Goal: Task Accomplishment & Management: Manage account settings

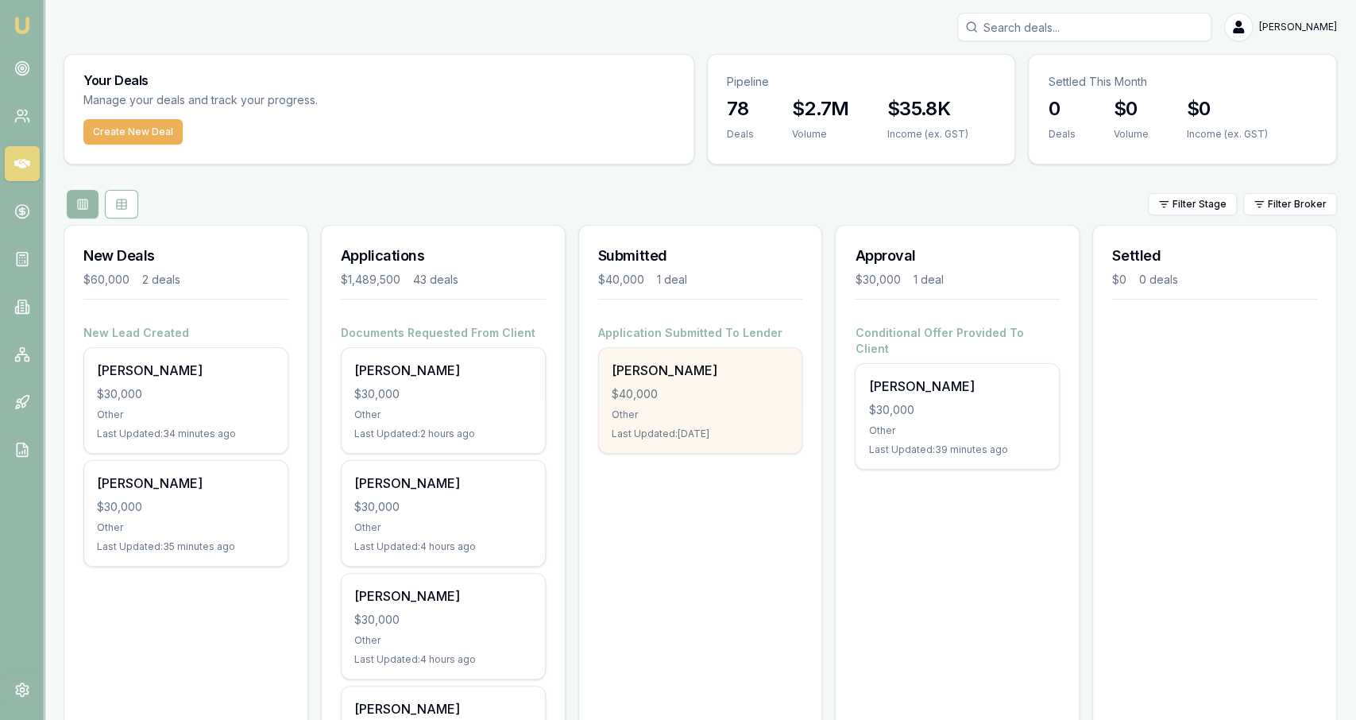
click at [697, 397] on div "$40,000" at bounding box center [701, 394] width 178 height 16
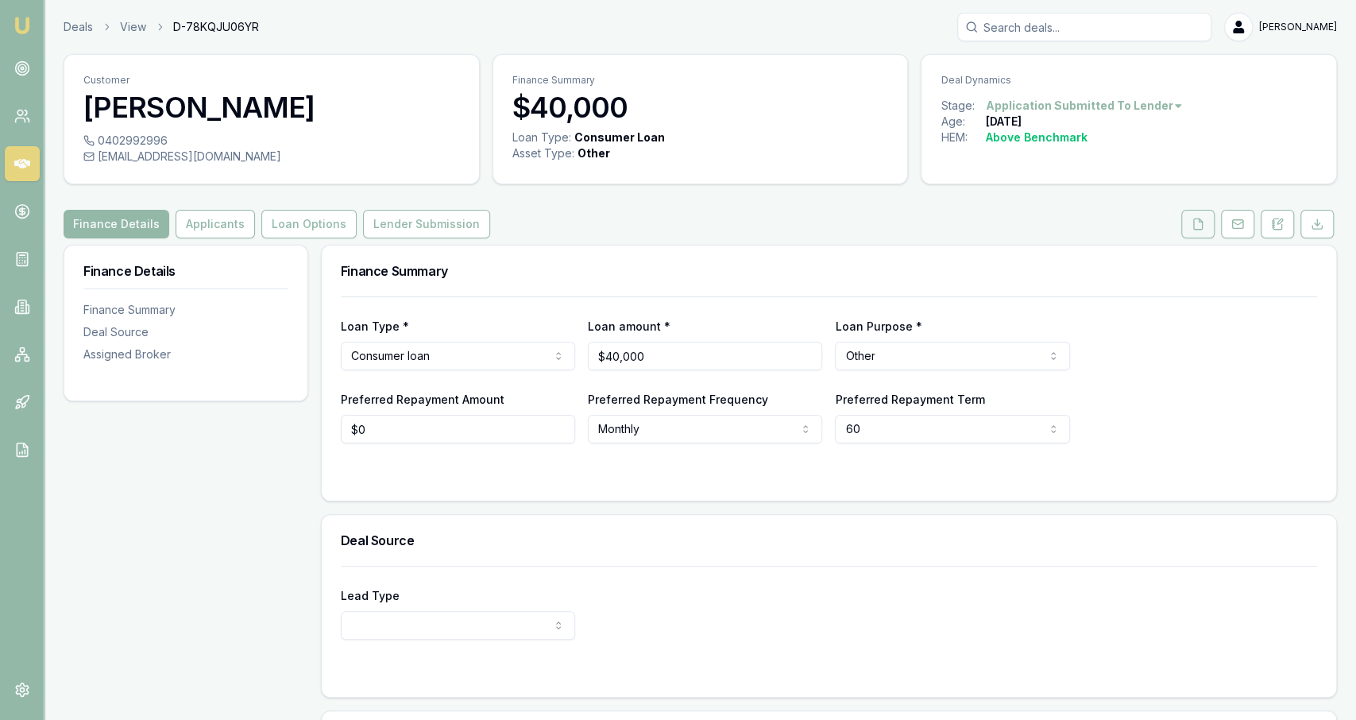
click at [1203, 227] on icon at bounding box center [1198, 224] width 9 height 10
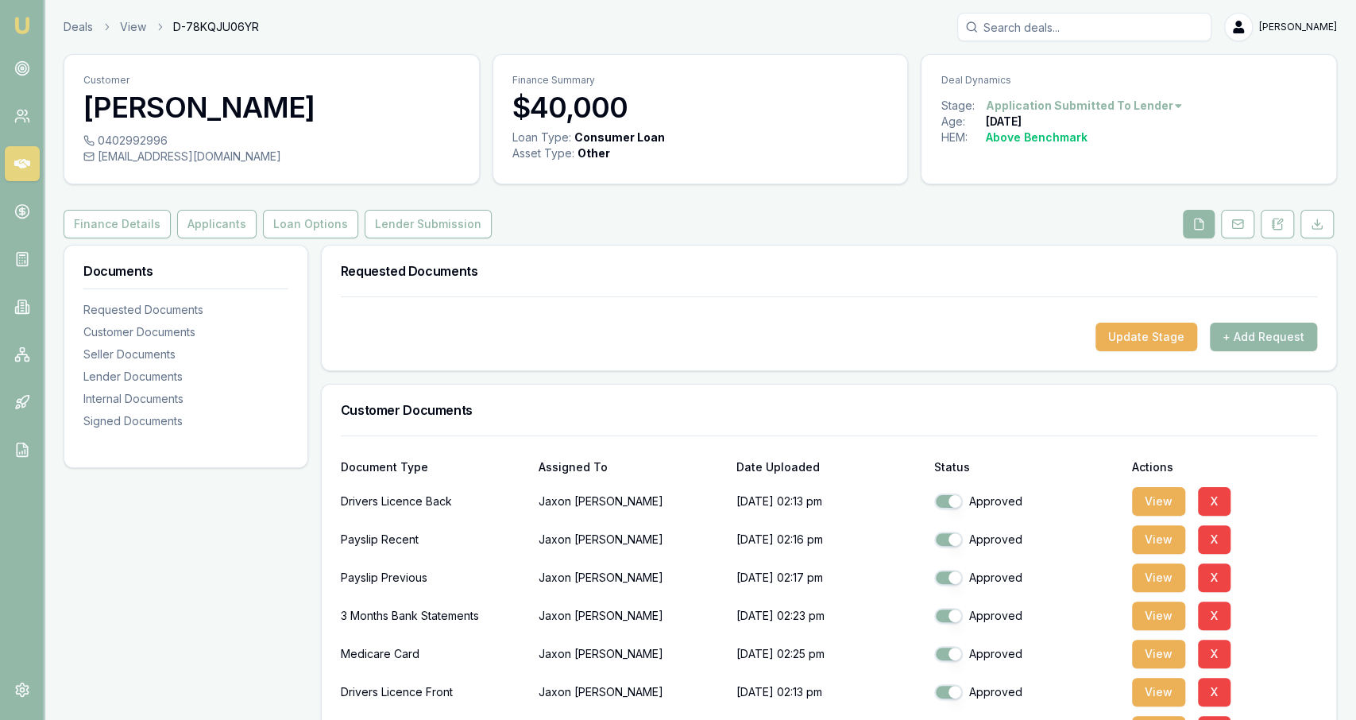
click at [1282, 224] on icon at bounding box center [1277, 224] width 13 height 13
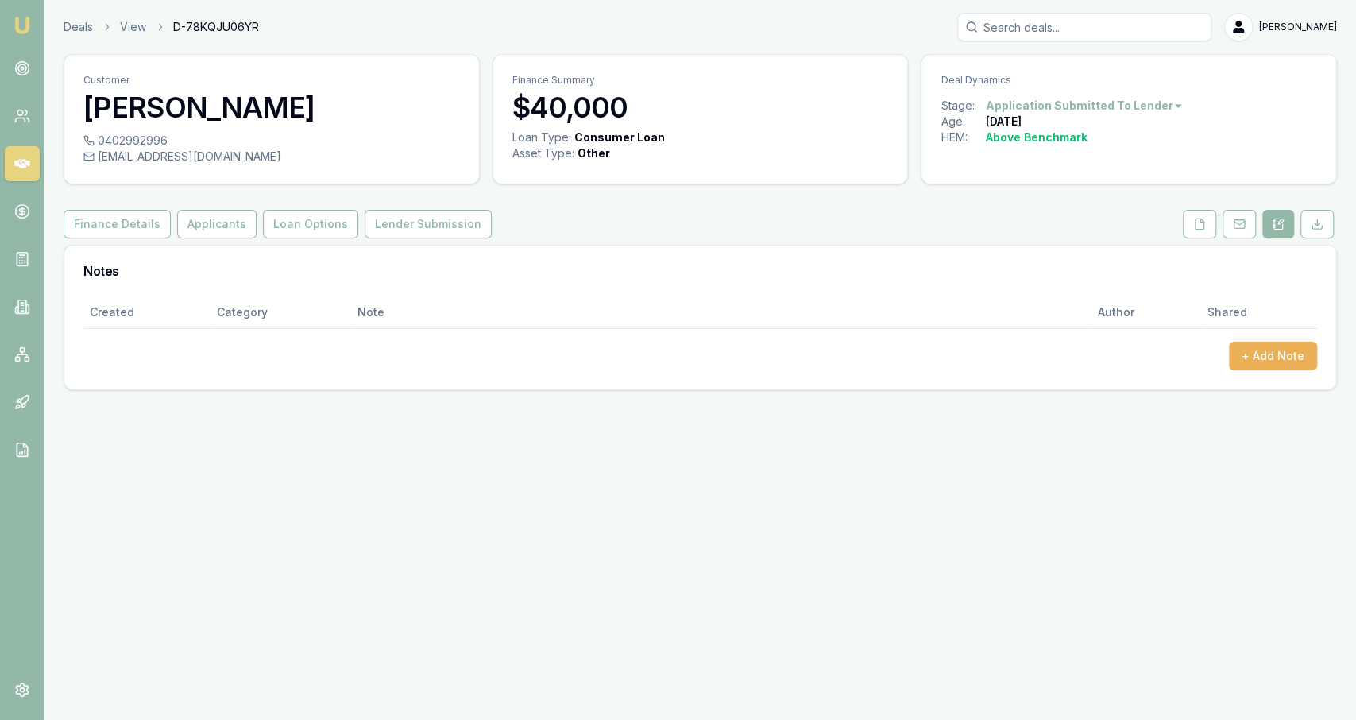
click at [49, 20] on header "Deals View D-78KQJU06YR Jackson Fanfulla Toggle Menu" at bounding box center [700, 27] width 1312 height 29
click at [67, 29] on link "Deals" at bounding box center [78, 27] width 29 height 16
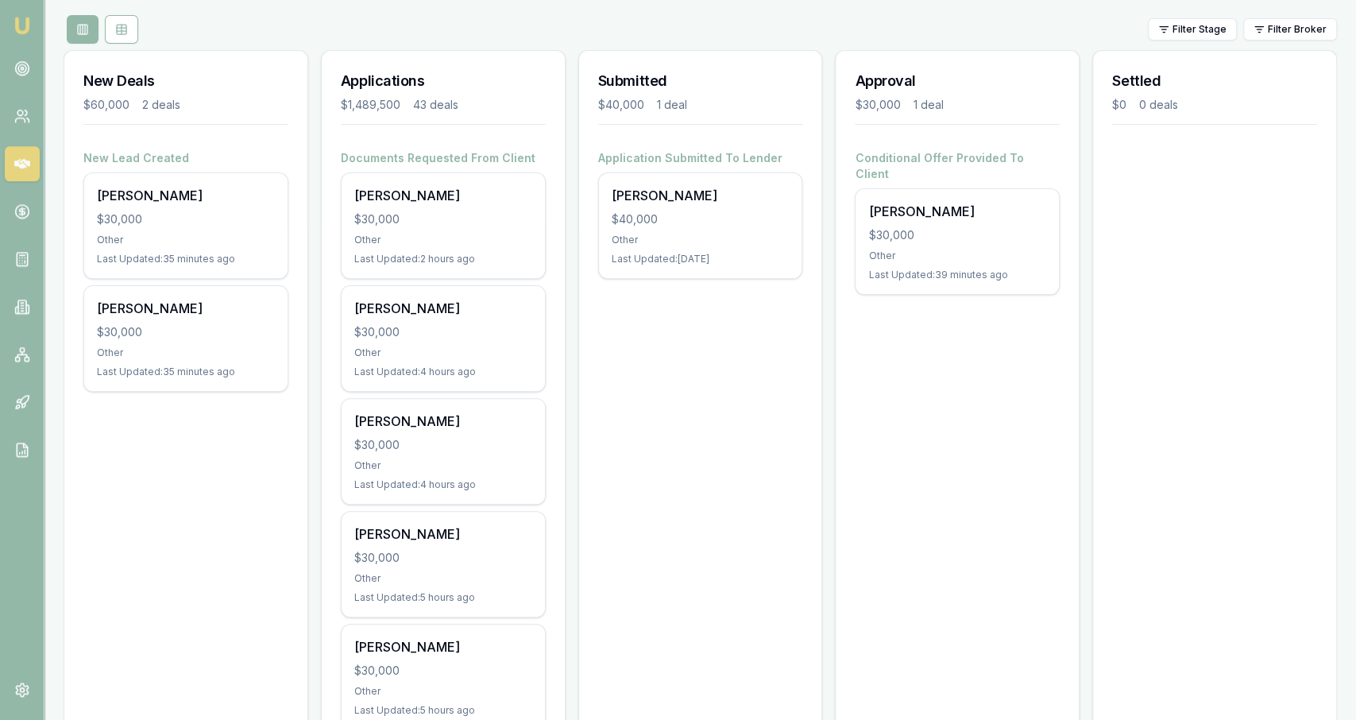
scroll to position [175, 0]
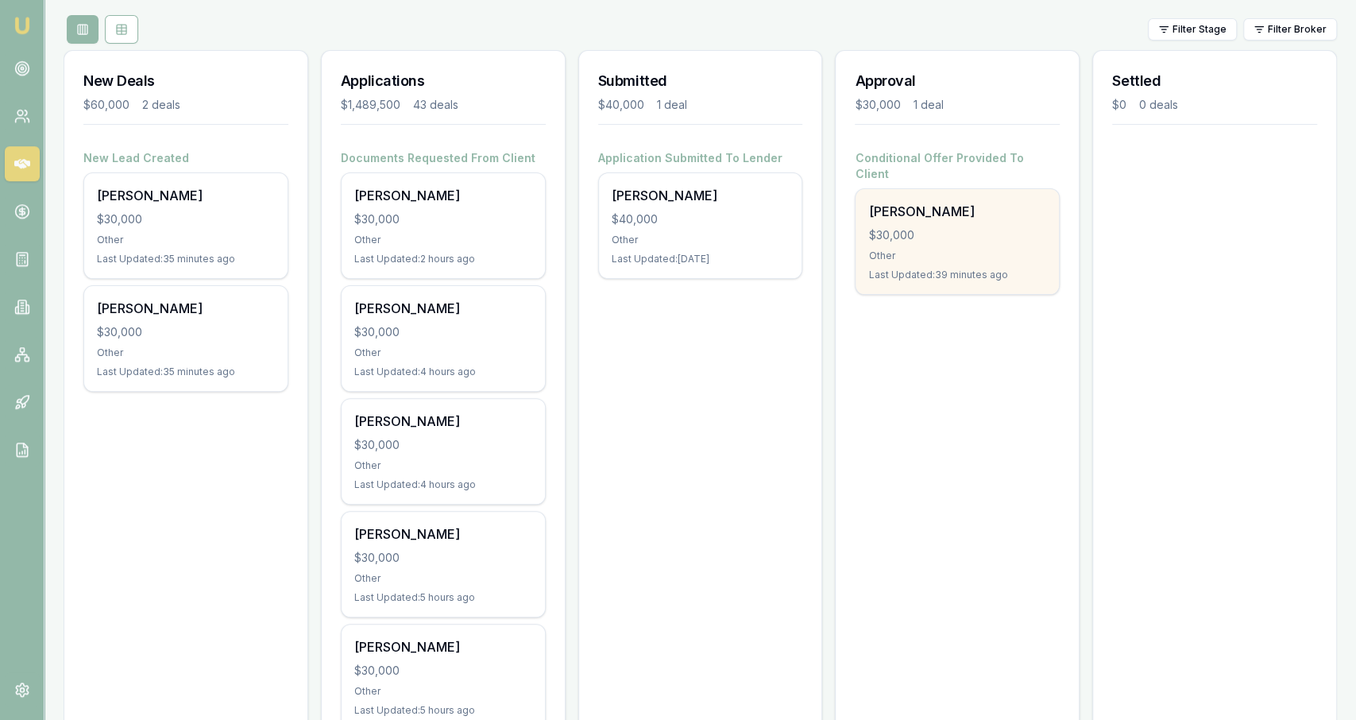
click at [945, 273] on div "Jeffrey Gorrell $30,000 Other Last Updated: 39 minutes ago" at bounding box center [957, 241] width 203 height 105
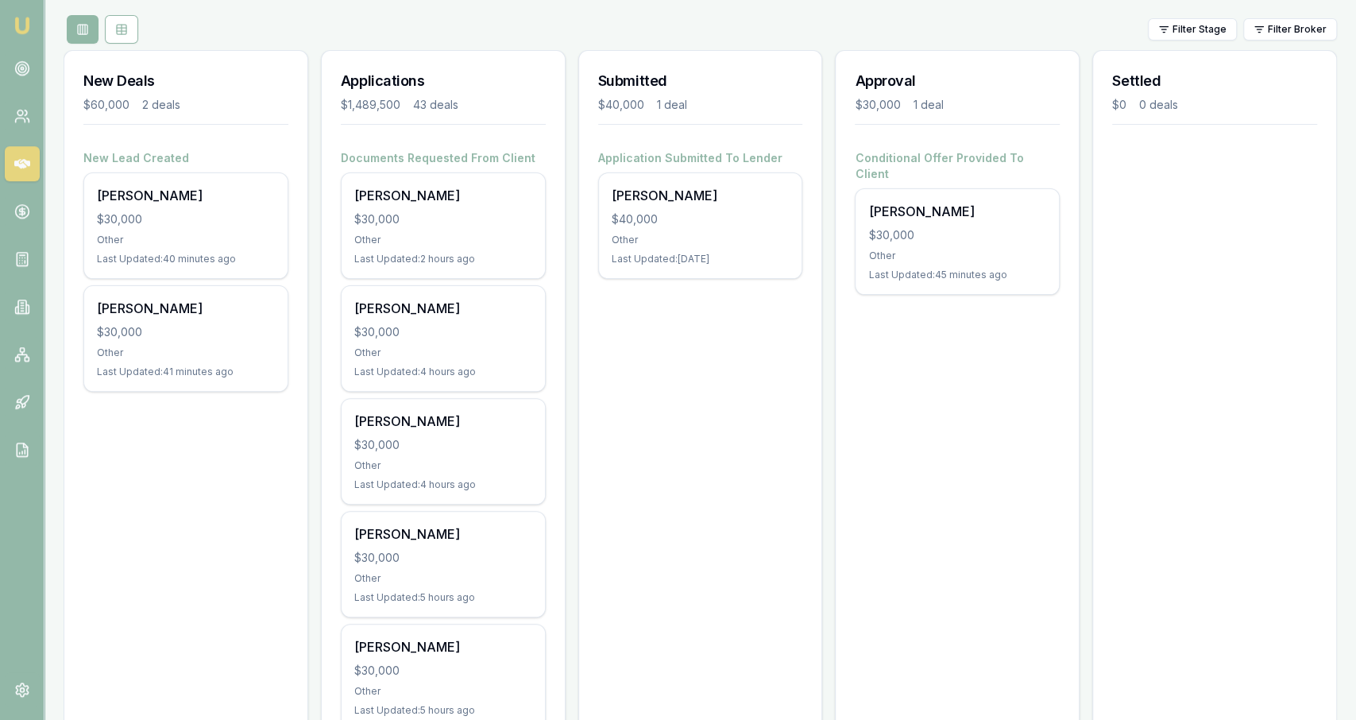
scroll to position [0, 0]
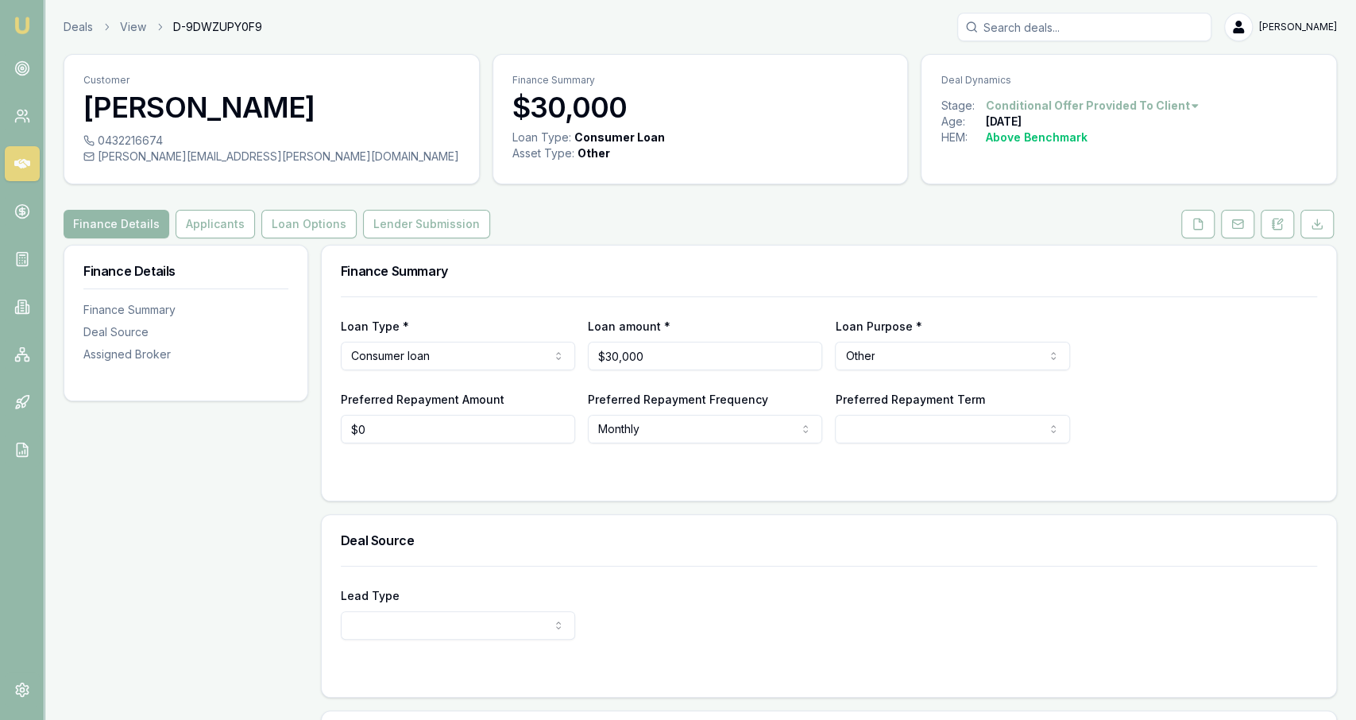
click at [479, 223] on div "Finance Details Applicants Loan Options Lender Submission" at bounding box center [701, 224] width 1274 height 29
click at [462, 225] on button "Lender Submission" at bounding box center [426, 224] width 127 height 29
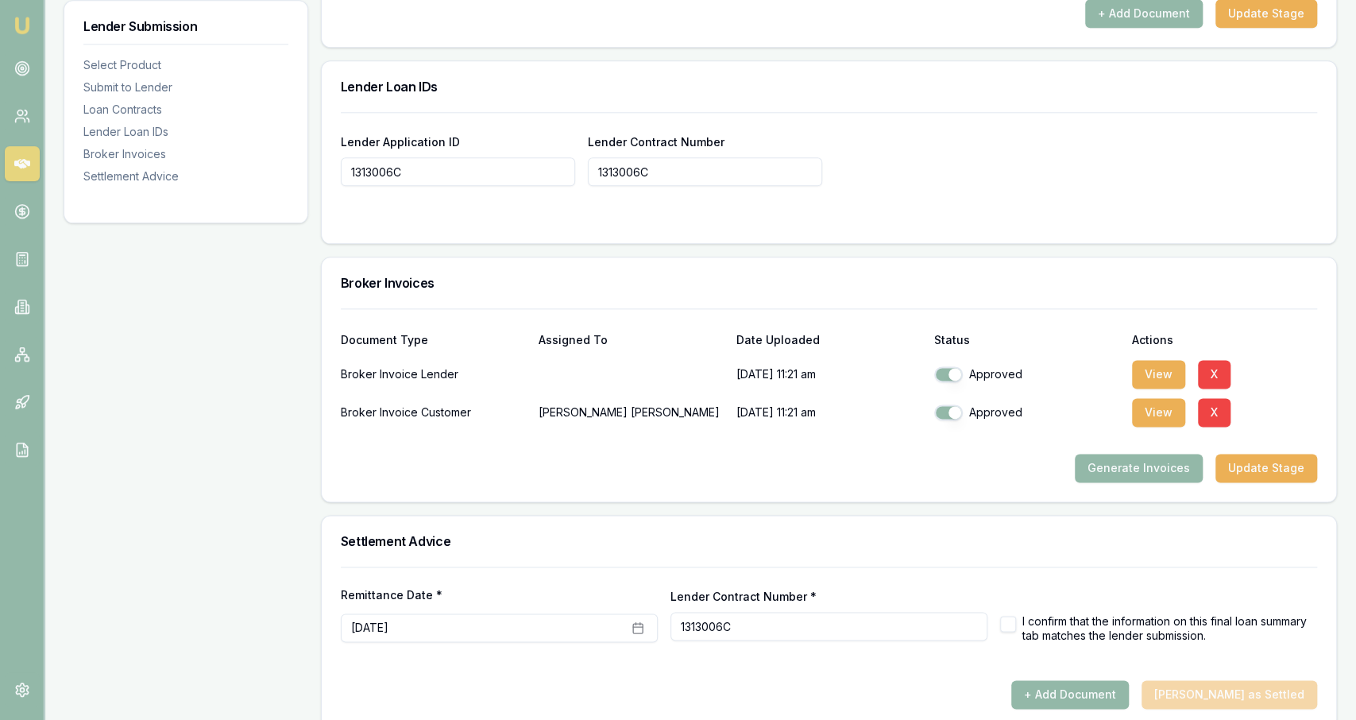
scroll to position [1245, 0]
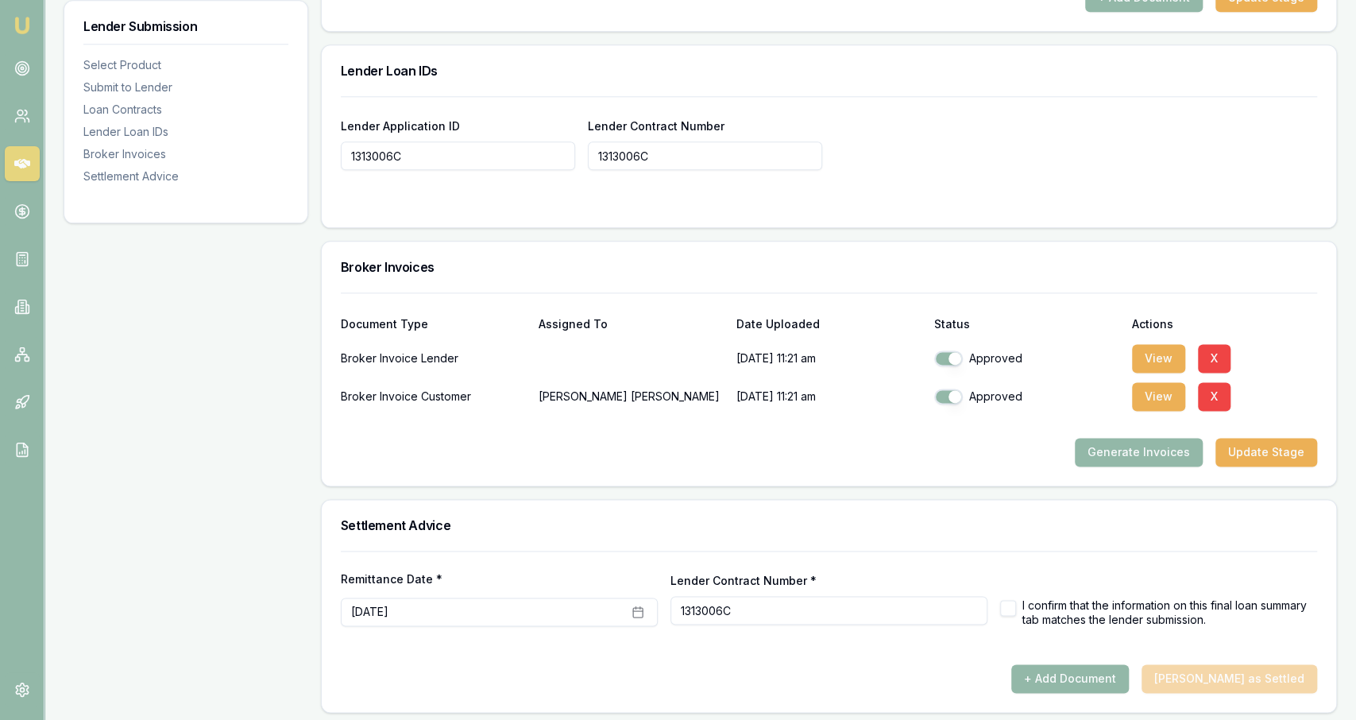
click at [1004, 605] on button "button" at bounding box center [1008, 608] width 16 height 16
click at [1019, 598] on div "I confirm that the information on this final loan summary tab matches the lende…" at bounding box center [1158, 612] width 317 height 28
click at [1004, 600] on button "button" at bounding box center [1008, 608] width 16 height 16
click at [1112, 665] on button "+ Add Document" at bounding box center [1070, 678] width 118 height 29
checkbox input "false"
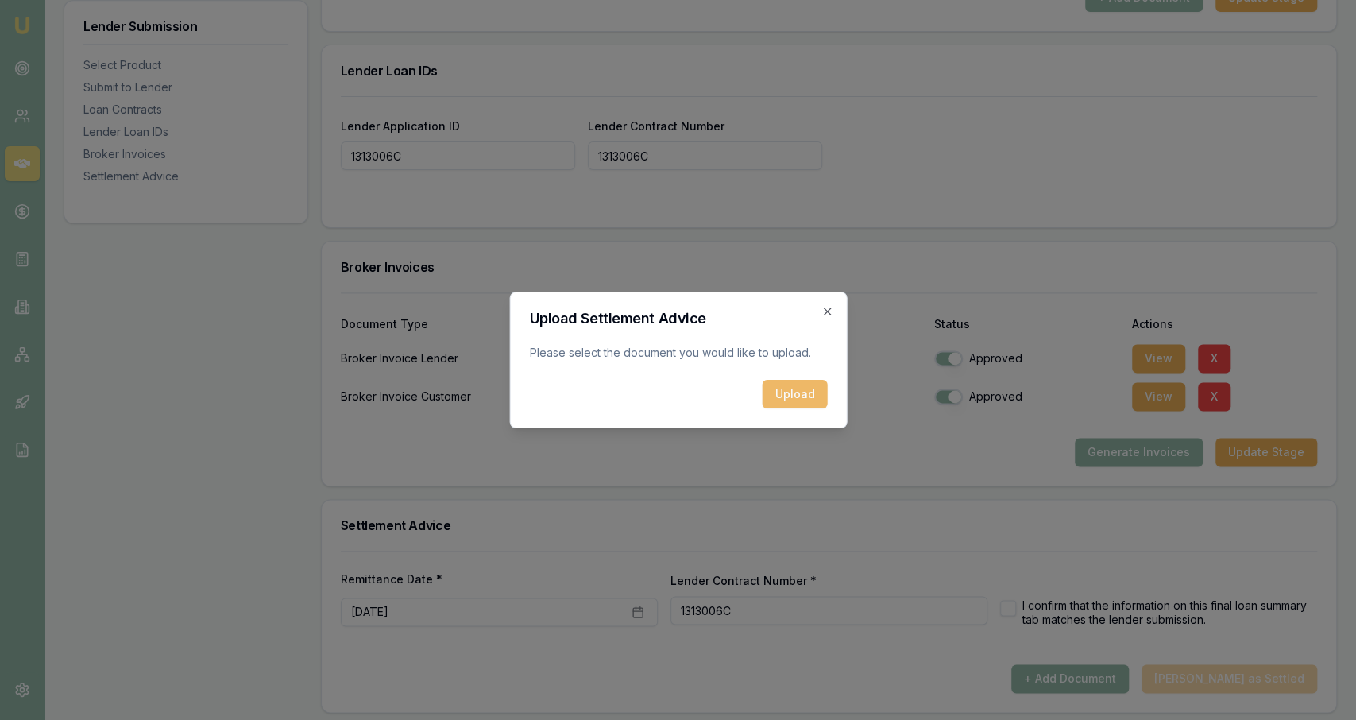
click at [799, 392] on button "Upload" at bounding box center [794, 394] width 65 height 29
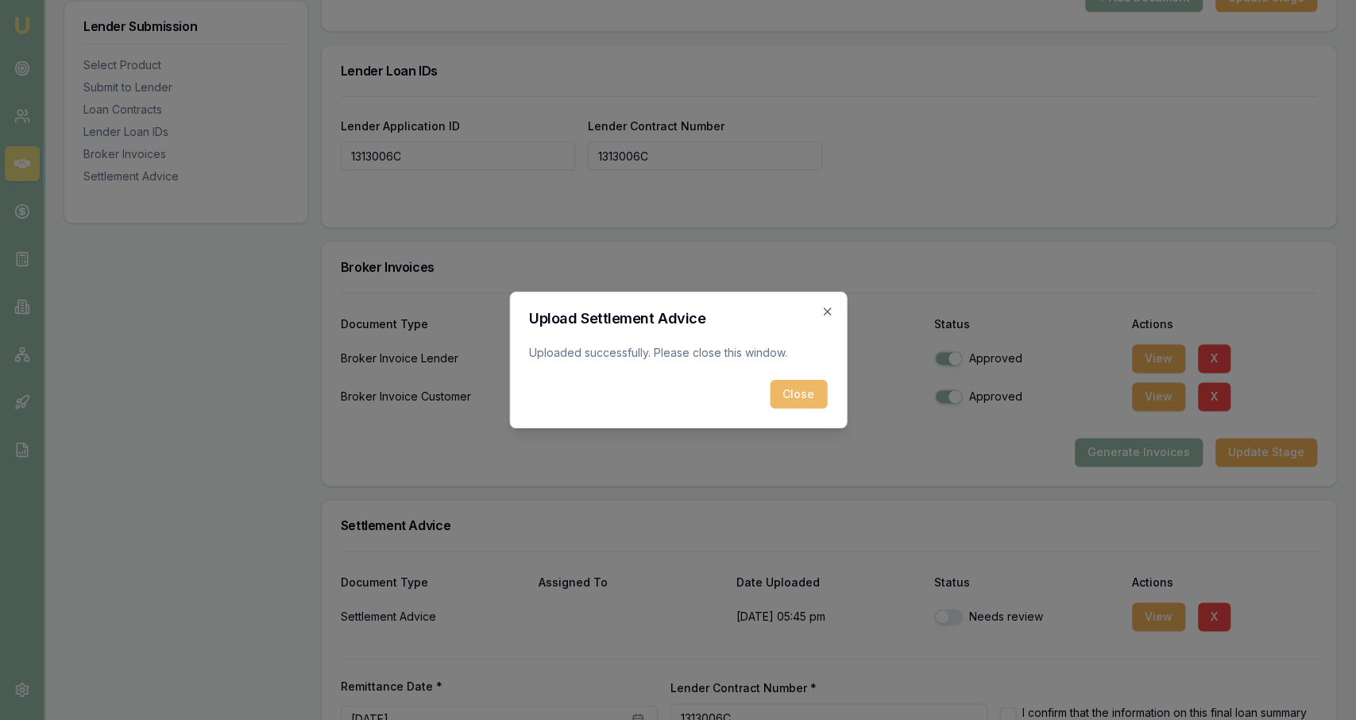
click at [810, 401] on button "Close" at bounding box center [798, 394] width 57 height 29
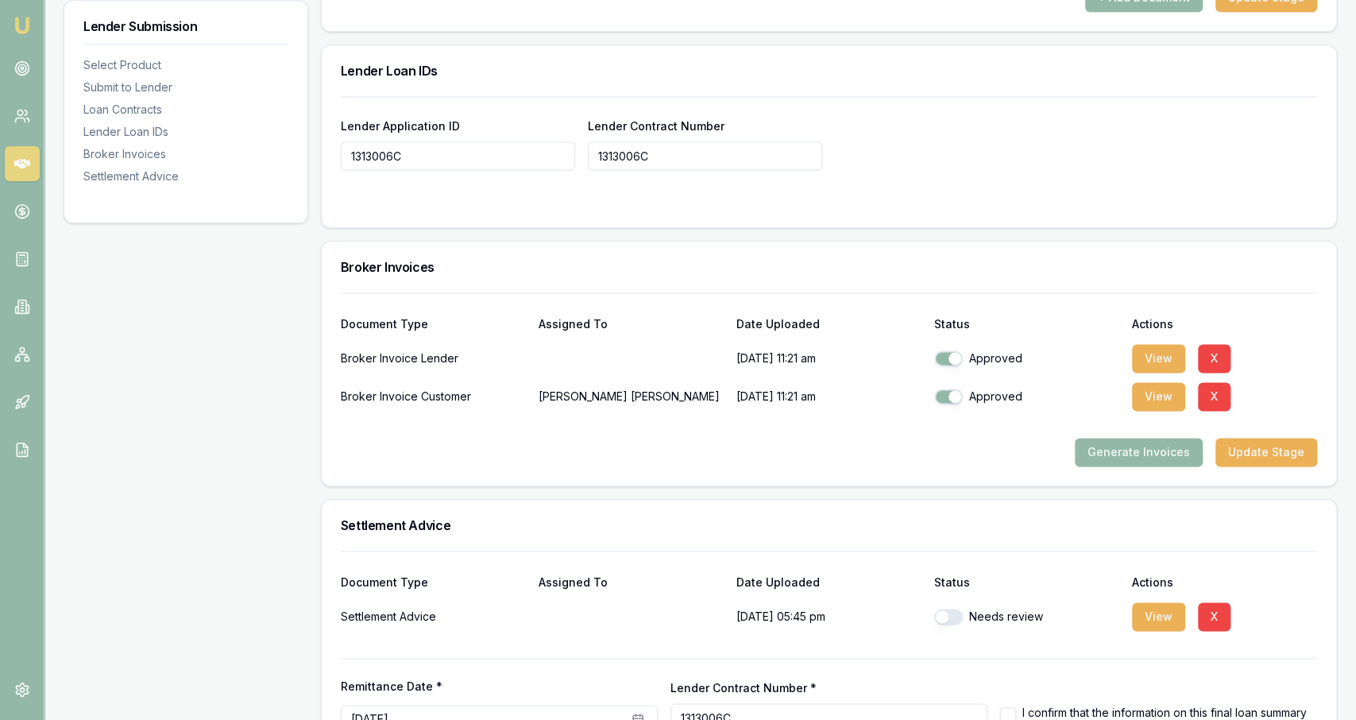
click at [950, 617] on button "button" at bounding box center [948, 617] width 29 height 16
checkbox input "true"
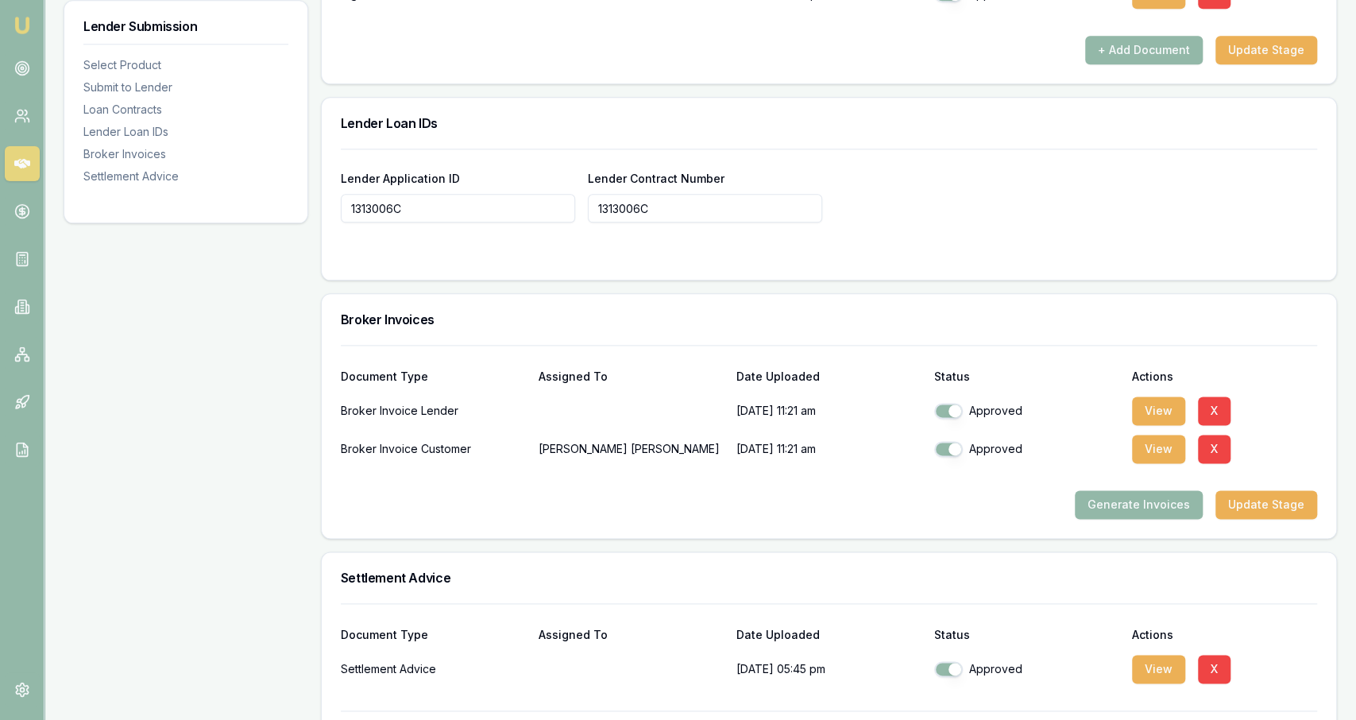
scroll to position [1352, 0]
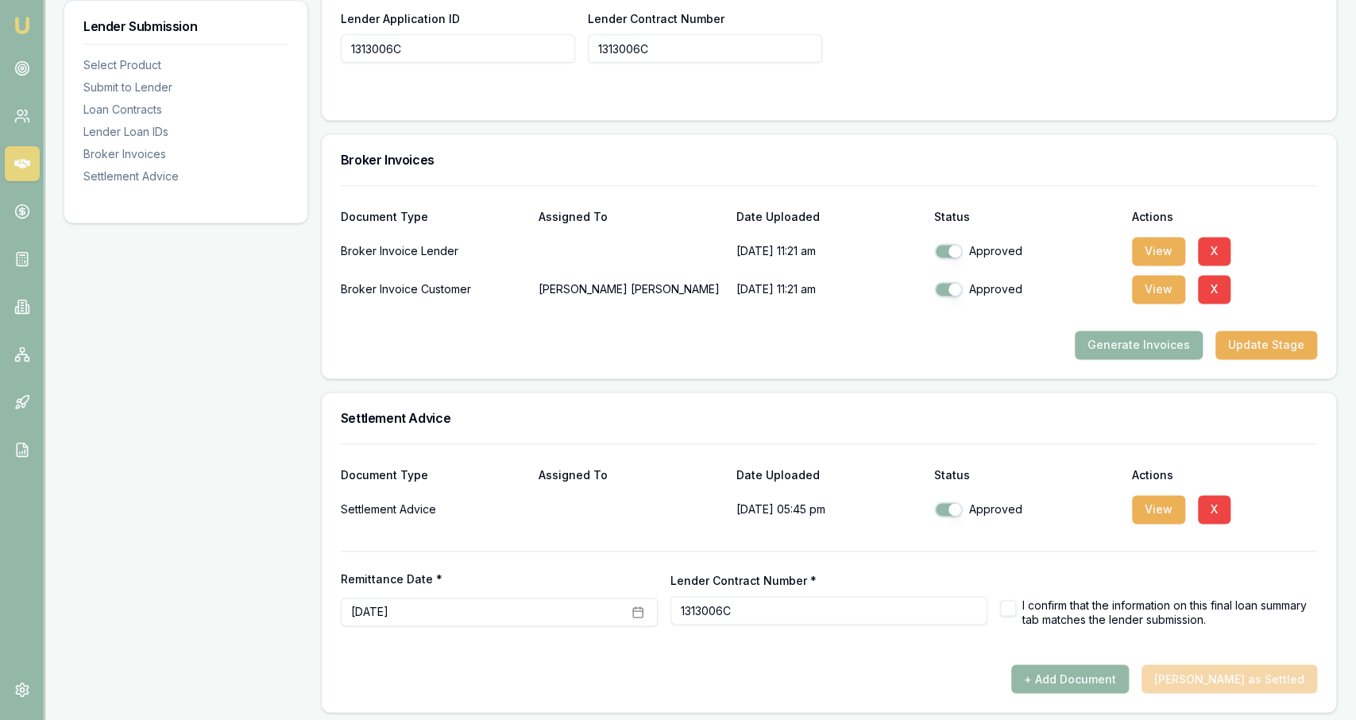
click at [1069, 615] on label "I confirm that the information on this final loan summary tab matches the lende…" at bounding box center [1170, 612] width 295 height 28
click at [1007, 605] on button "button" at bounding box center [1008, 608] width 16 height 16
checkbox input "true"
click at [1242, 671] on button "Mark Deal as Settled" at bounding box center [1230, 678] width 176 height 29
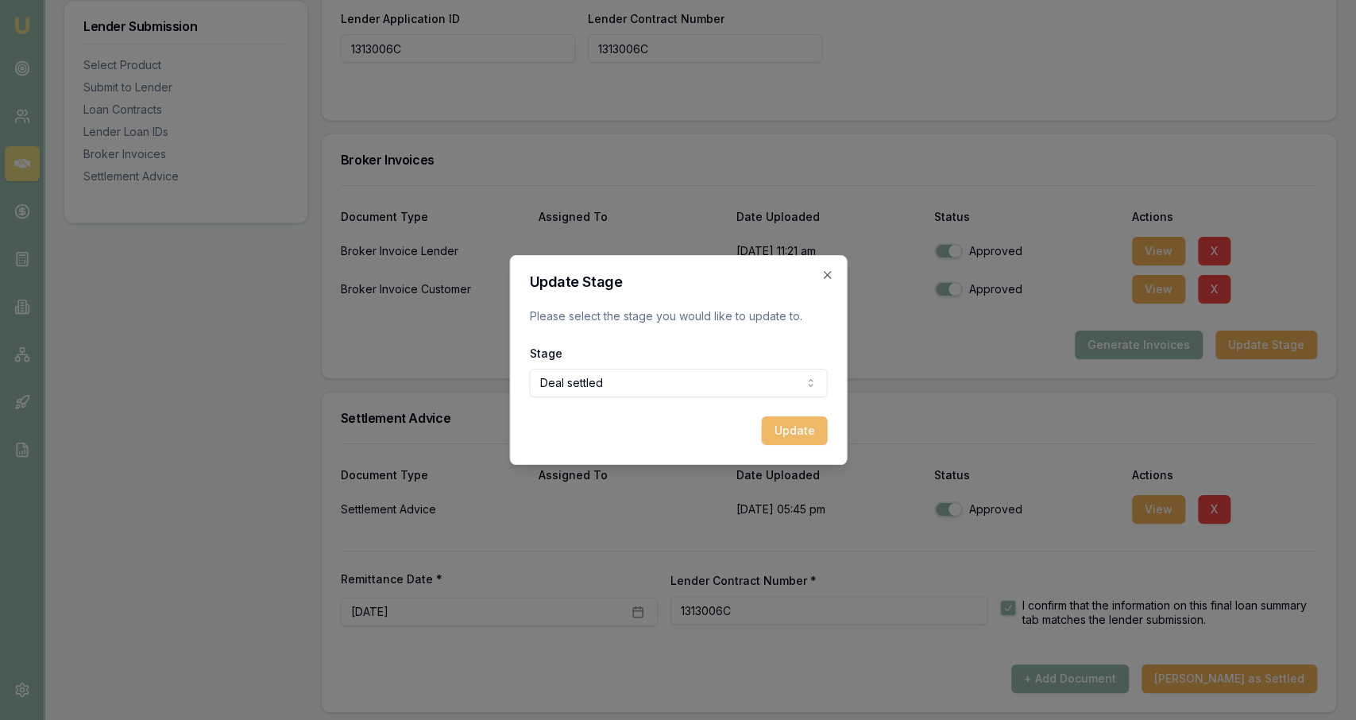
click at [778, 423] on button "Update" at bounding box center [794, 430] width 66 height 29
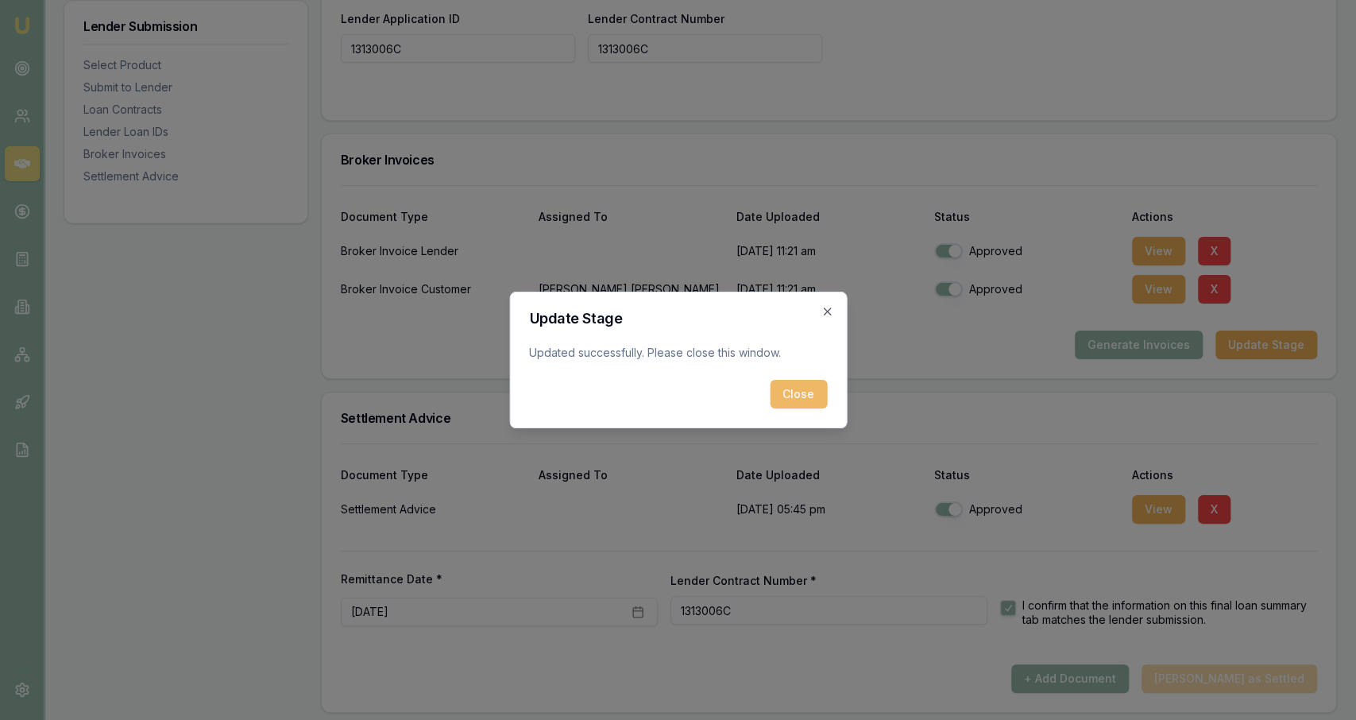
click at [811, 400] on button "Close" at bounding box center [798, 394] width 57 height 29
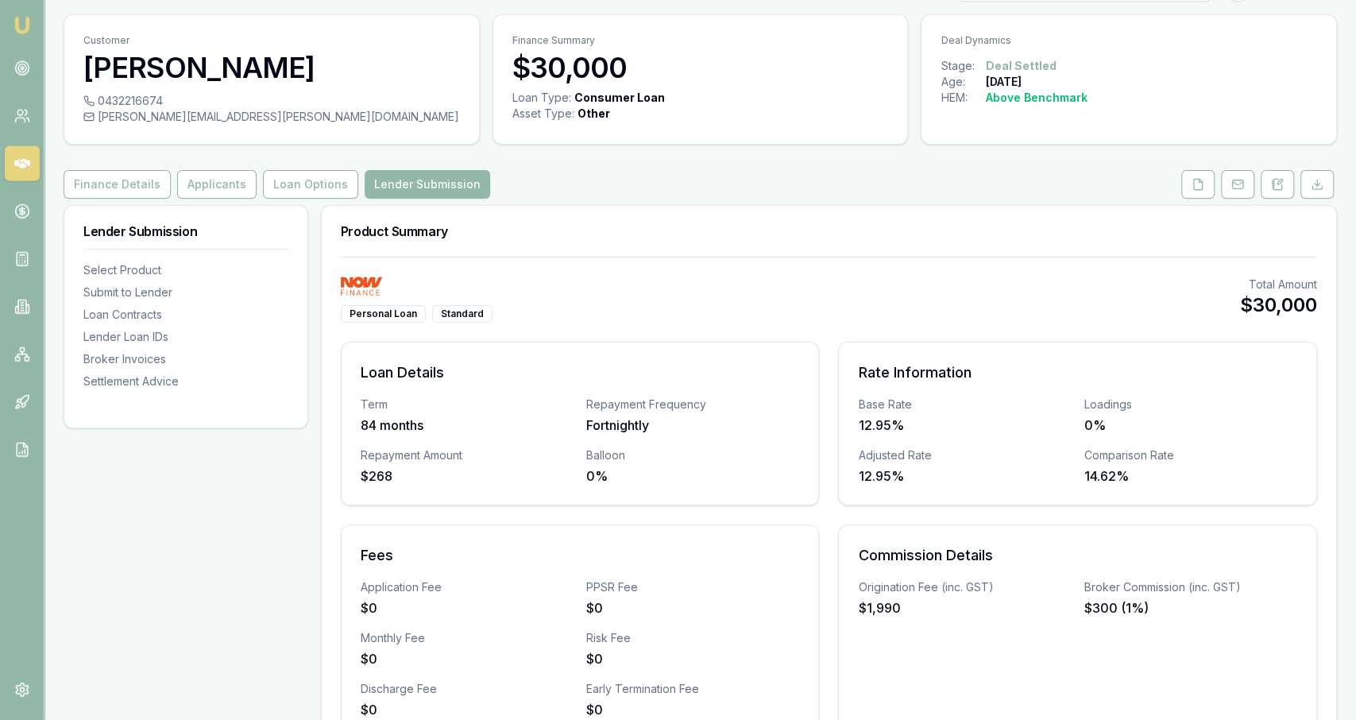
scroll to position [0, 0]
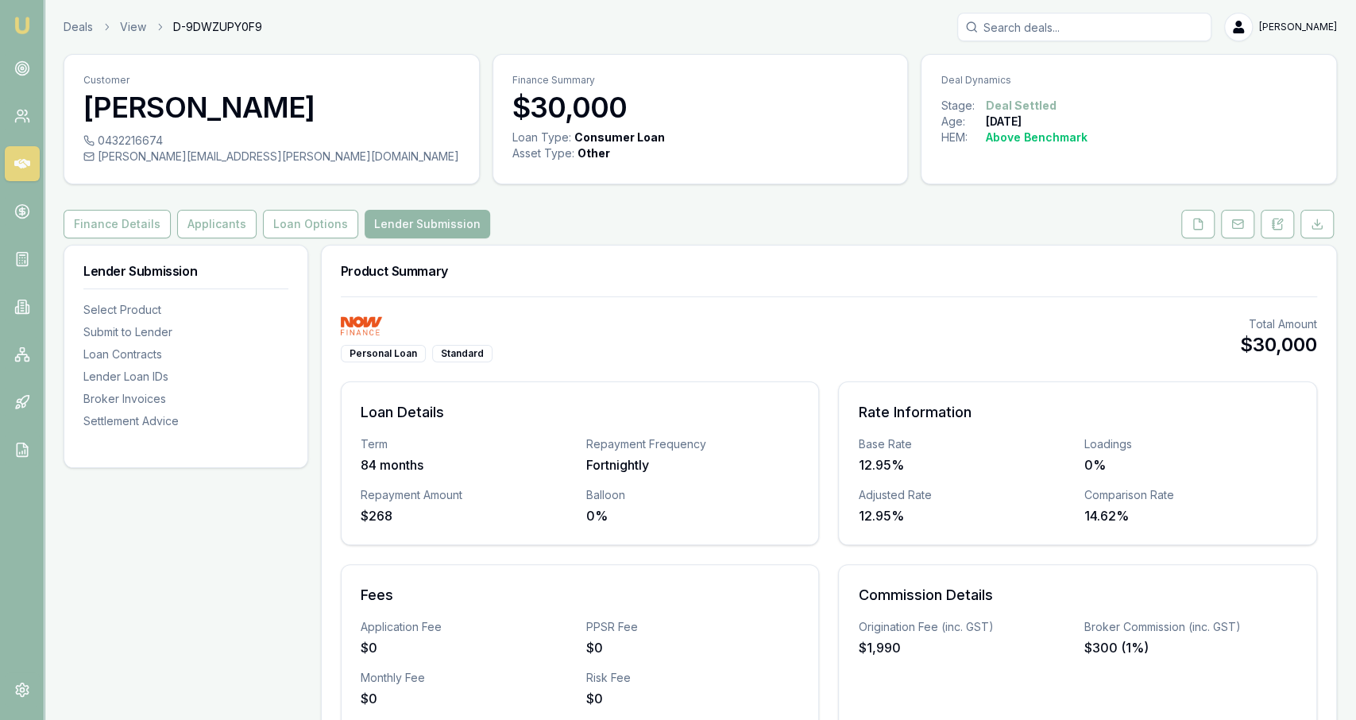
click at [82, 36] on div "Deals View D-9DWZUPY0F9 Jackson Fanfulla" at bounding box center [701, 27] width 1274 height 29
click at [82, 33] on link "Deals" at bounding box center [78, 27] width 29 height 16
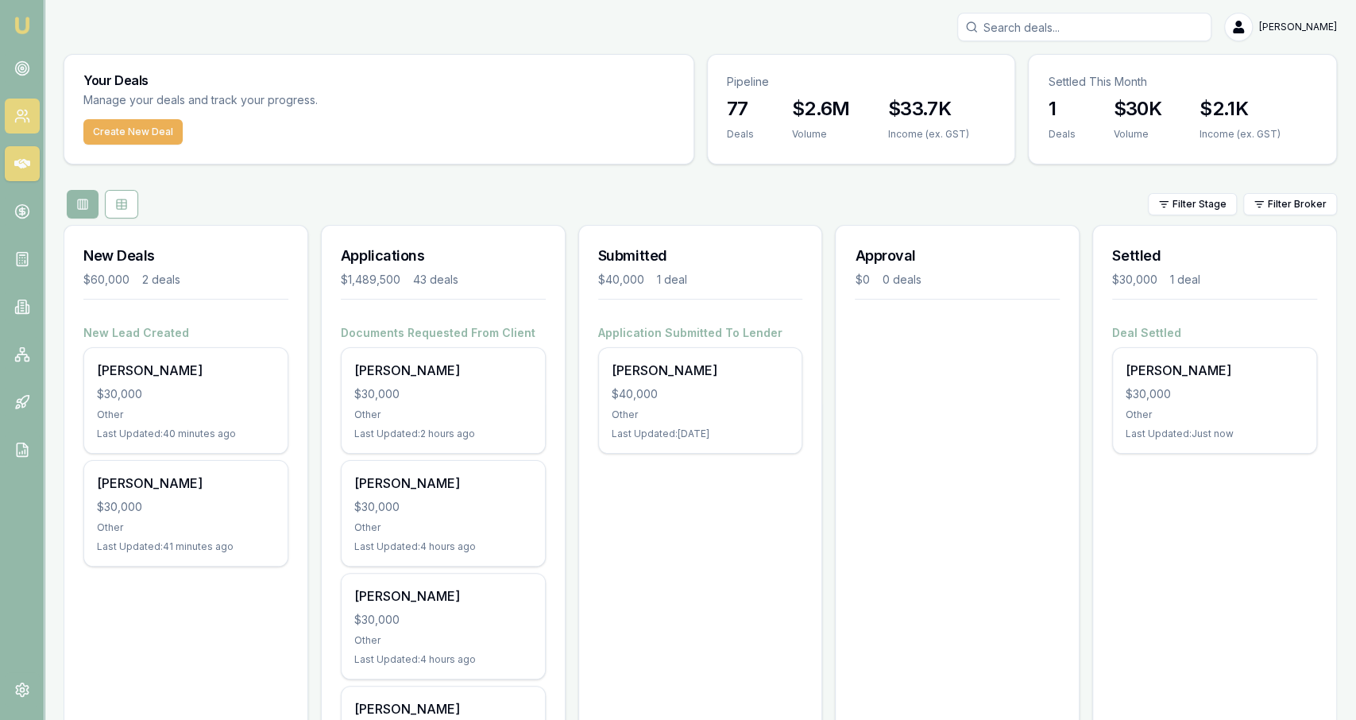
click at [28, 114] on icon at bounding box center [22, 116] width 16 height 16
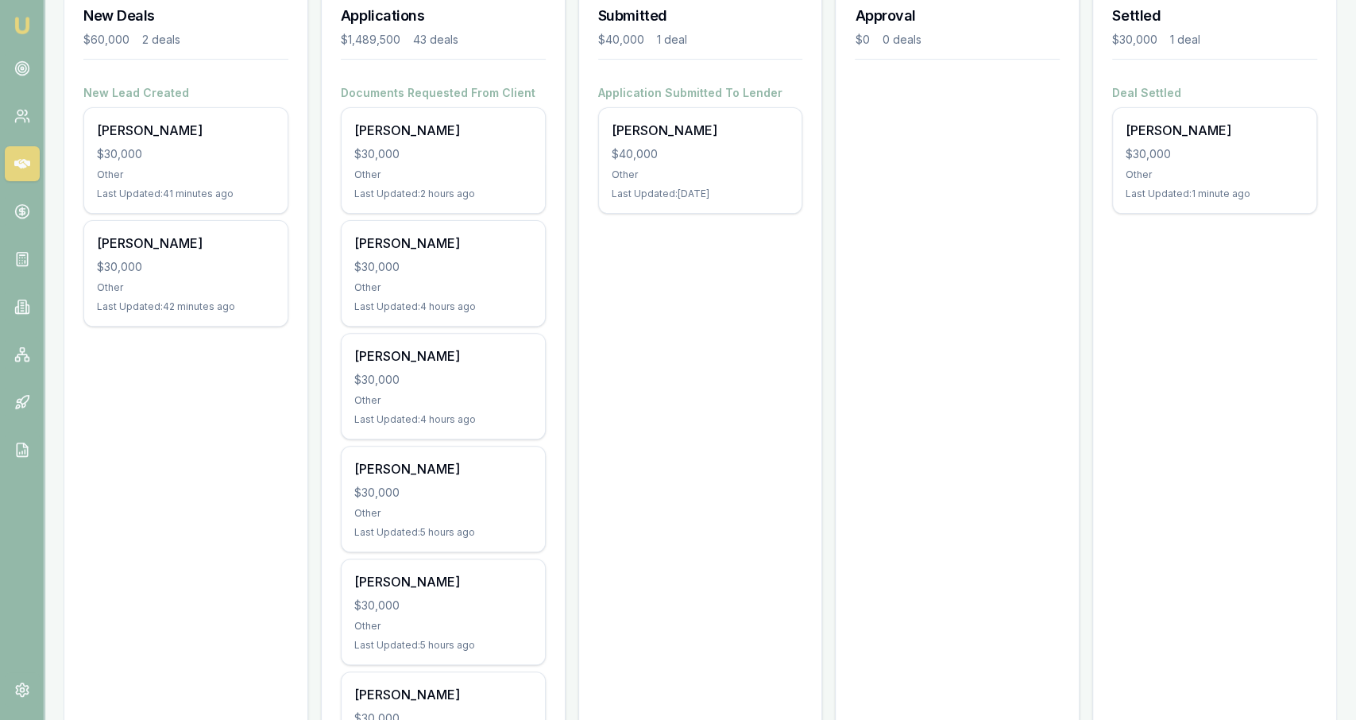
scroll to position [240, 0]
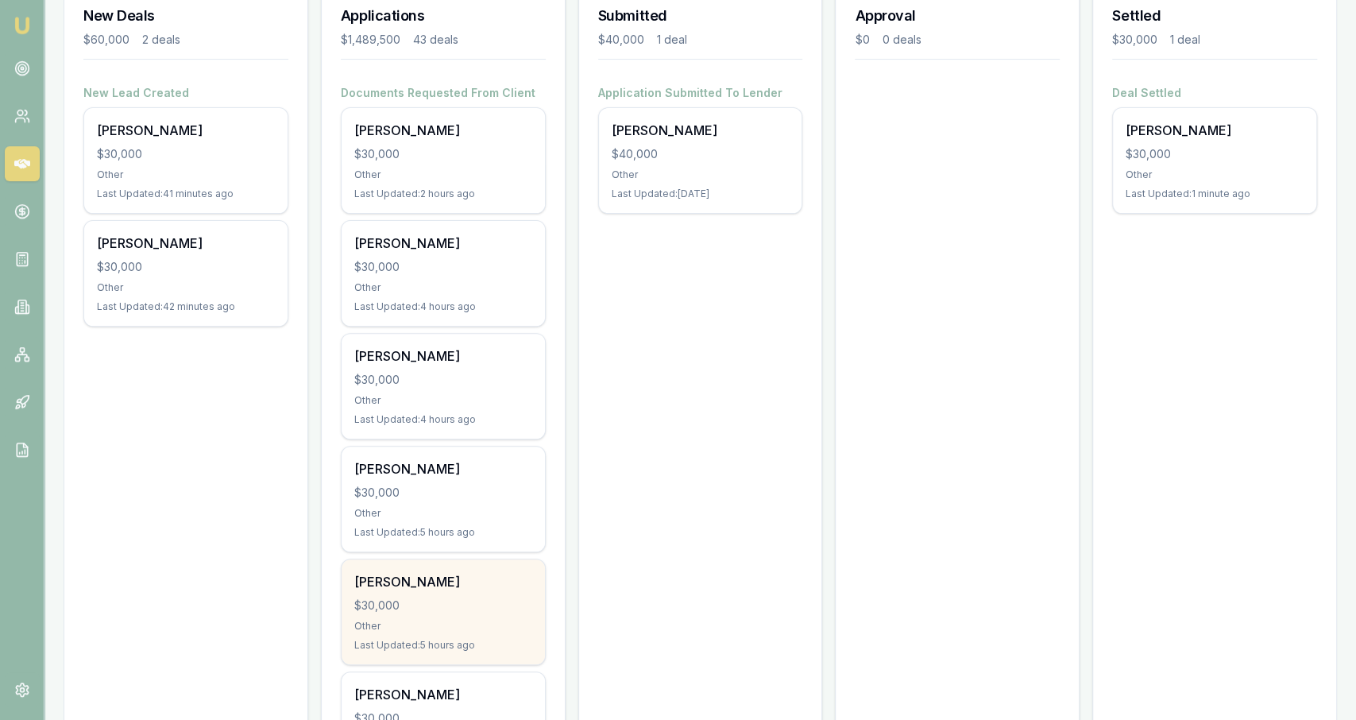
click at [515, 590] on div "Daniel Jewess $30,000 Other Last Updated: 5 hours ago" at bounding box center [443, 611] width 203 height 105
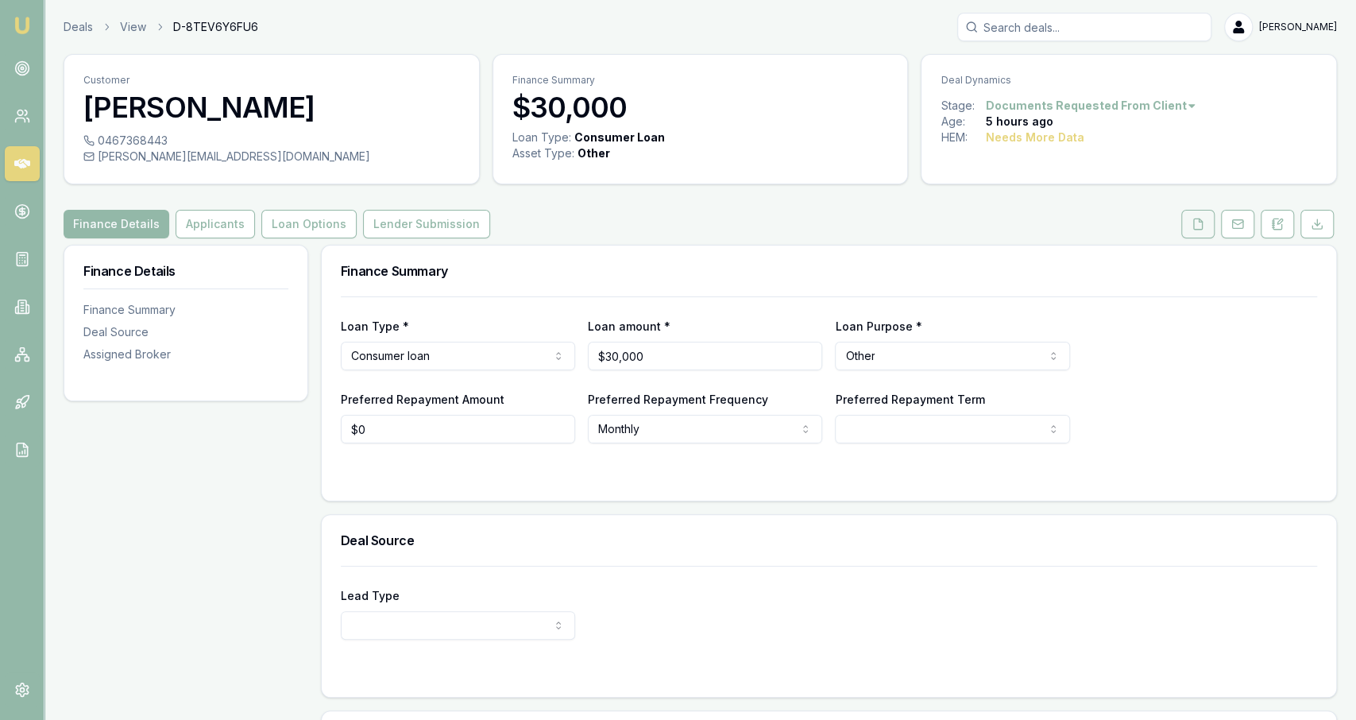
click at [1204, 234] on button at bounding box center [1198, 224] width 33 height 29
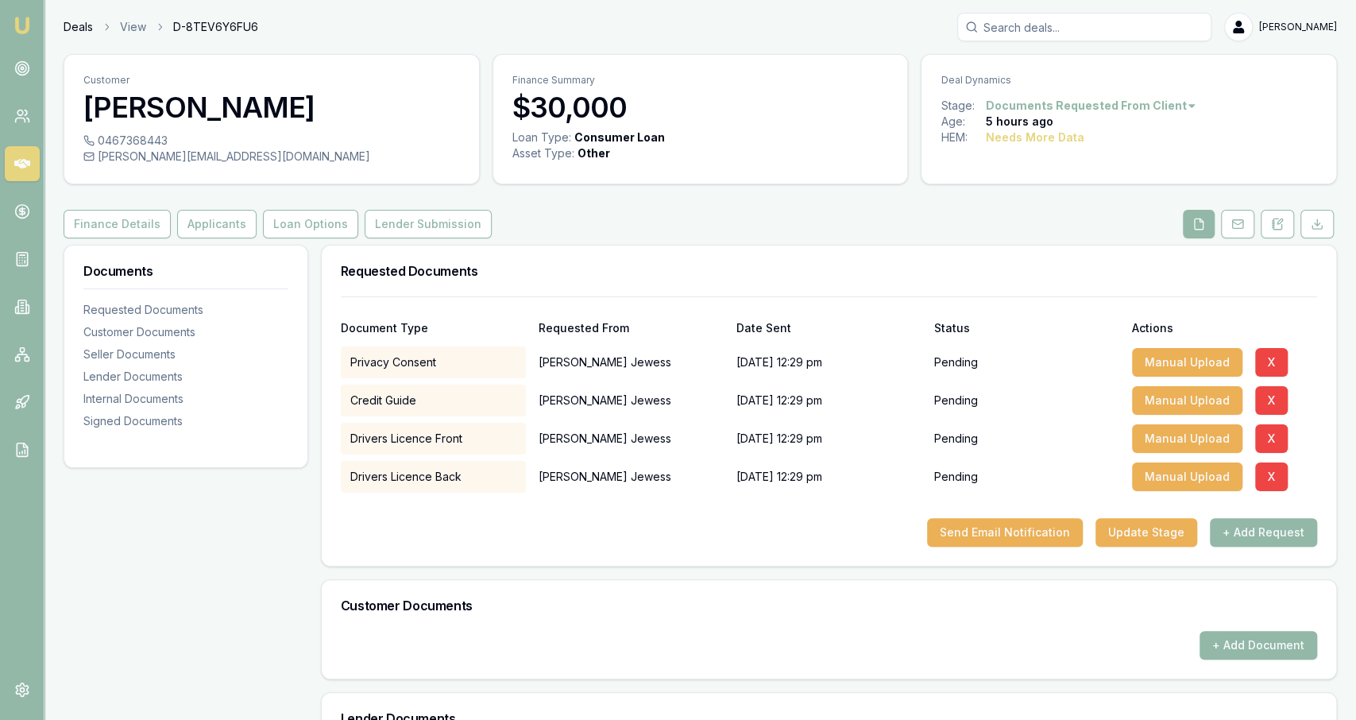
click at [79, 27] on link "Deals" at bounding box center [78, 27] width 29 height 16
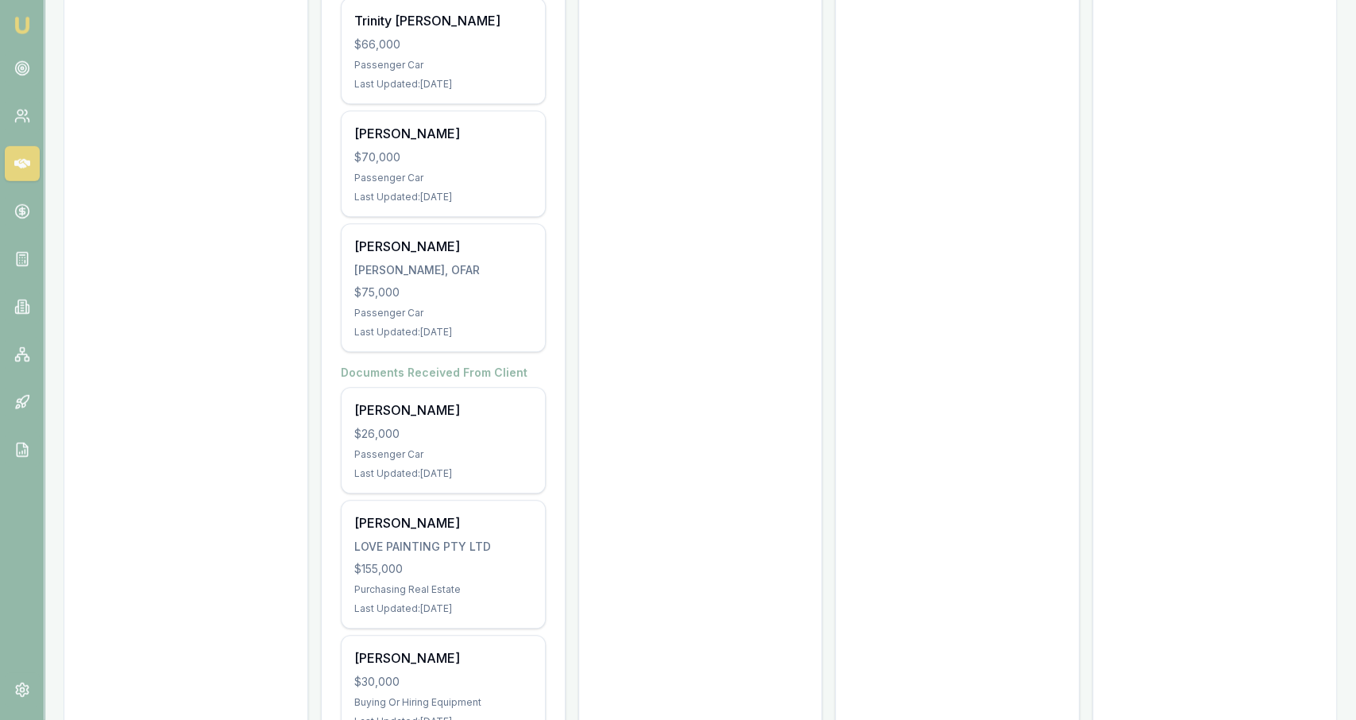
scroll to position [4656, 0]
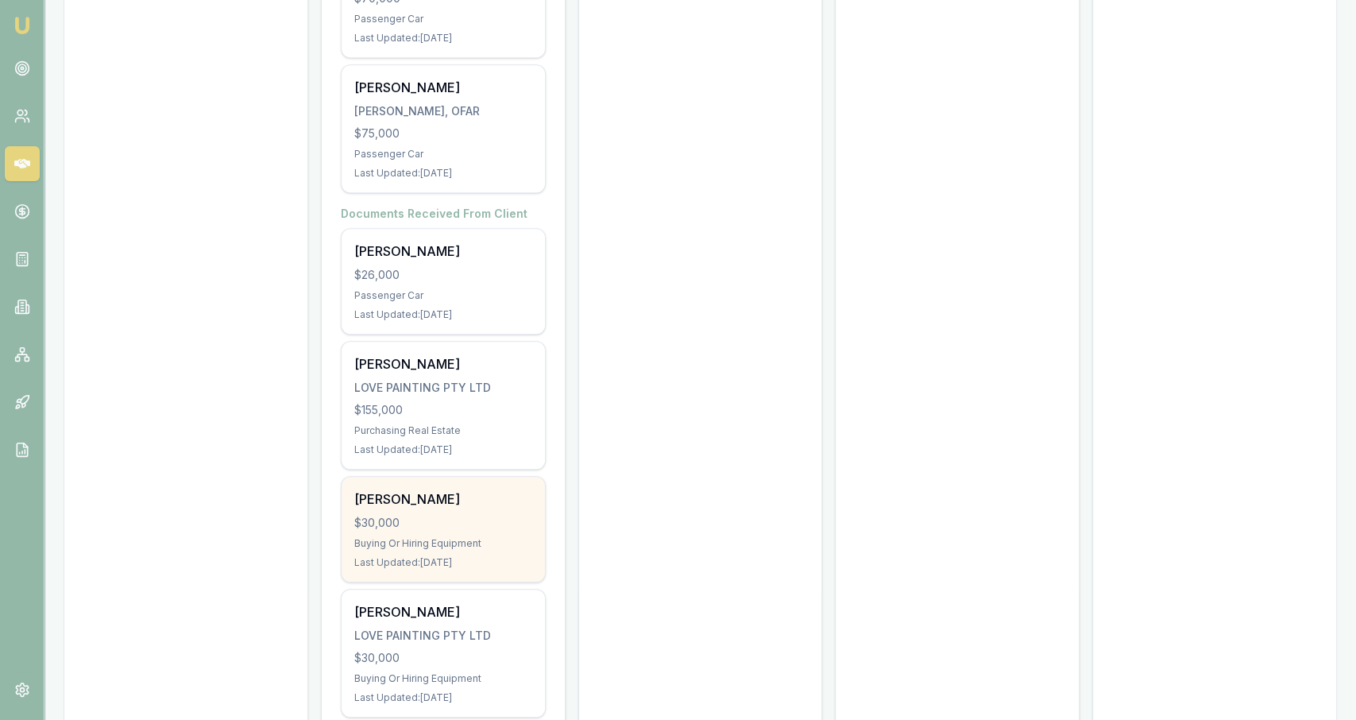
click at [516, 537] on div "Buying Or Hiring Equipment" at bounding box center [443, 543] width 178 height 13
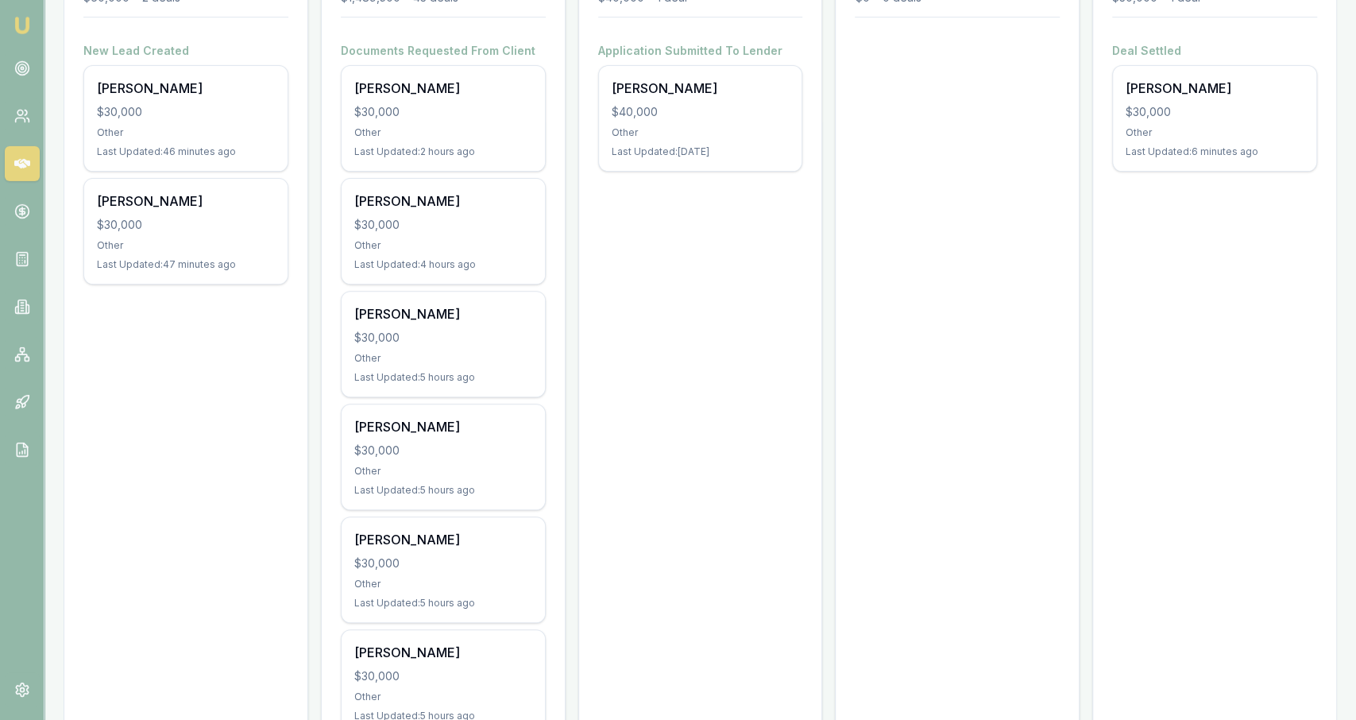
scroll to position [0, 0]
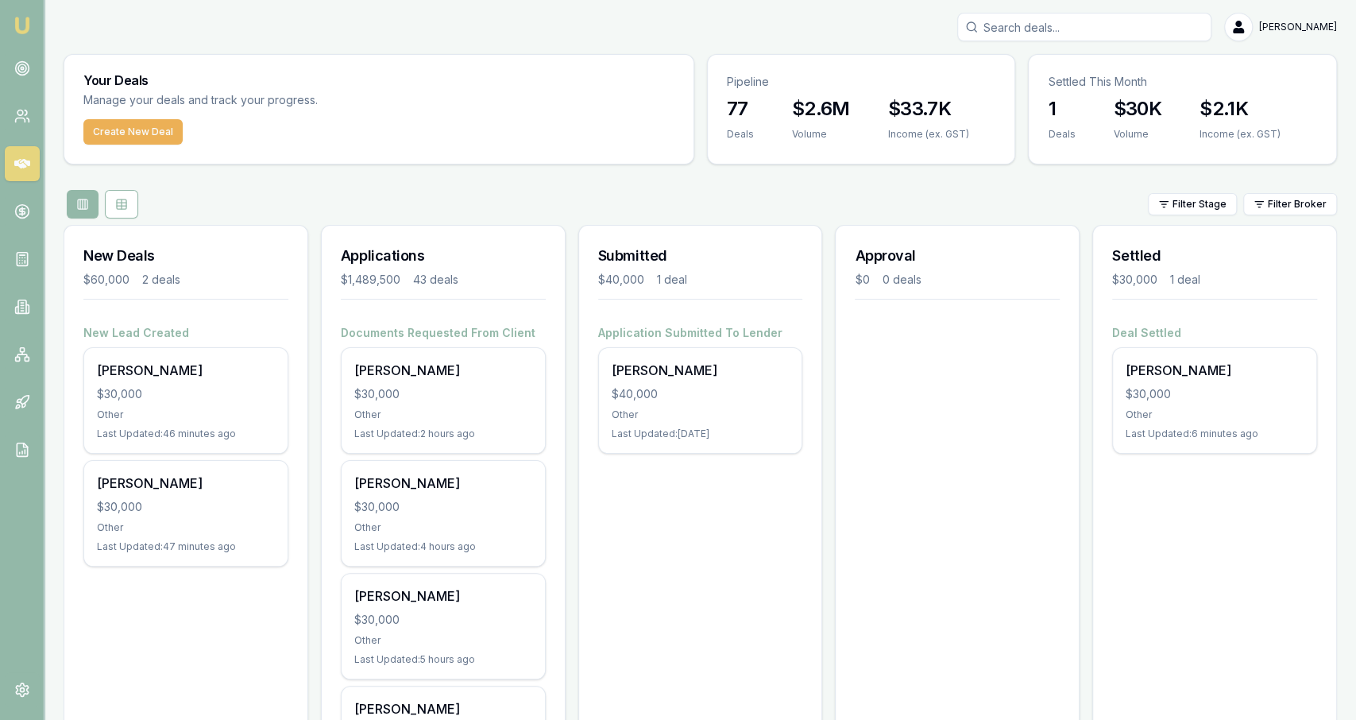
click at [653, 254] on h3 "Submitted" at bounding box center [700, 256] width 205 height 22
click at [689, 250] on h3 "Submitted" at bounding box center [700, 256] width 205 height 22
click at [125, 198] on icon at bounding box center [121, 204] width 13 height 13
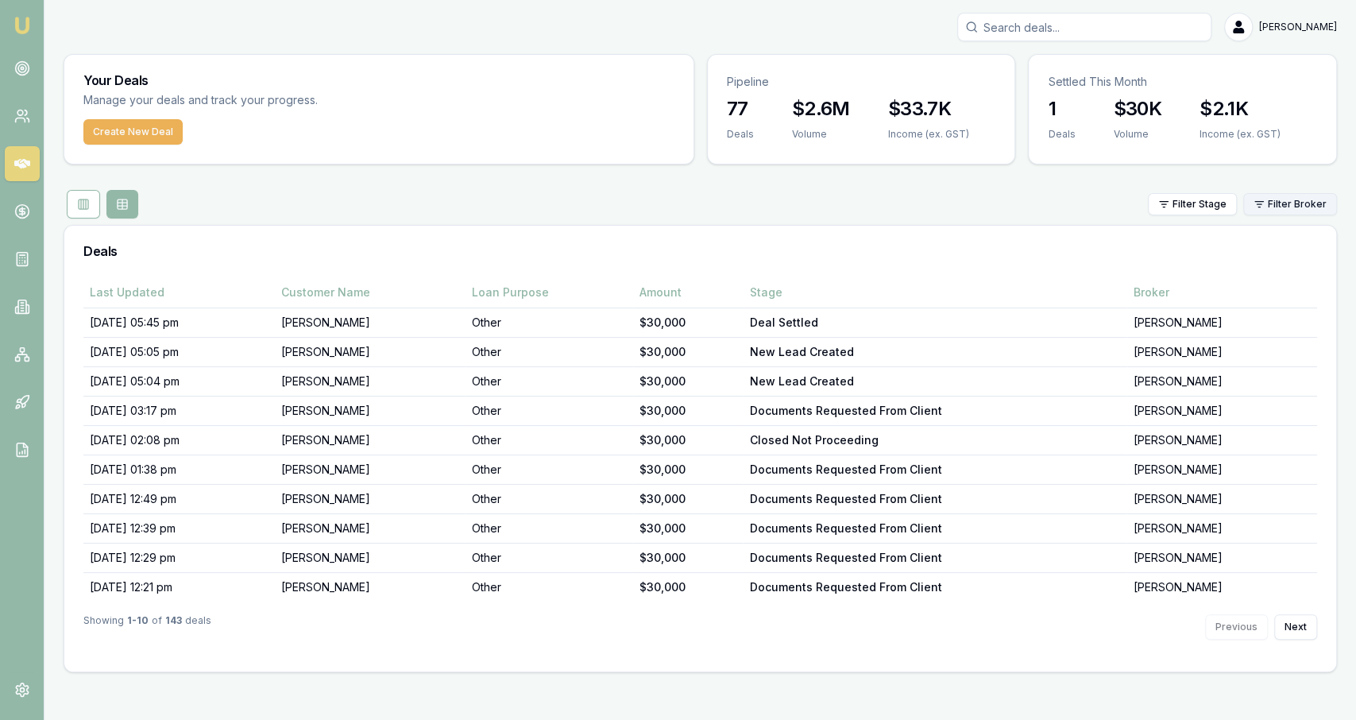
click at [1267, 200] on html "Emu Broker Jackson Fanfulla Toggle Menu Your Deals Manage your deals and track …" at bounding box center [678, 360] width 1356 height 720
click at [1197, 201] on html "Emu Broker Jackson Fanfulla Toggle Menu Your Deals Manage your deals and track …" at bounding box center [678, 360] width 1356 height 720
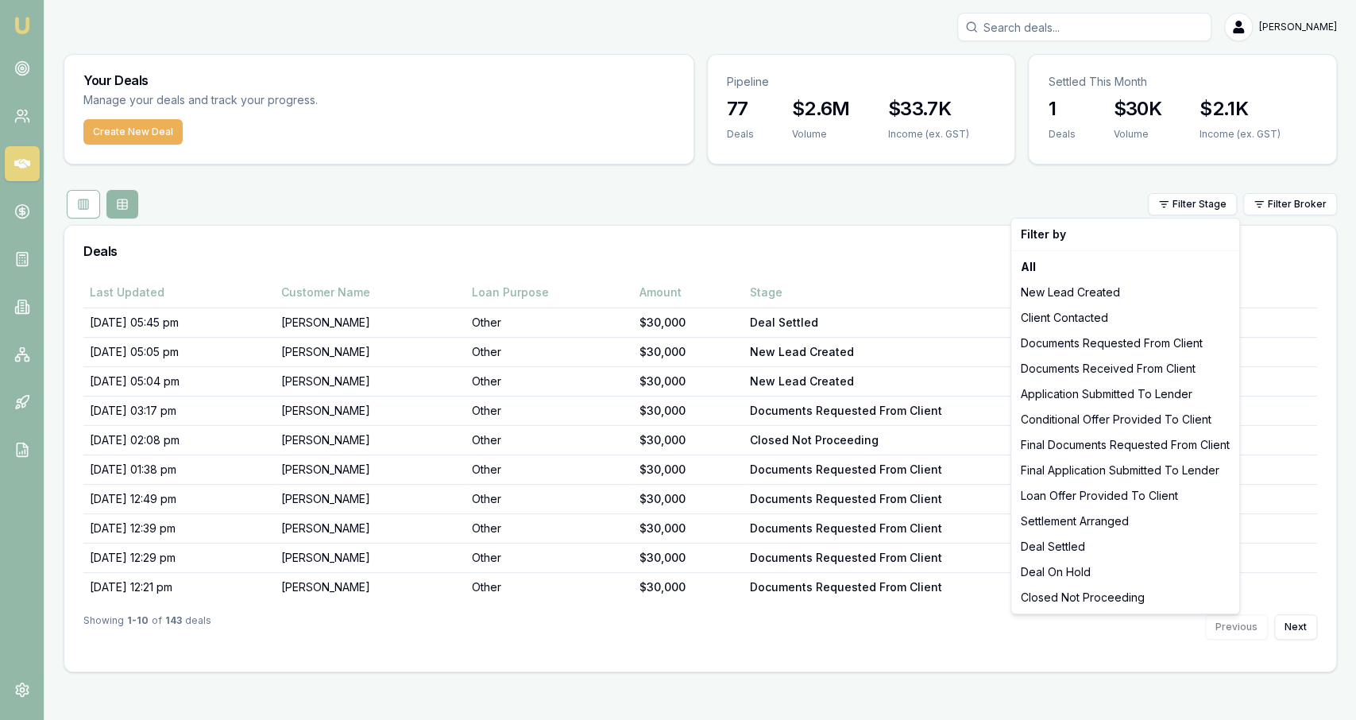
click at [1197, 201] on html "Emu Broker Jackson Fanfulla Toggle Menu Your Deals Manage your deals and track …" at bounding box center [678, 360] width 1356 height 720
click at [1084, 543] on div "Deal Settled" at bounding box center [1126, 546] width 222 height 25
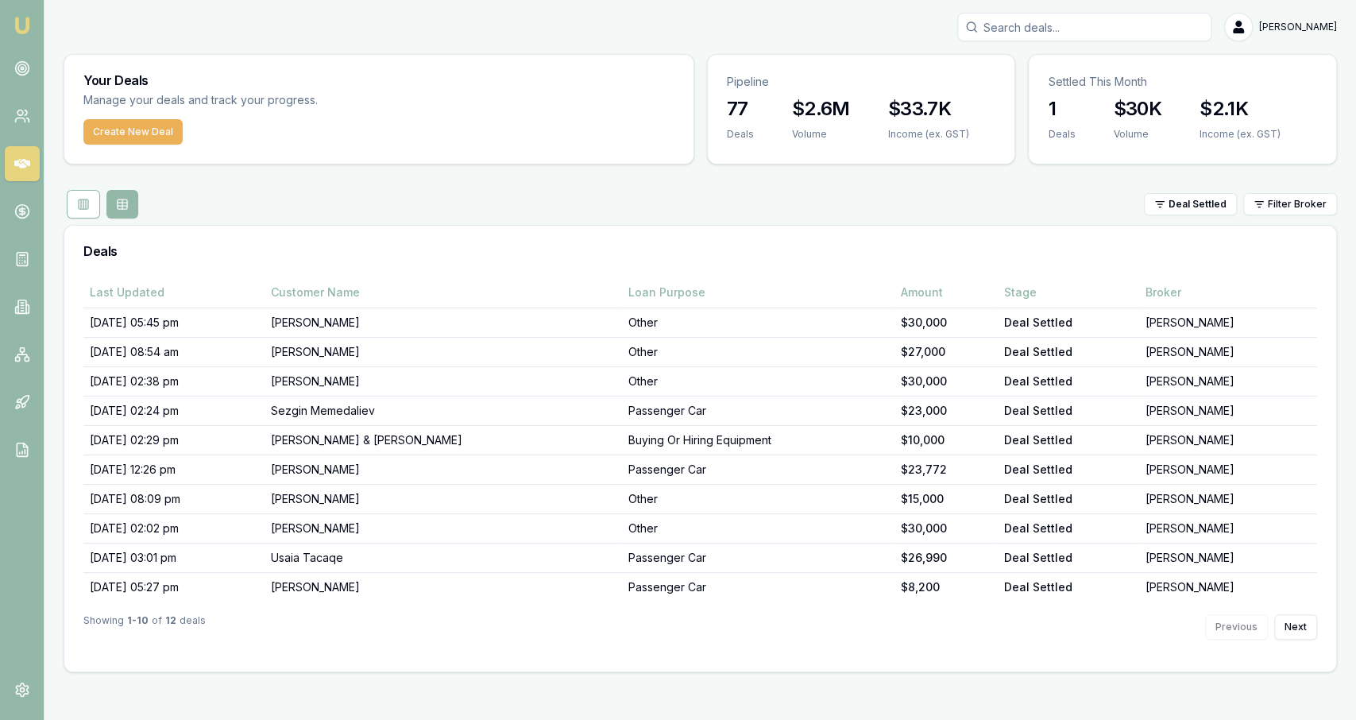
click at [779, 261] on div "Deals" at bounding box center [700, 251] width 1272 height 51
click at [1274, 621] on div "Previous Next" at bounding box center [1261, 626] width 112 height 25
click at [1286, 624] on button "Next" at bounding box center [1295, 626] width 43 height 25
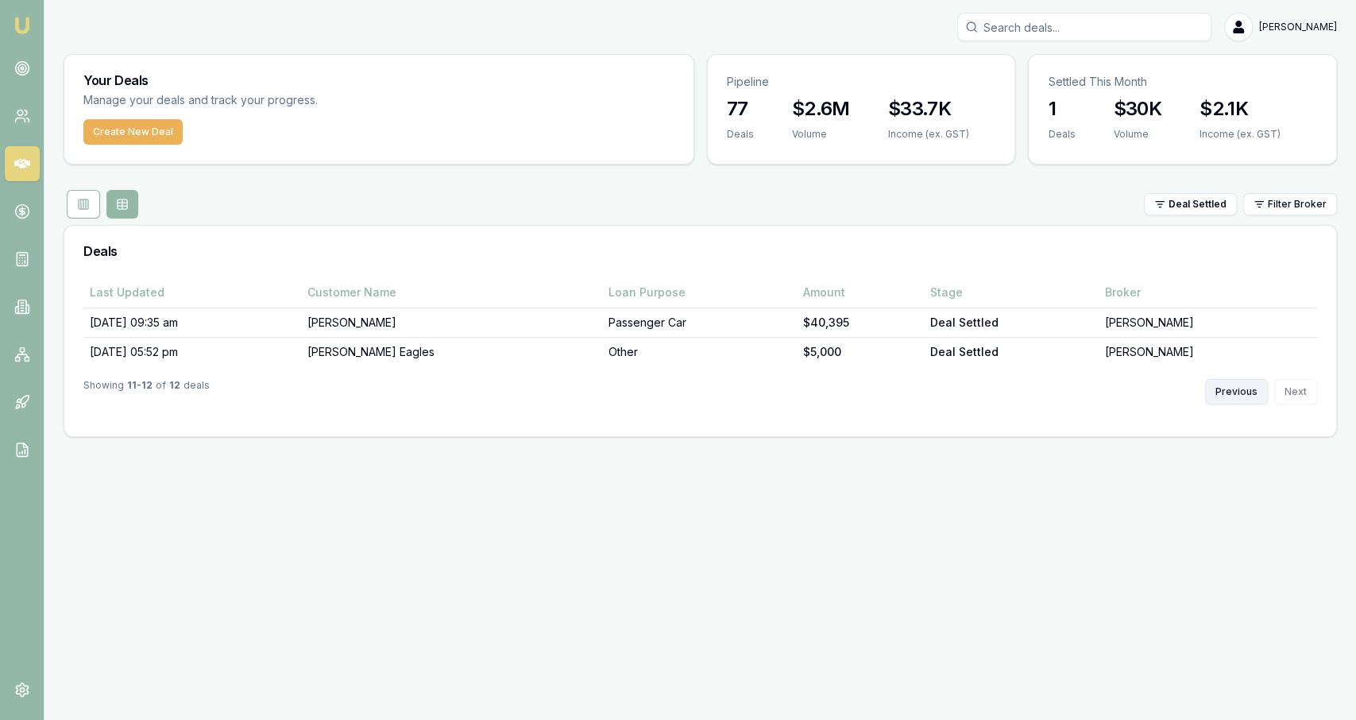
click at [1224, 397] on button "Previous" at bounding box center [1236, 391] width 63 height 25
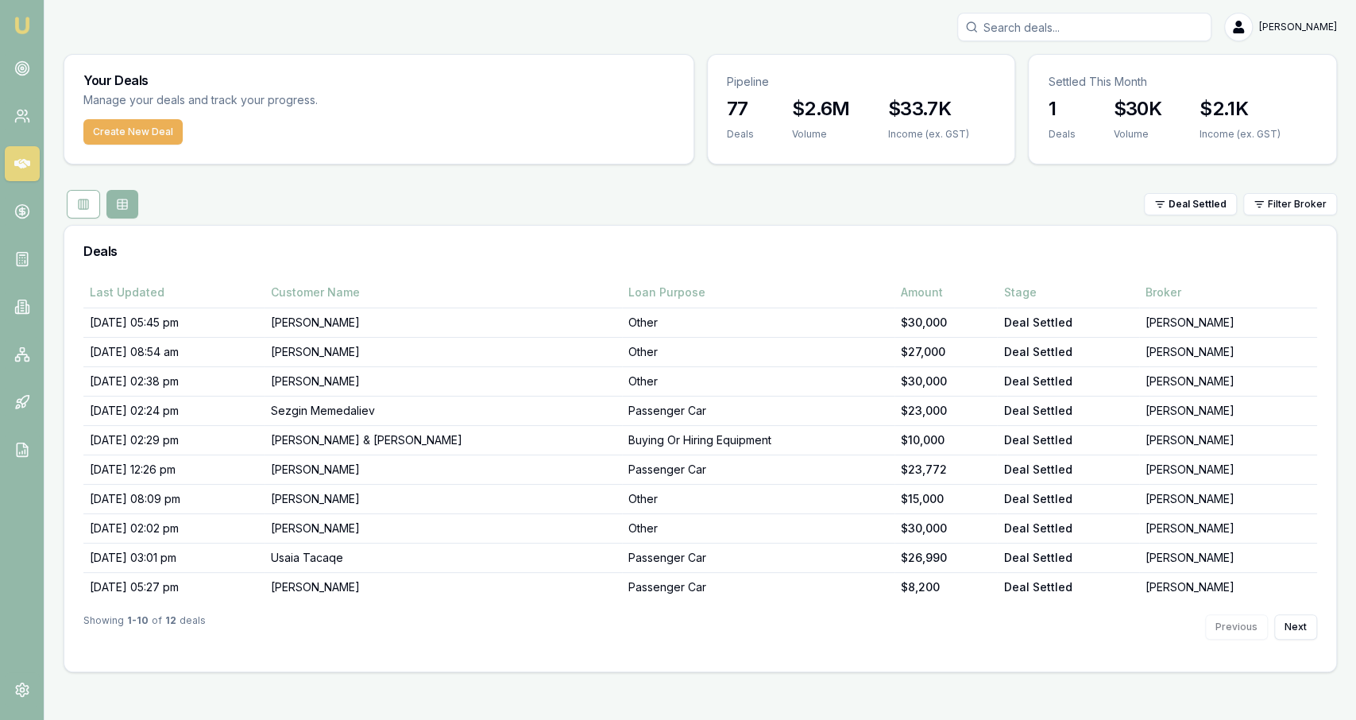
click at [481, 197] on div "Deal Settled Filter Broker" at bounding box center [701, 204] width 1274 height 29
click at [1286, 623] on button "Next" at bounding box center [1295, 626] width 43 height 25
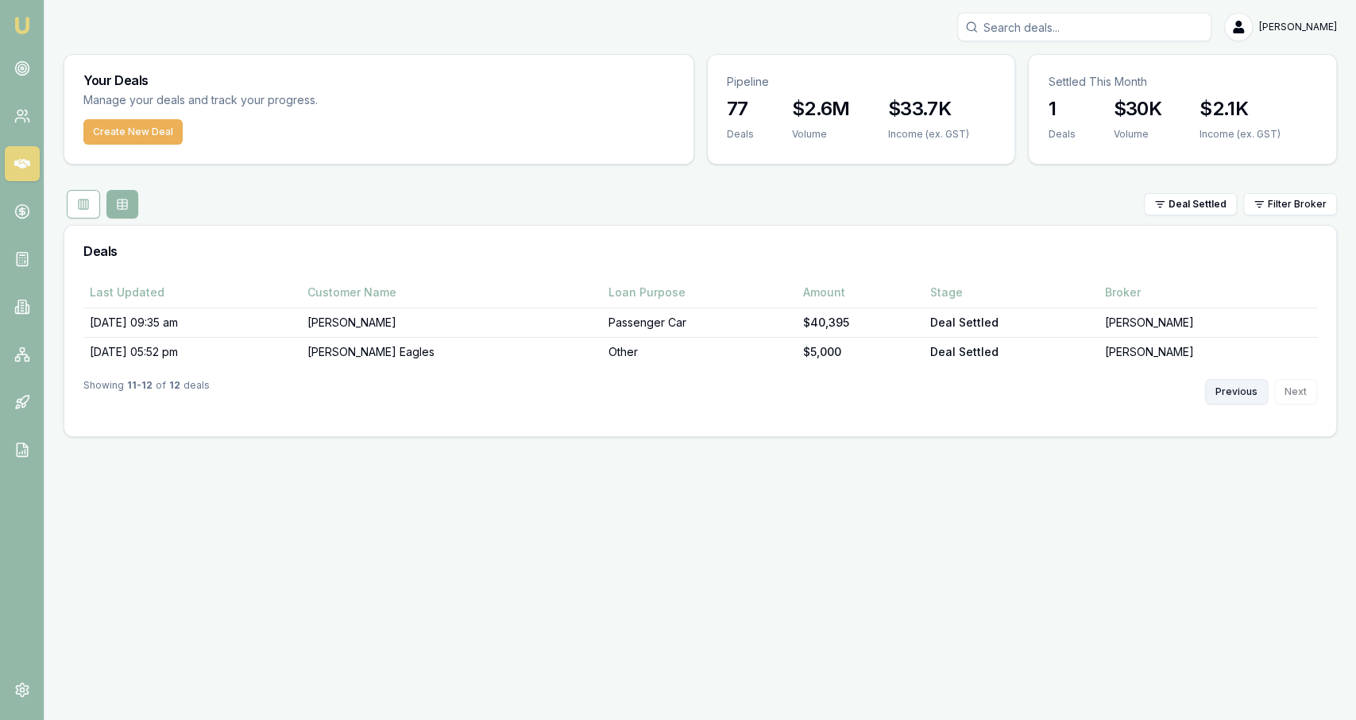
click at [1220, 381] on button "Previous" at bounding box center [1236, 391] width 63 height 25
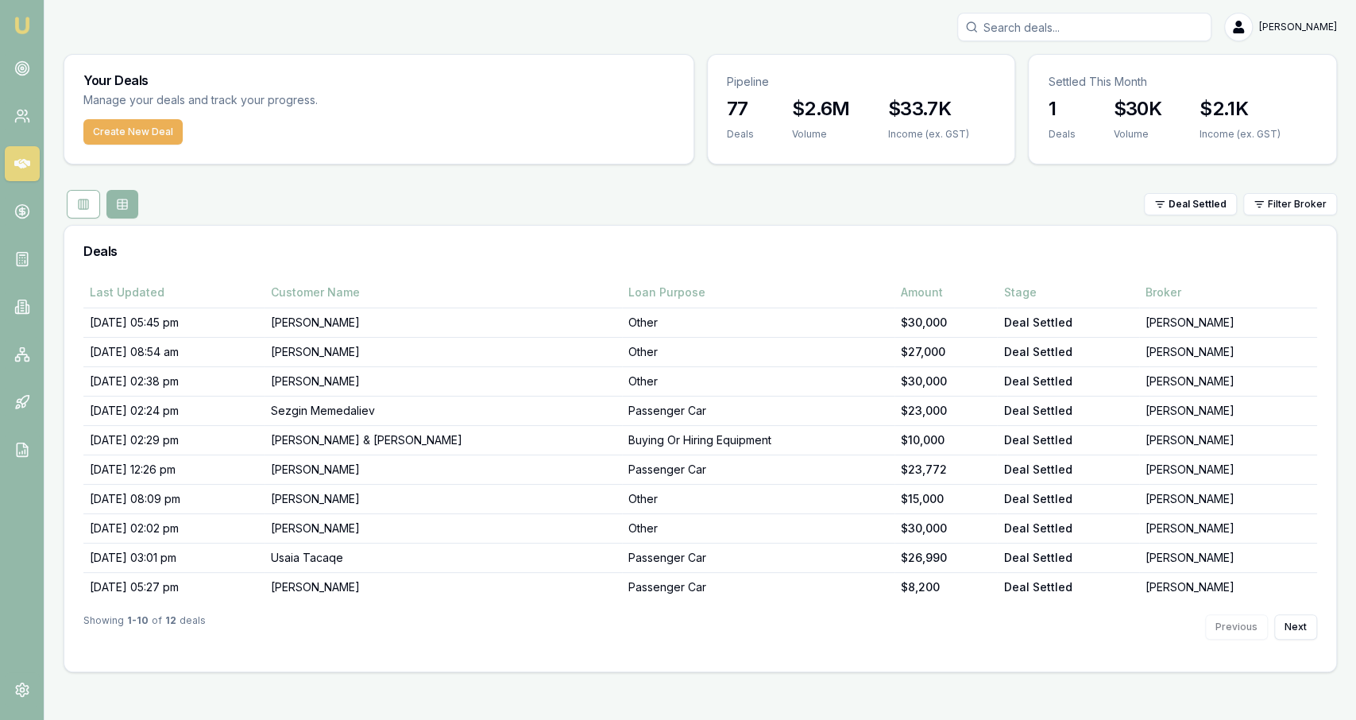
click at [749, 611] on div "Showing 1 - 10 of 12 deals Previous Next" at bounding box center [700, 626] width 1234 height 51
click at [17, 68] on icon at bounding box center [22, 68] width 16 height 16
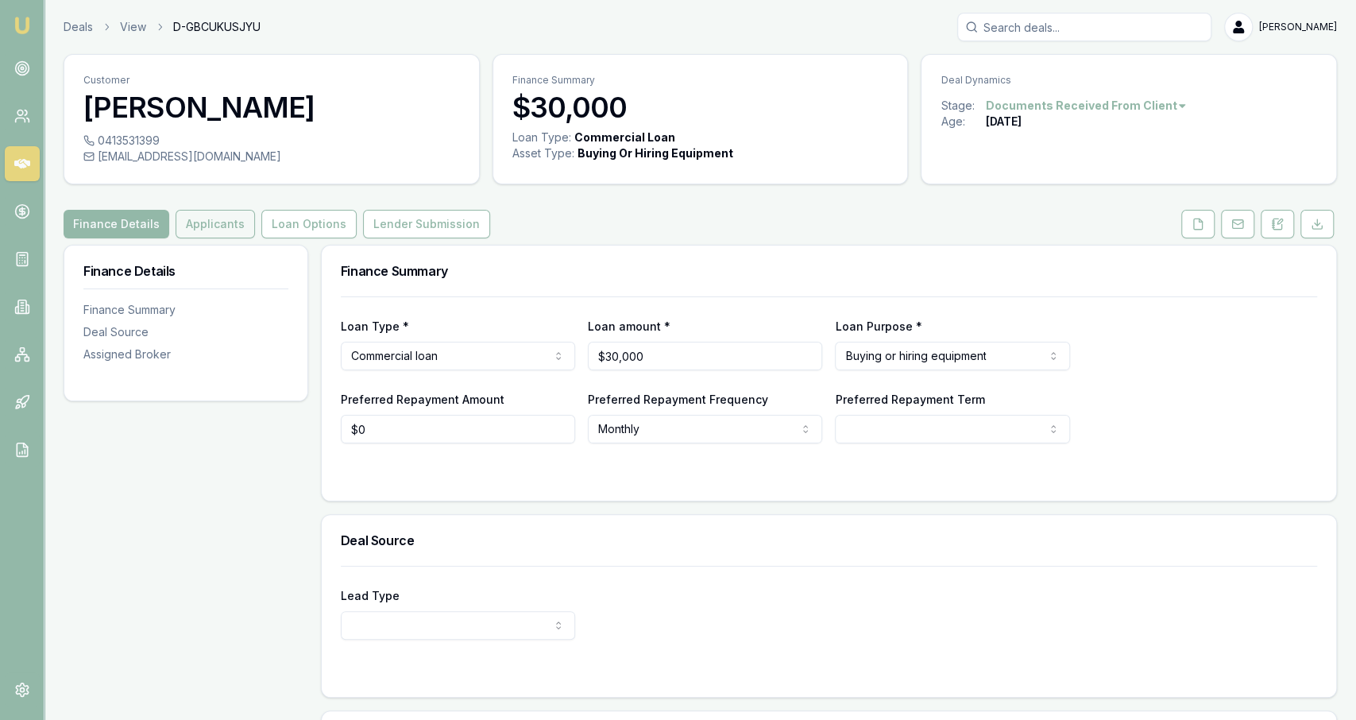
click at [219, 225] on button "Applicants" at bounding box center [215, 224] width 79 height 29
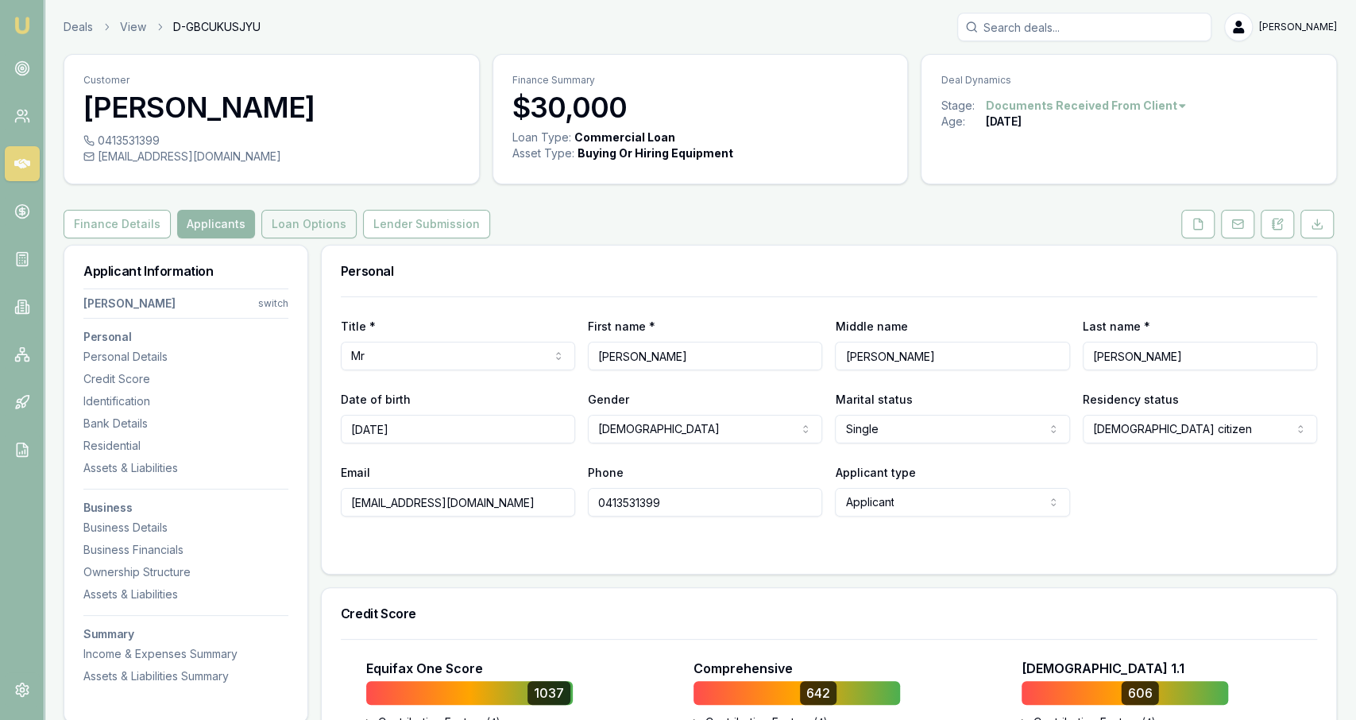
click at [267, 220] on button "Loan Options" at bounding box center [308, 224] width 95 height 29
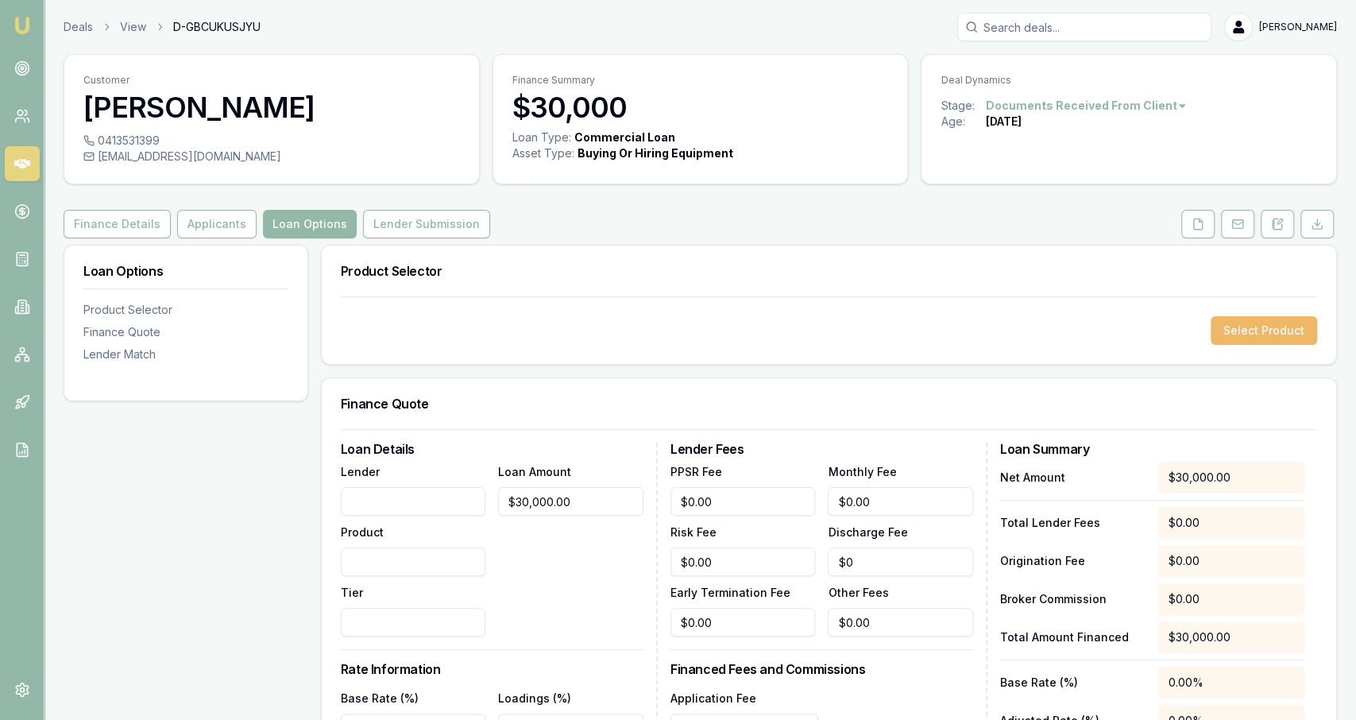
click at [1288, 335] on button "Select Product" at bounding box center [1264, 330] width 106 height 29
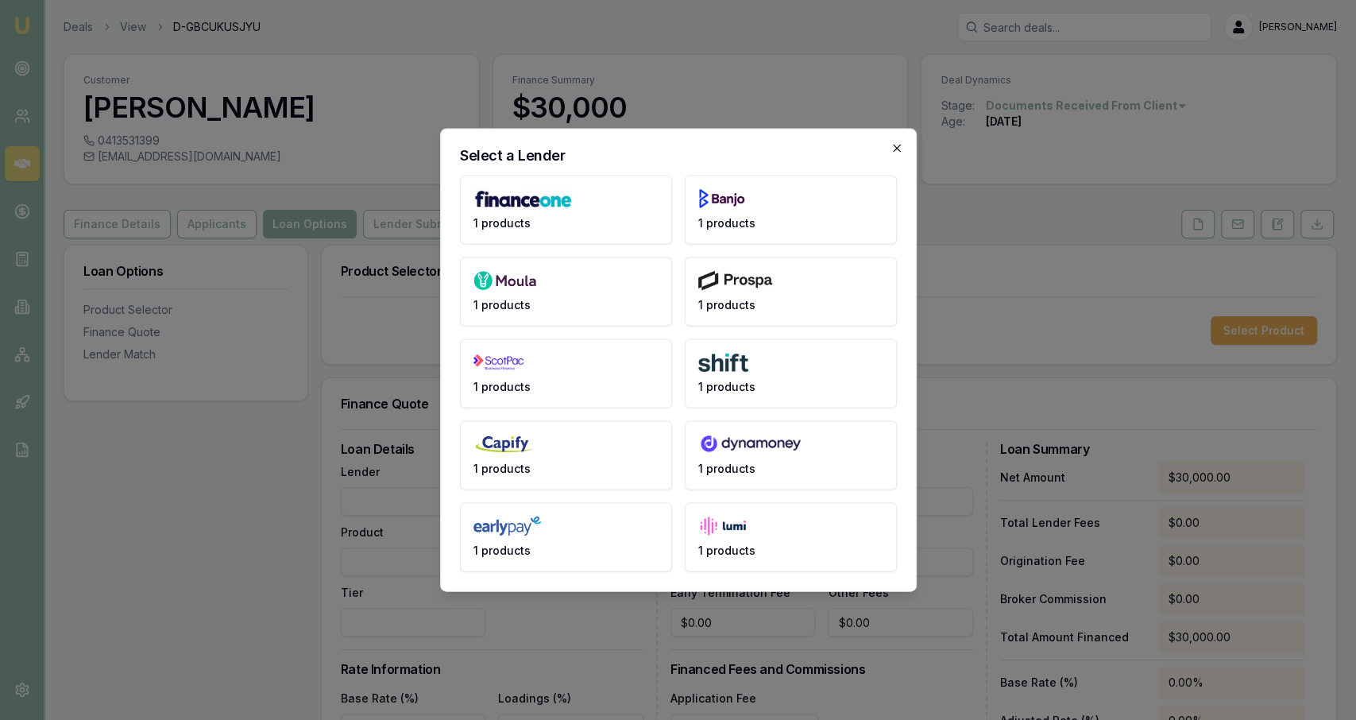
click at [900, 152] on icon "button" at bounding box center [896, 148] width 7 height 7
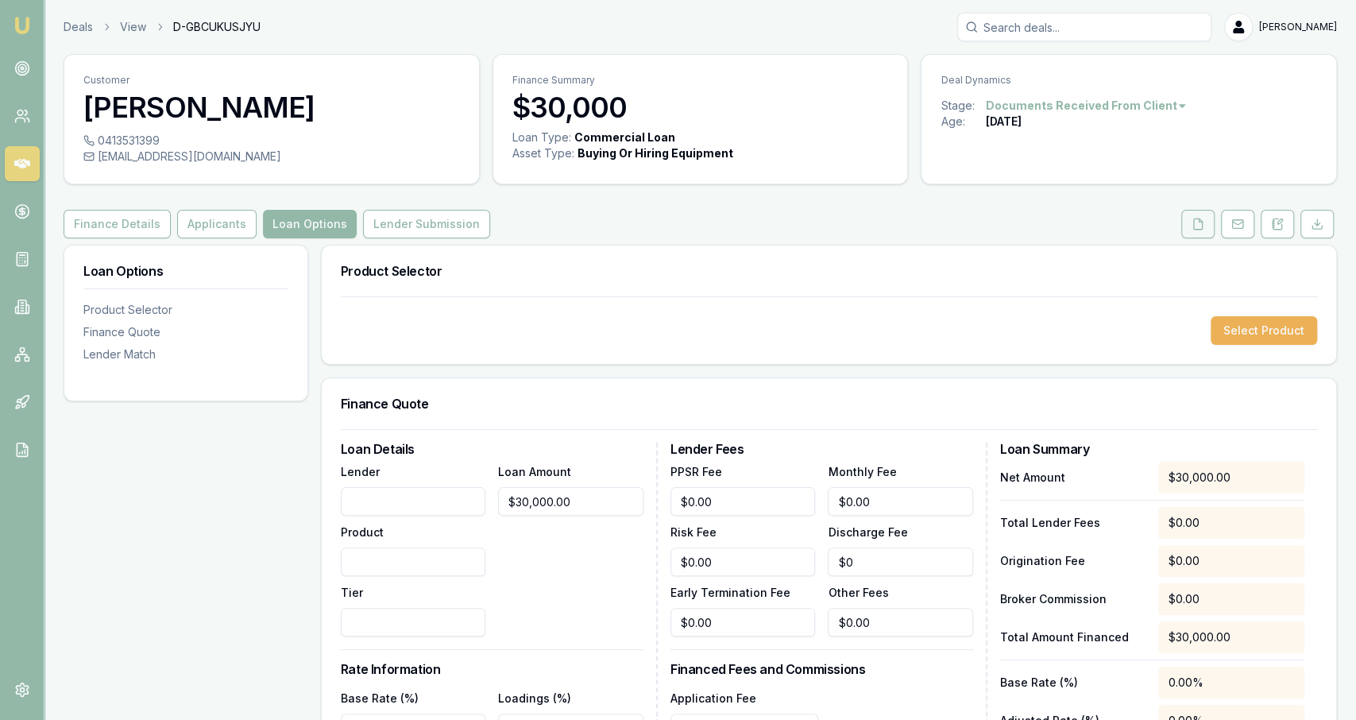
click at [1210, 230] on button at bounding box center [1198, 224] width 33 height 29
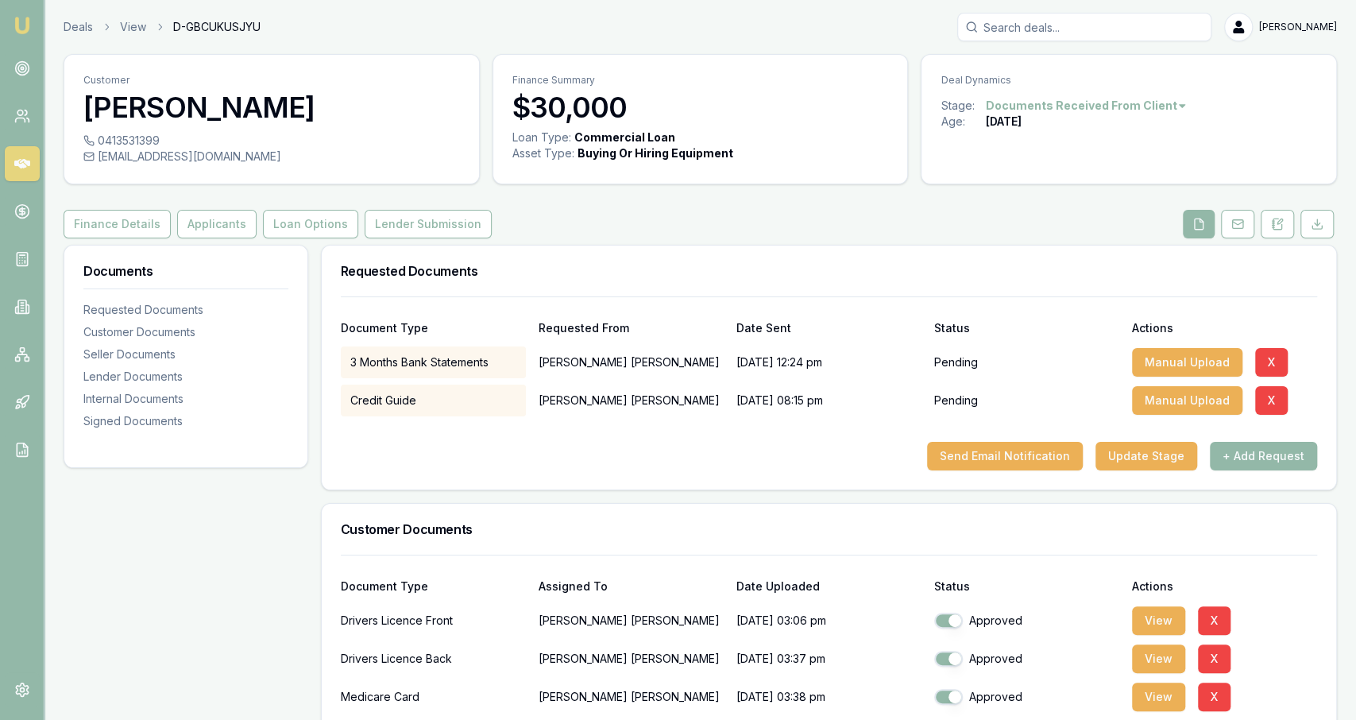
click at [1253, 474] on div "Document Type Requested From Date Sent Status Actions 3 Months Bank Statements …" at bounding box center [829, 392] width 1015 height 193
click at [1254, 473] on div "Document Type Requested From Date Sent Status Actions 3 Months Bank Statements …" at bounding box center [829, 392] width 1015 height 193
click at [1256, 469] on button "+ Add Request" at bounding box center [1263, 456] width 107 height 29
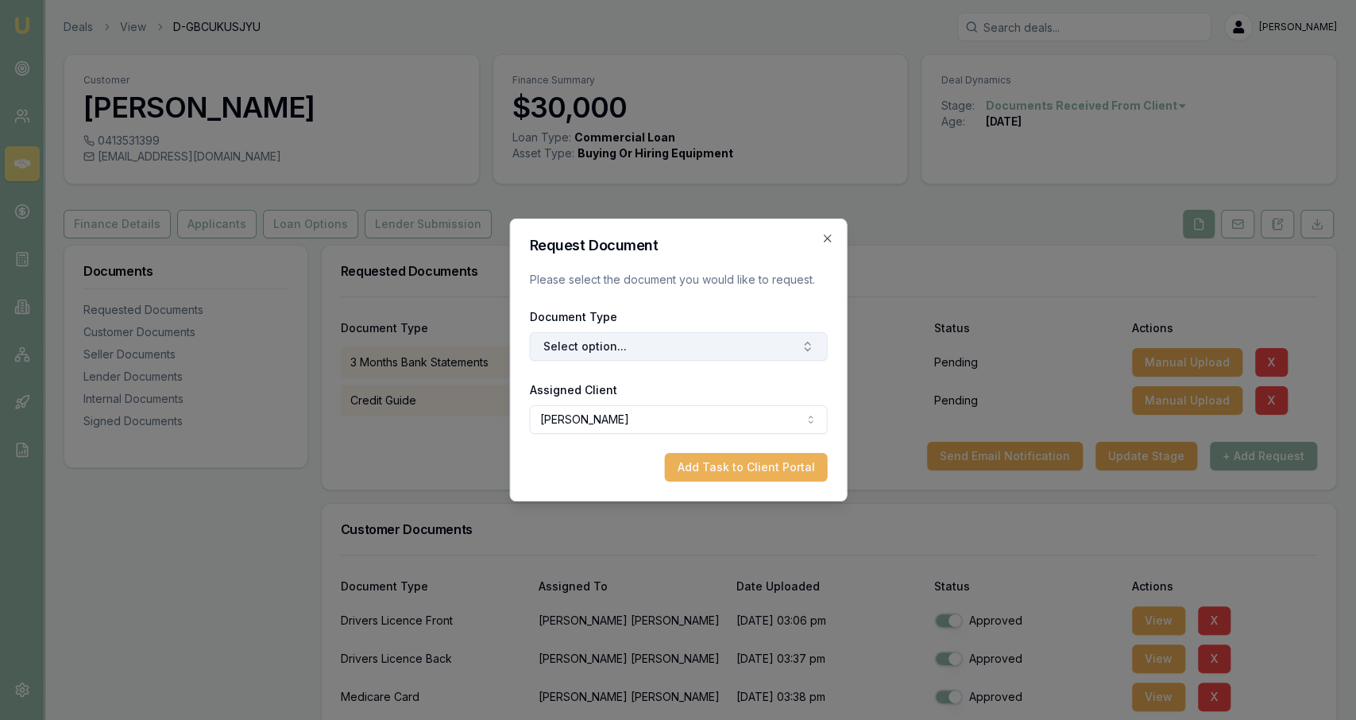
click at [664, 342] on button "Select option..." at bounding box center [678, 346] width 298 height 29
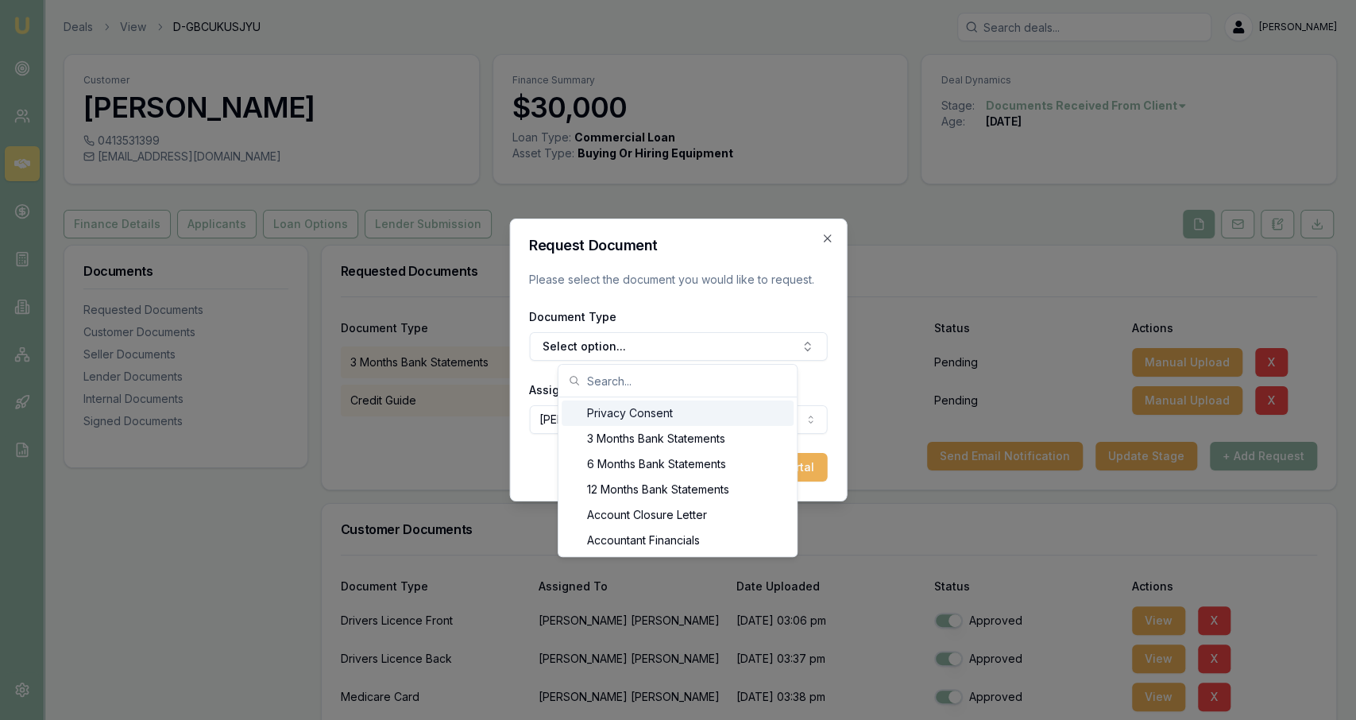
click at [665, 377] on input "text" at bounding box center [687, 381] width 200 height 32
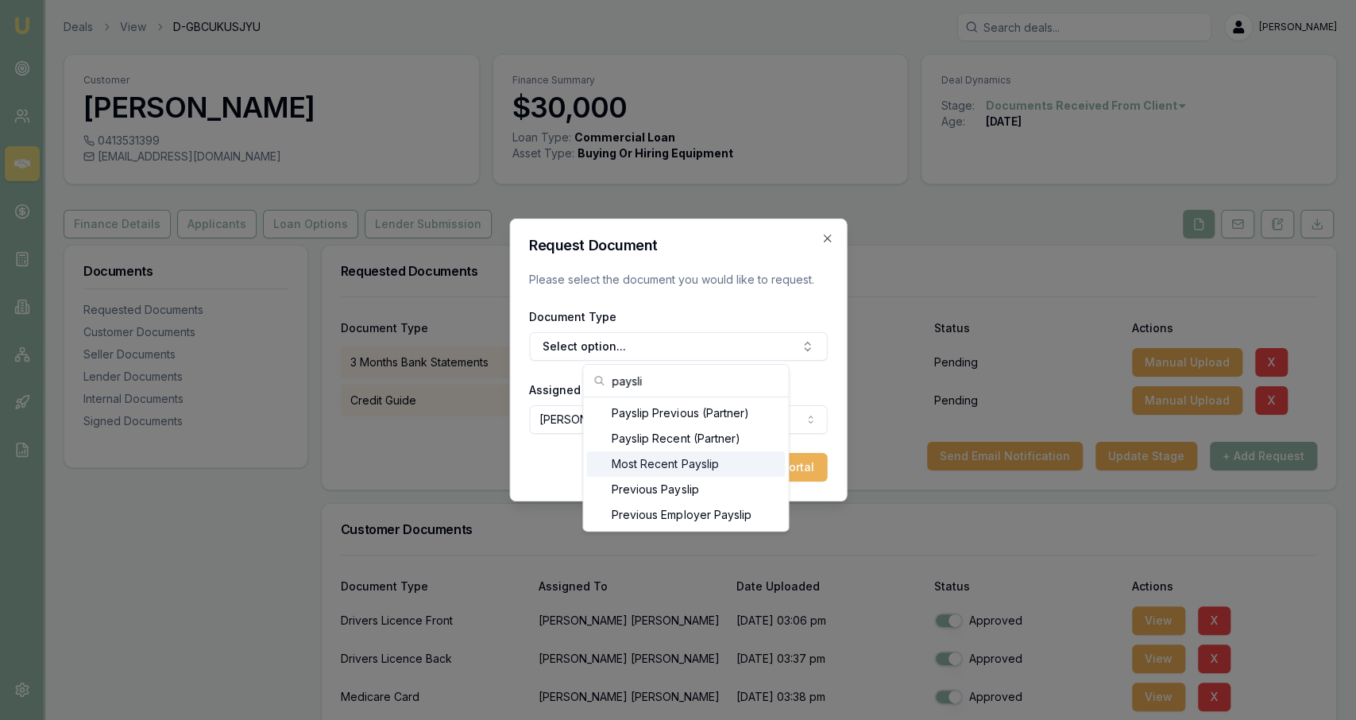
type input "paysli"
click at [727, 462] on div "Most Recent Payslip" at bounding box center [685, 463] width 199 height 25
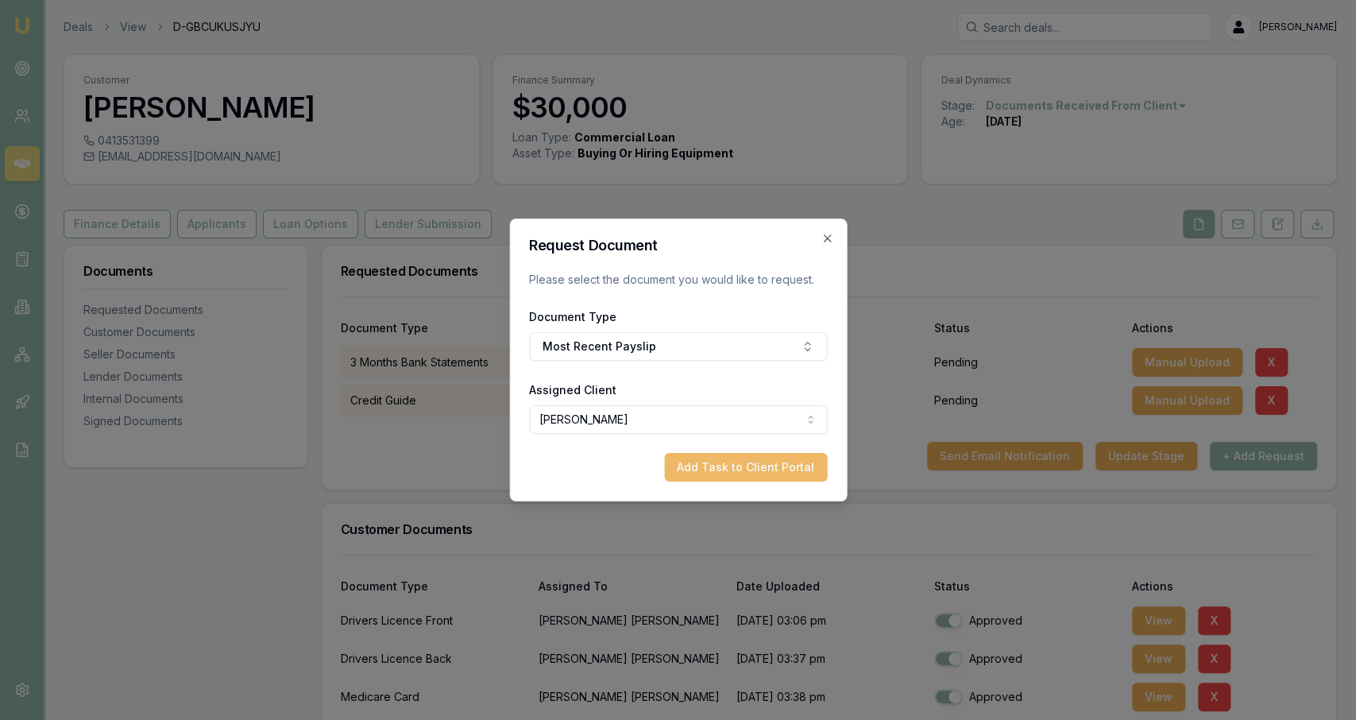
click at [750, 474] on button "Add Task to Client Portal" at bounding box center [745, 467] width 163 height 29
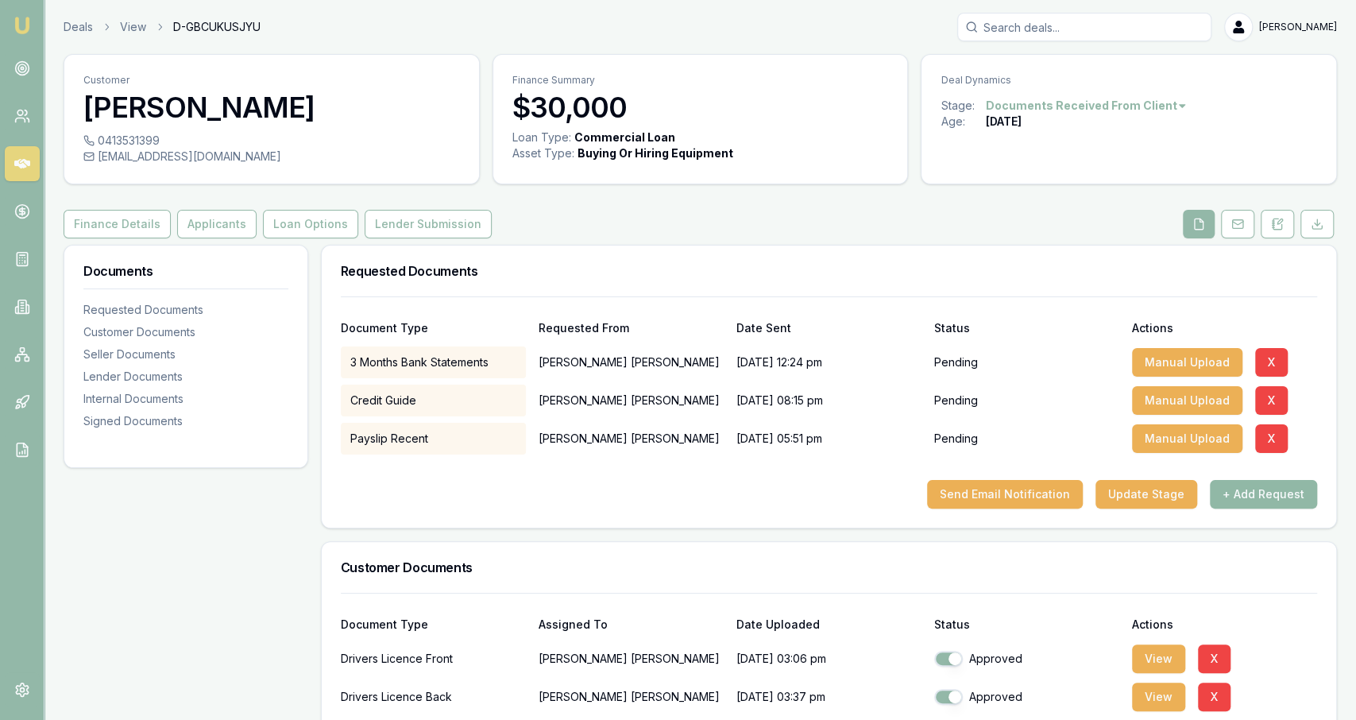
click at [1263, 502] on button "+ Add Request" at bounding box center [1263, 494] width 107 height 29
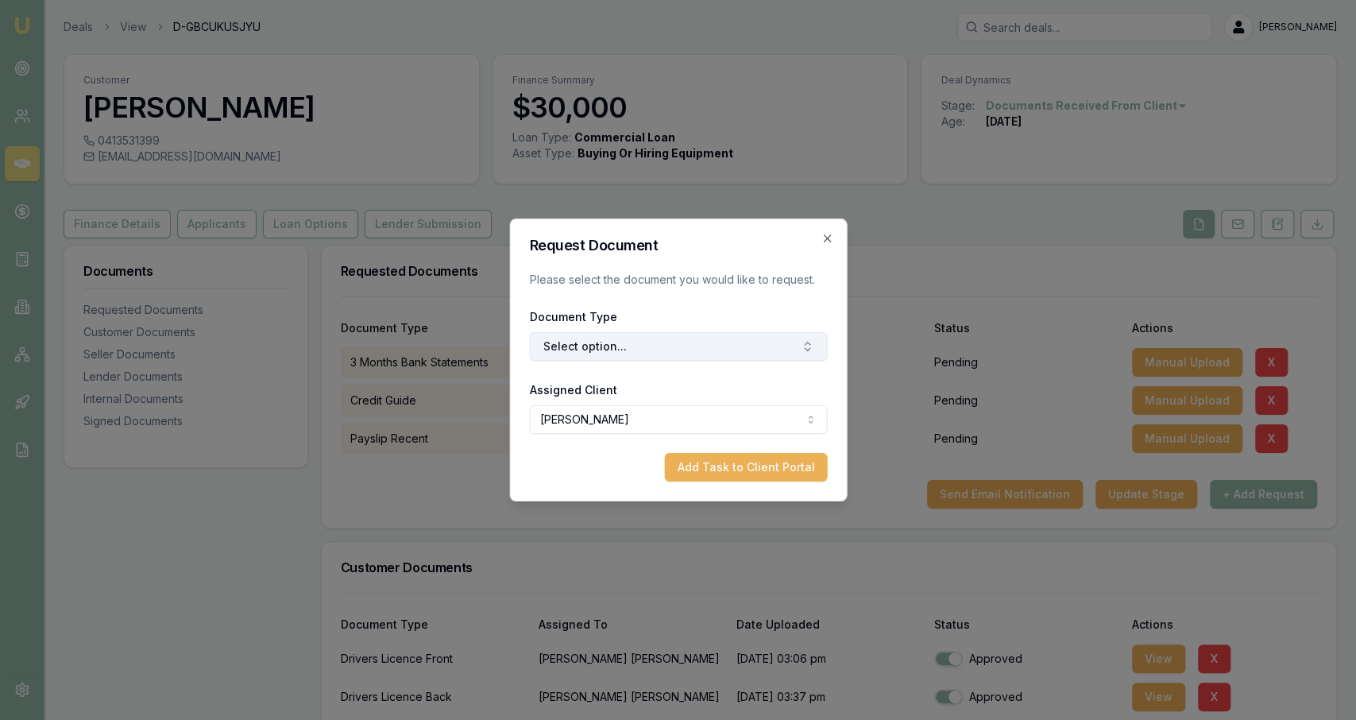
click at [736, 343] on button "Select option..." at bounding box center [678, 346] width 298 height 29
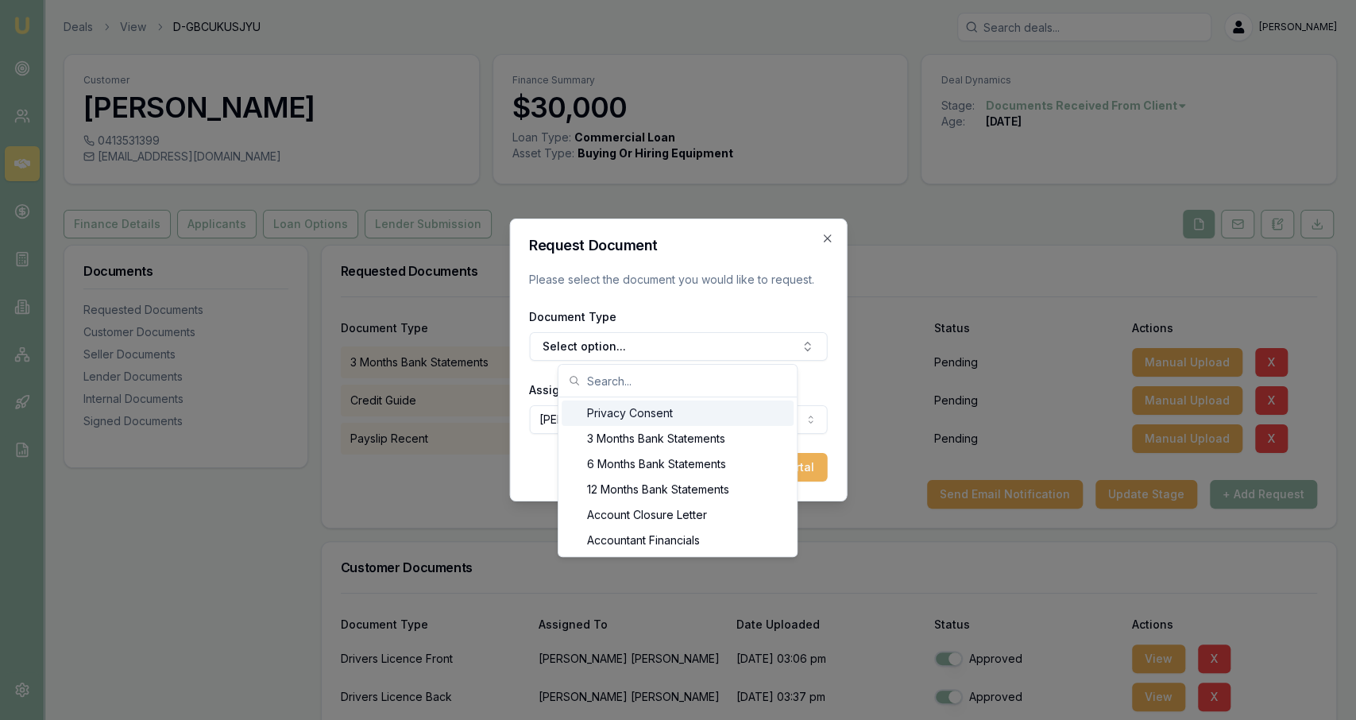
click at [760, 382] on input "text" at bounding box center [687, 381] width 200 height 32
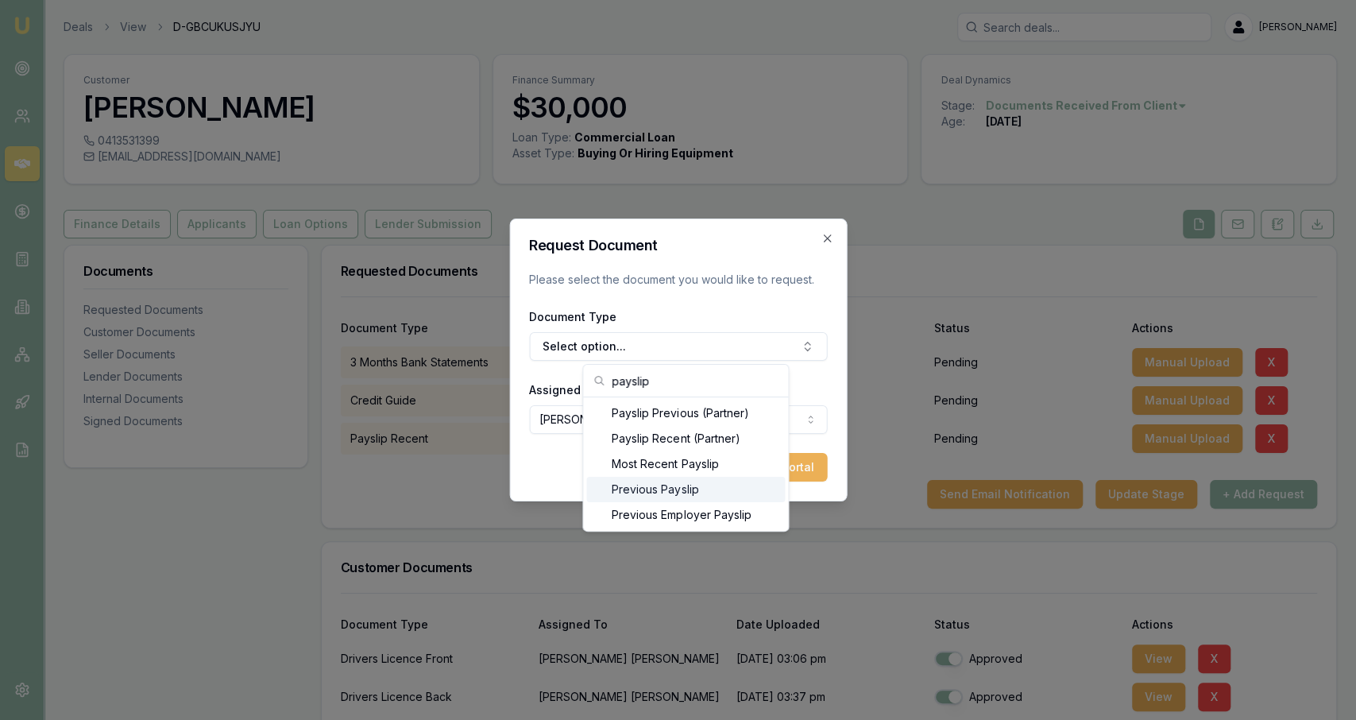
type input "payslip"
click at [737, 494] on div "Previous Payslip" at bounding box center [685, 489] width 199 height 25
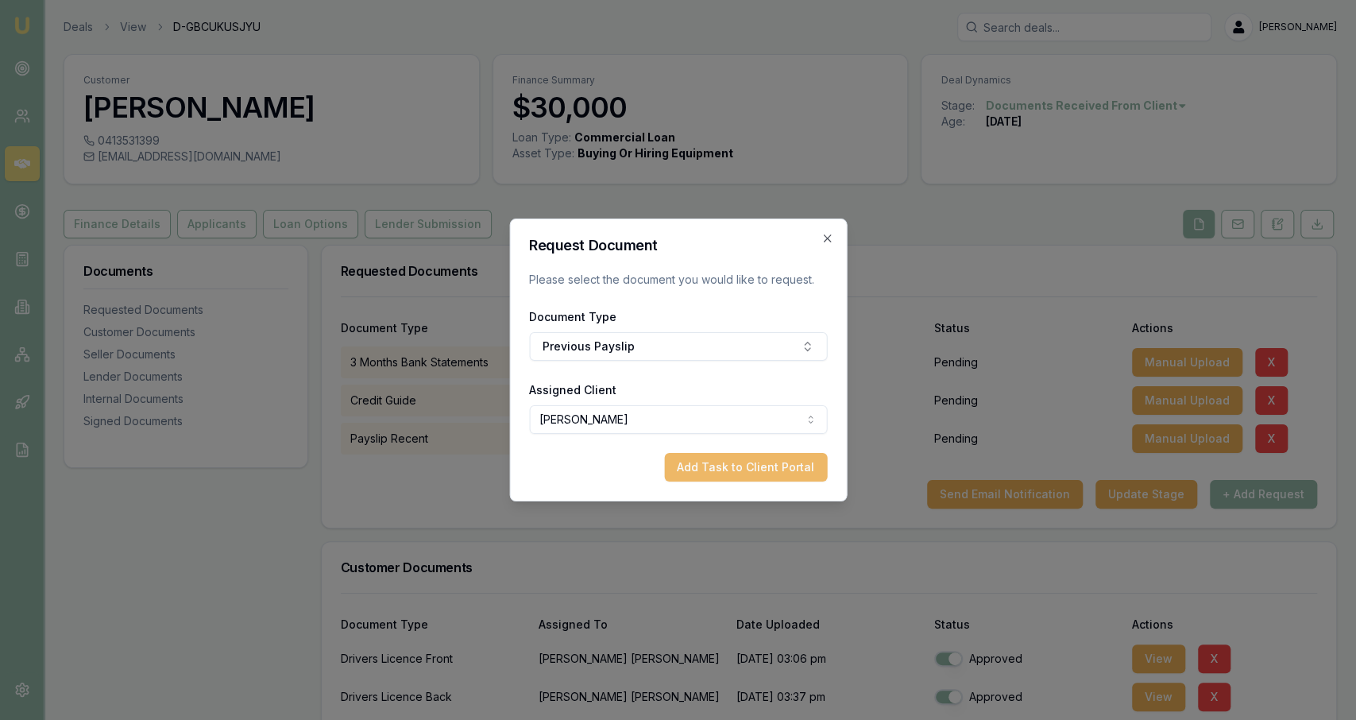
click at [775, 466] on button "Add Task to Client Portal" at bounding box center [745, 467] width 163 height 29
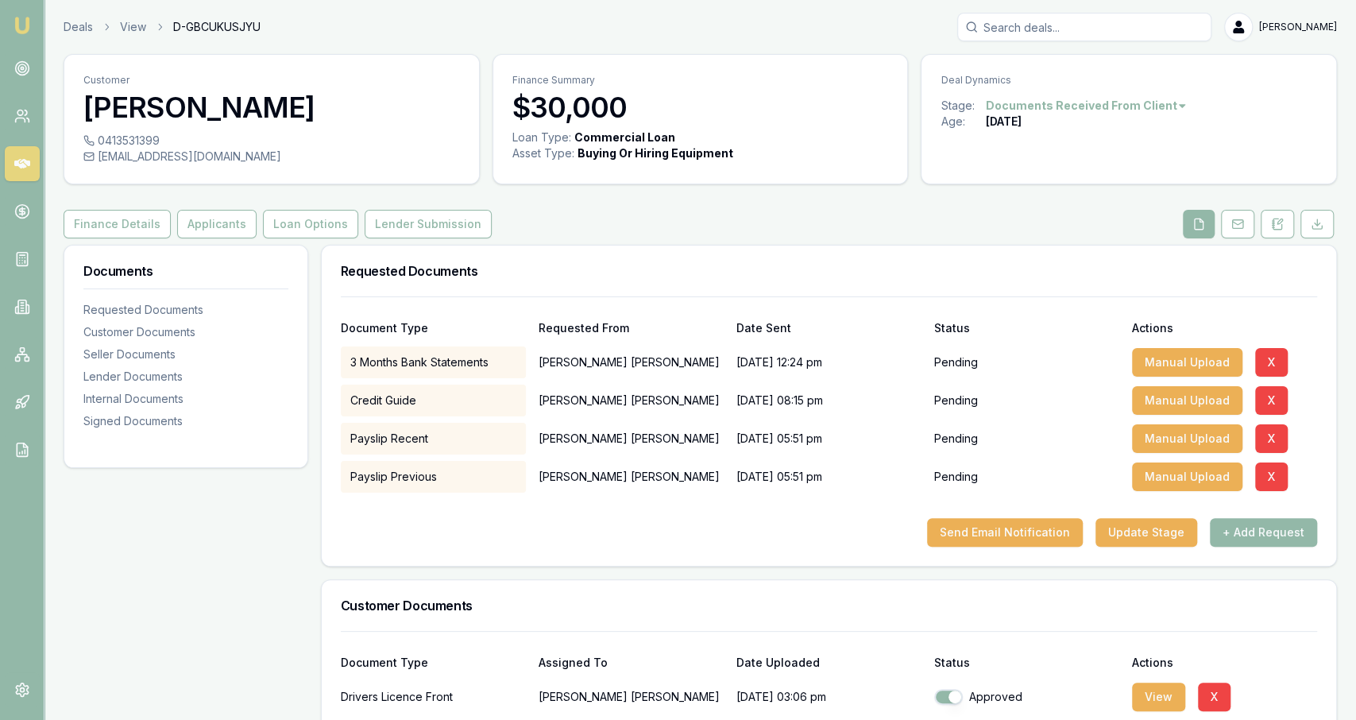
click at [703, 533] on div "Send Email Notification Update Stage + Add Request" at bounding box center [829, 532] width 977 height 29
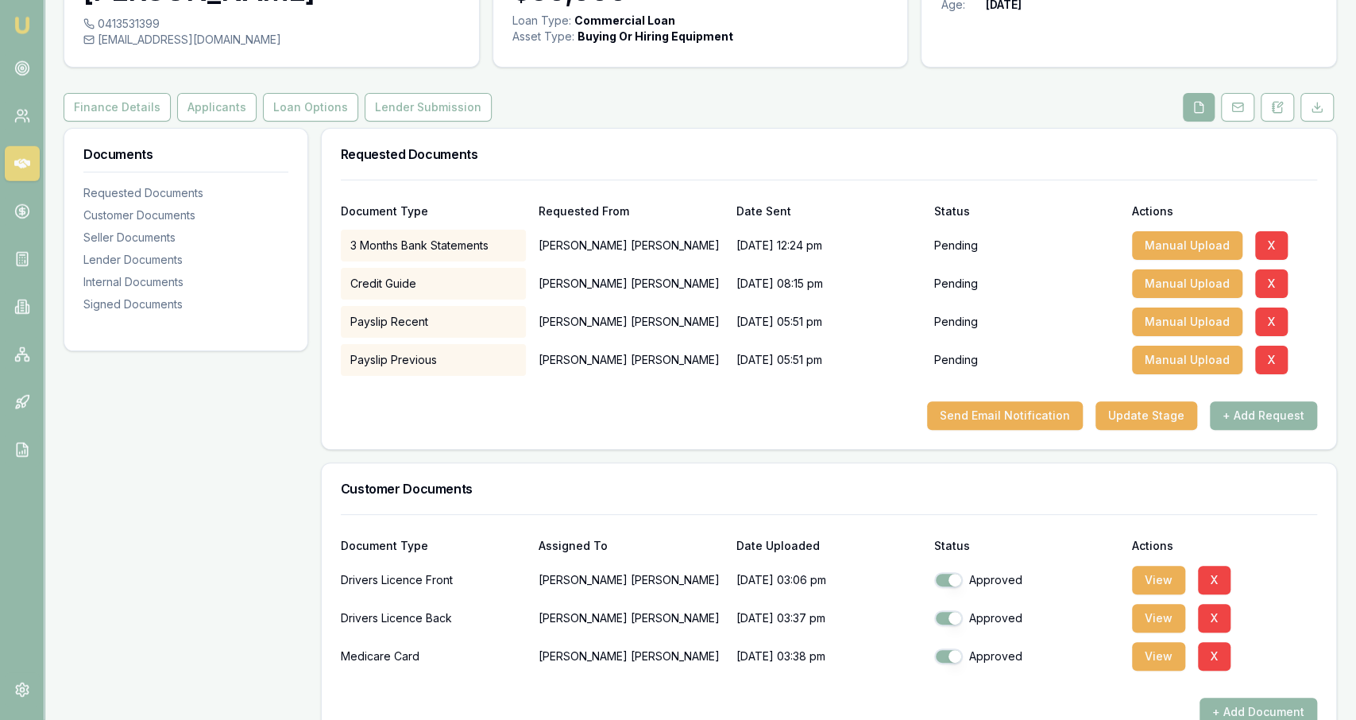
scroll to position [116, 0]
click at [1239, 130] on div "Requested Documents" at bounding box center [829, 155] width 1015 height 51
click at [1245, 105] on button at bounding box center [1237, 108] width 33 height 29
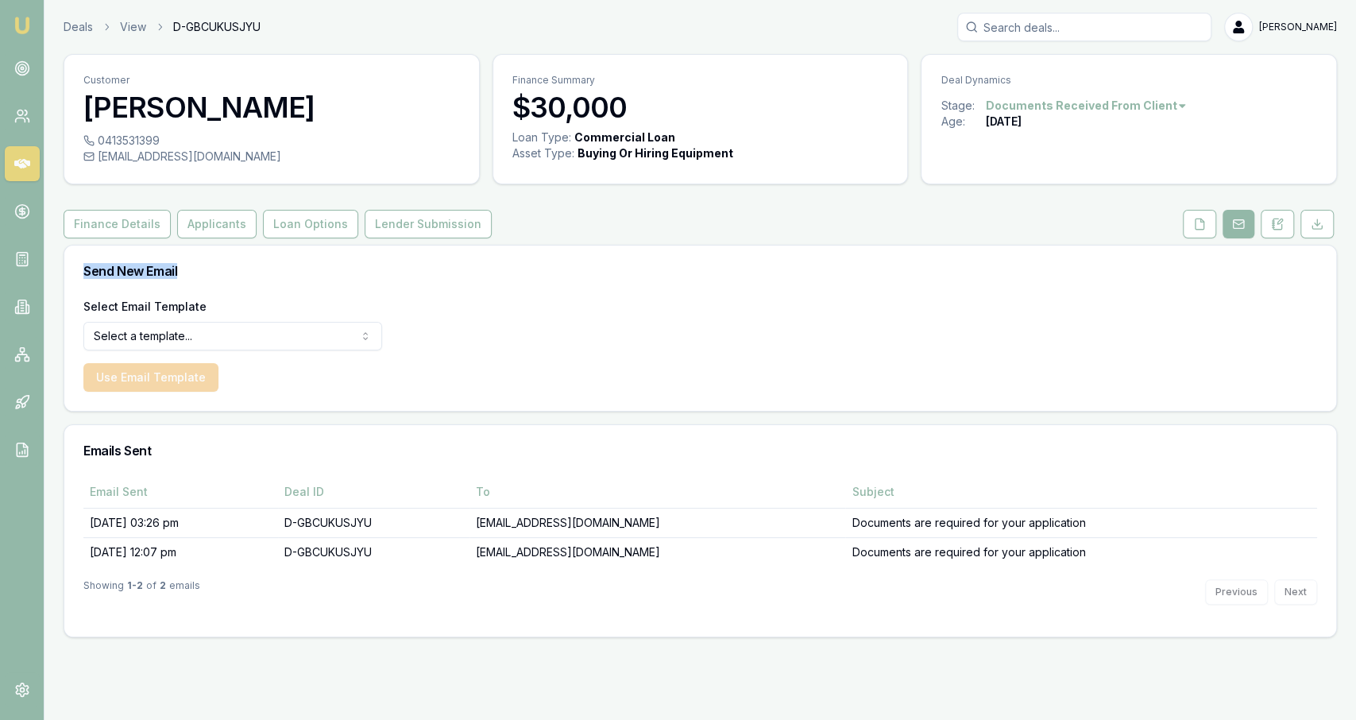
drag, startPoint x: 1245, startPoint y: 105, endPoint x: 930, endPoint y: 296, distance: 367.9
click at [930, 296] on div "Customer James Taylor 0413531399 jamesedwardtaylor72@gmail.com Finance Summary …" at bounding box center [701, 345] width 1274 height 583
click at [922, 292] on div "Send New Email" at bounding box center [700, 271] width 1272 height 51
click at [85, 29] on link "Deals" at bounding box center [78, 27] width 29 height 16
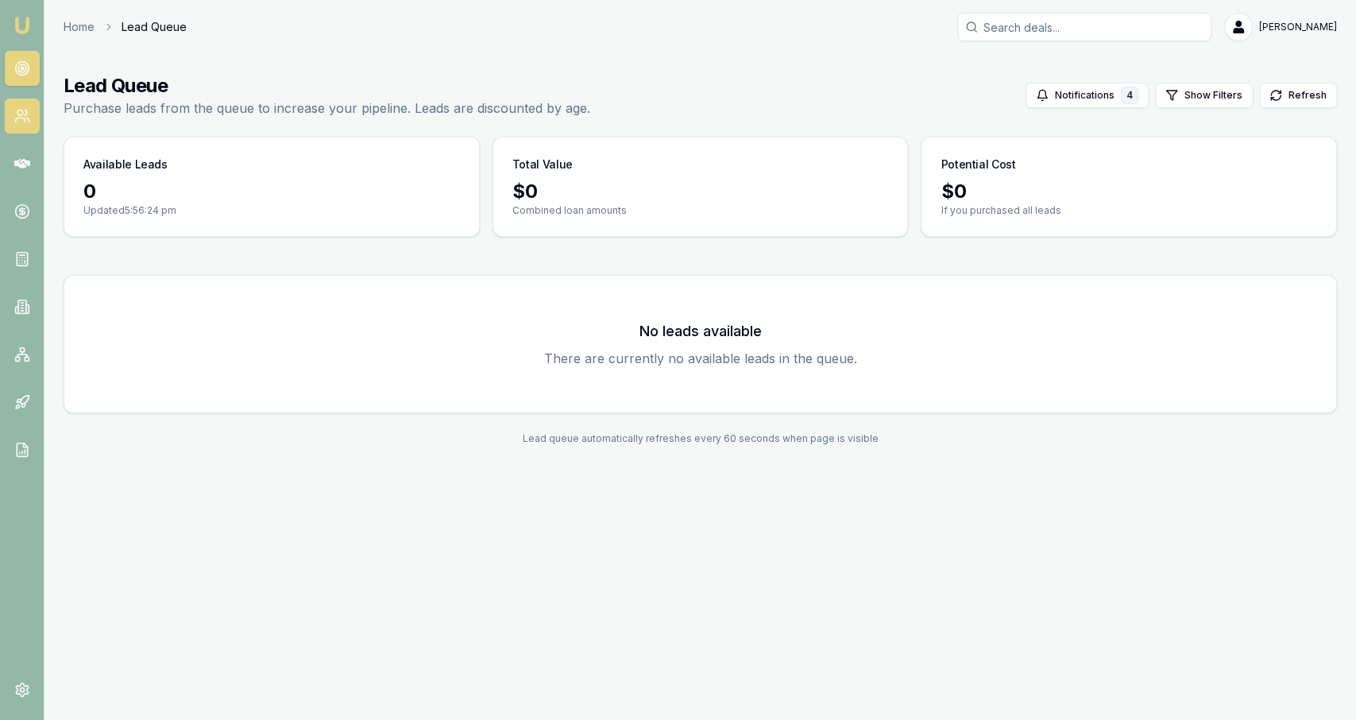
click at [10, 109] on link at bounding box center [22, 116] width 35 height 35
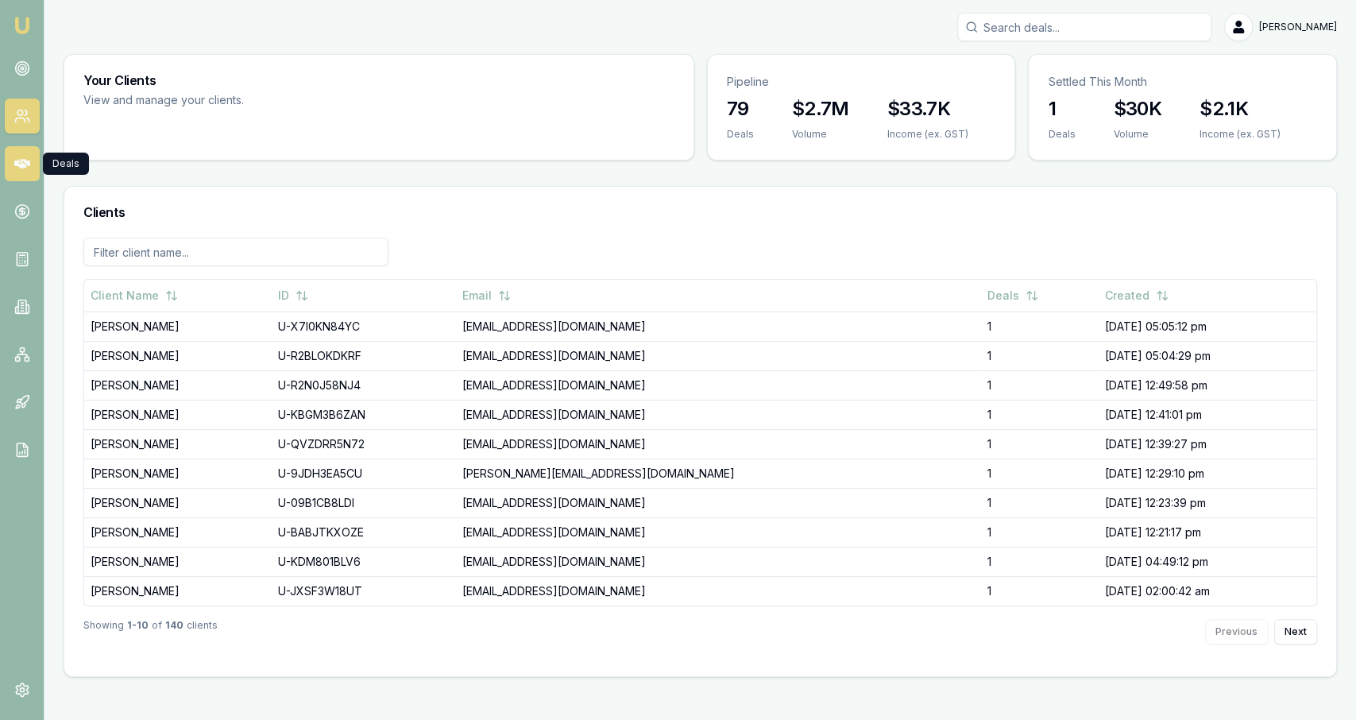
click at [20, 163] on icon at bounding box center [22, 164] width 16 height 16
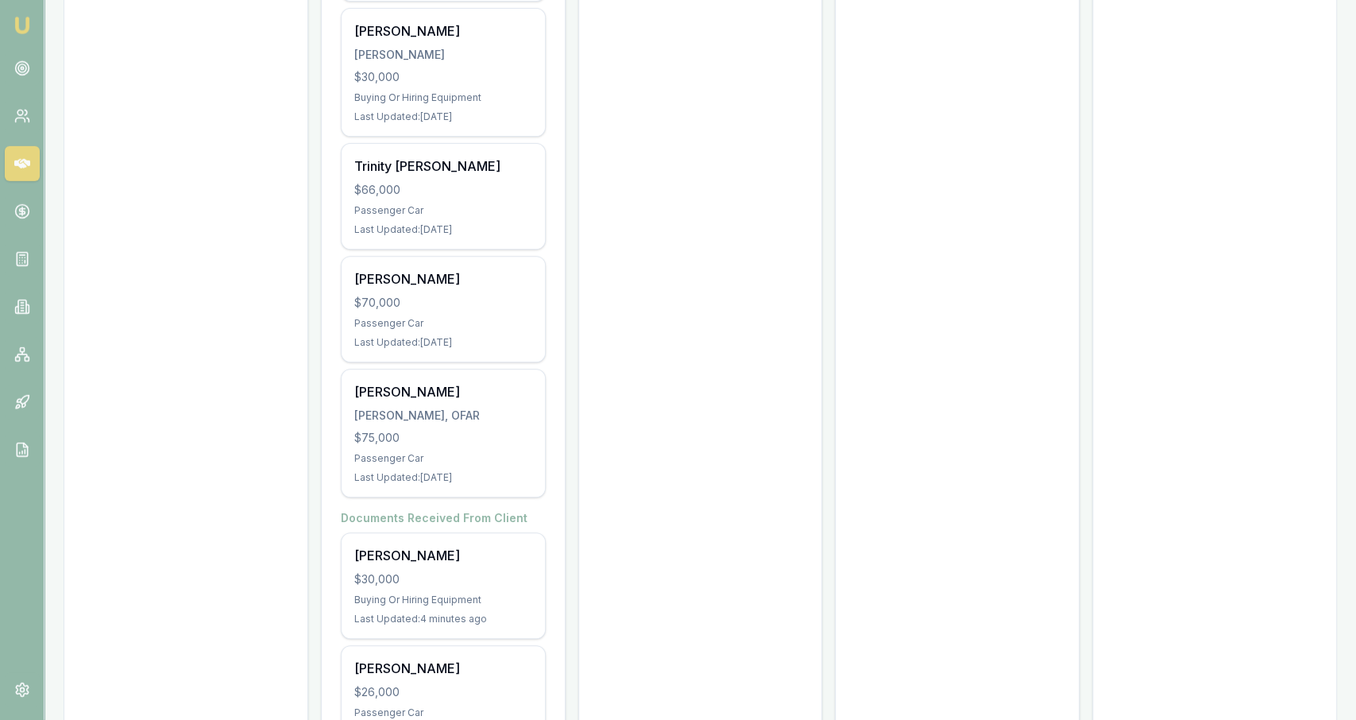
scroll to position [4349, 0]
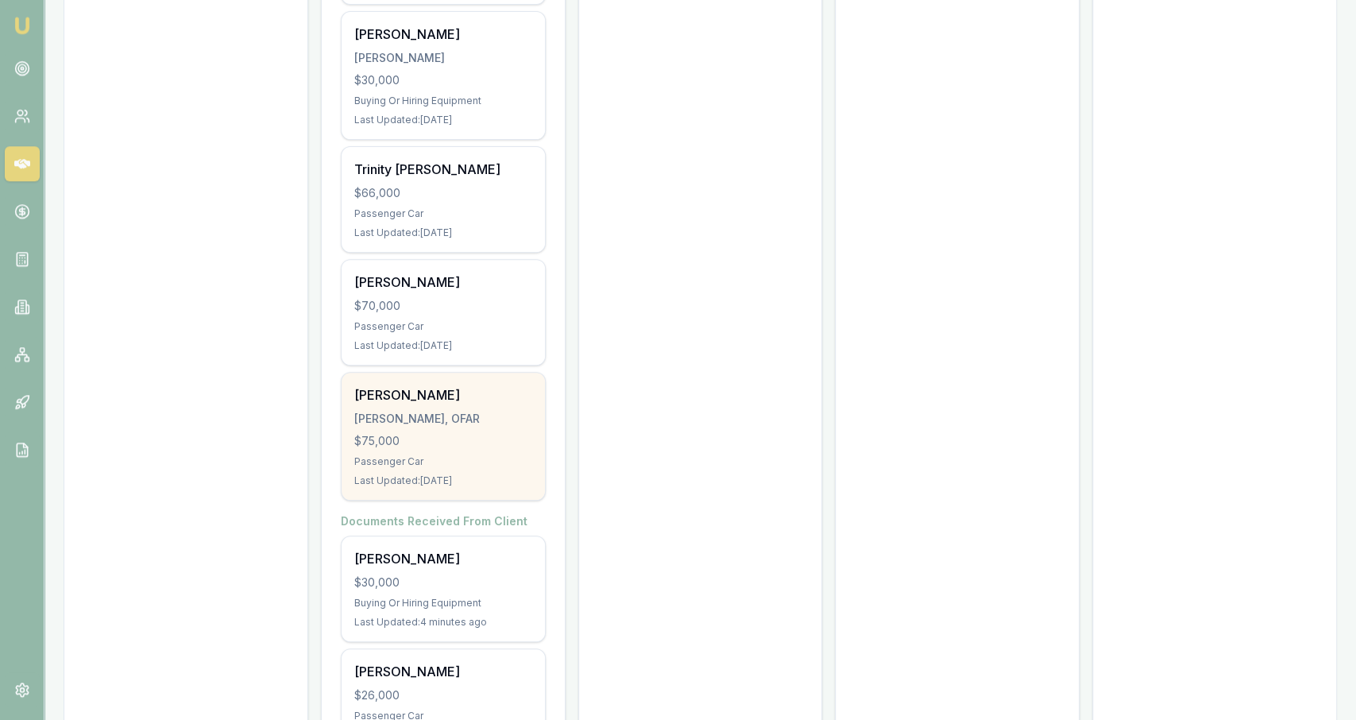
click at [491, 411] on div "[PERSON_NAME], OFAR" at bounding box center [443, 419] width 178 height 16
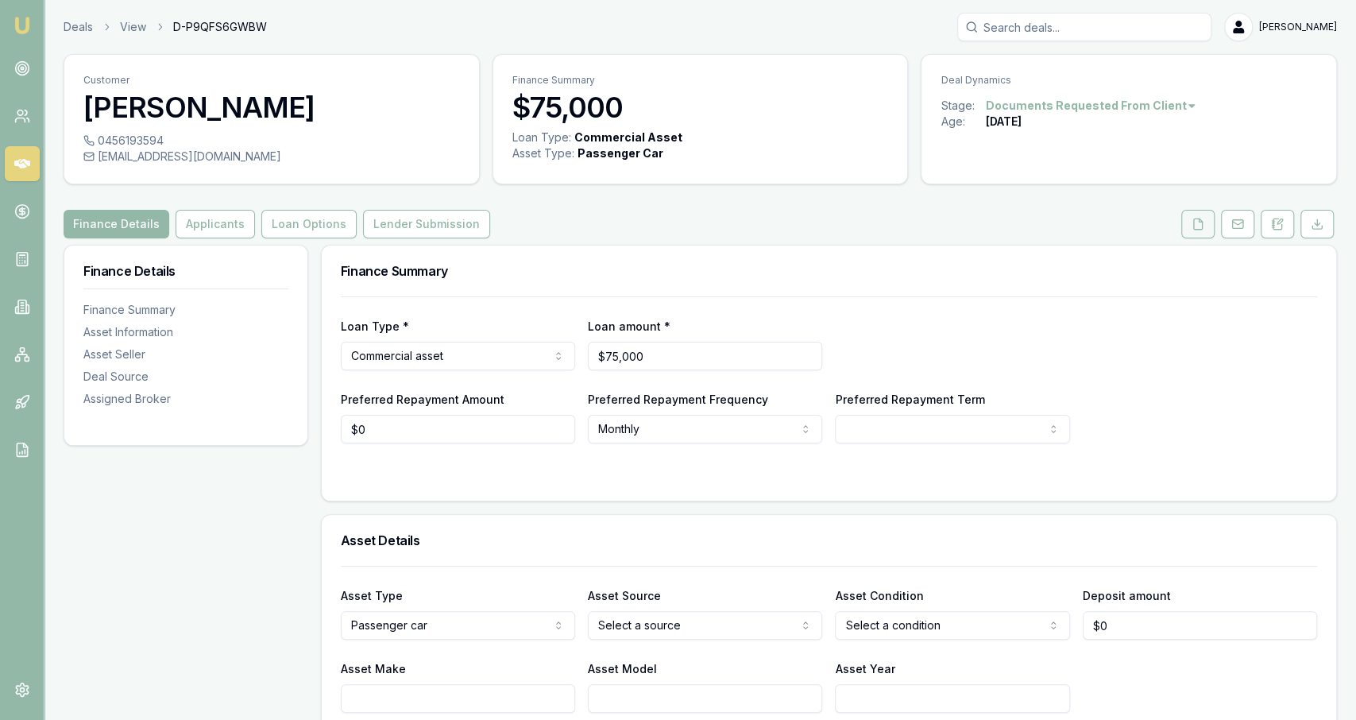
click at [1185, 228] on button at bounding box center [1198, 224] width 33 height 29
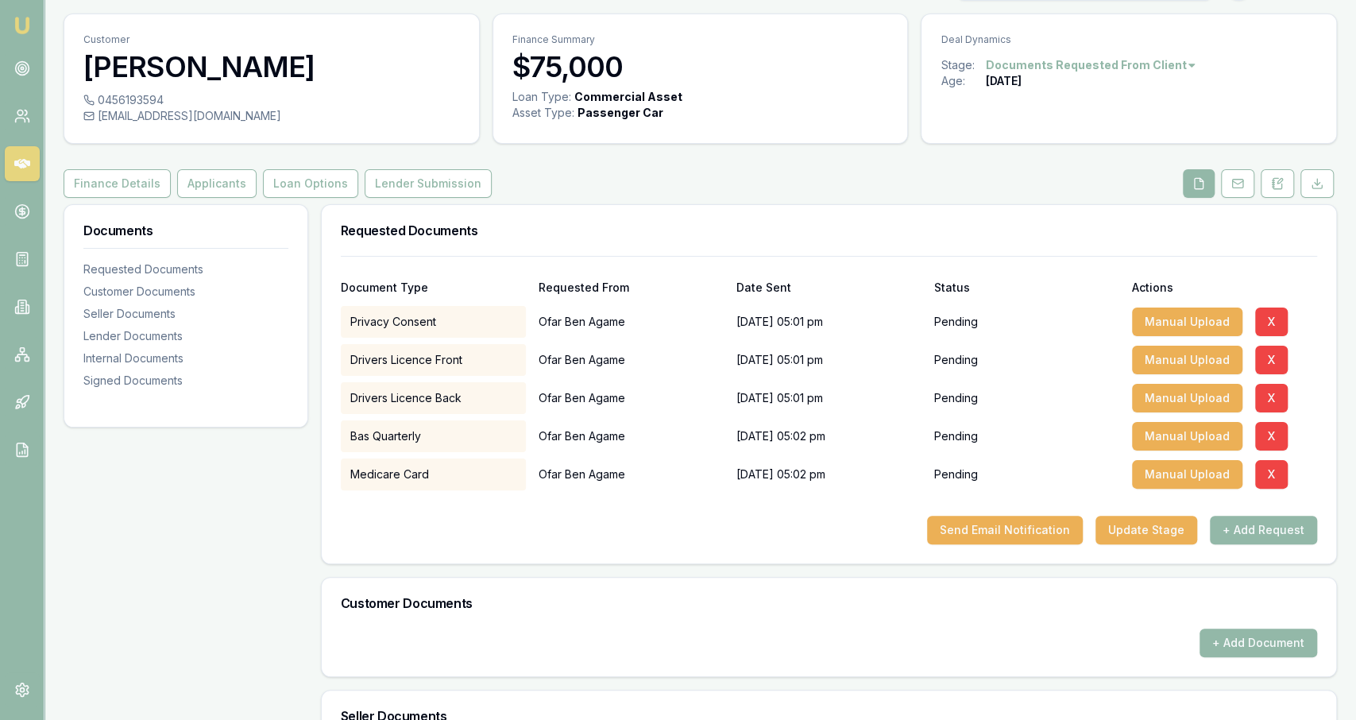
scroll to position [41, 0]
click at [1034, 536] on button "Send Email Notification" at bounding box center [1005, 529] width 156 height 29
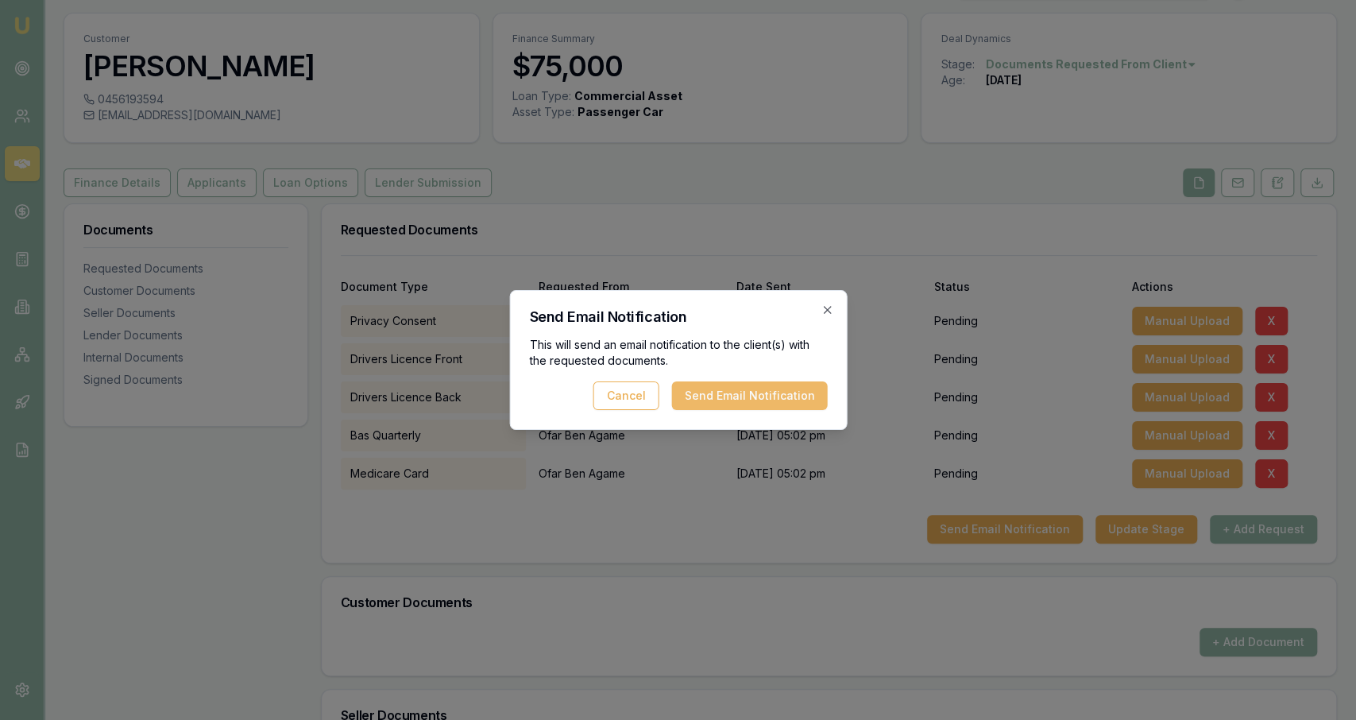
click at [803, 384] on button "Send Email Notification" at bounding box center [749, 395] width 156 height 29
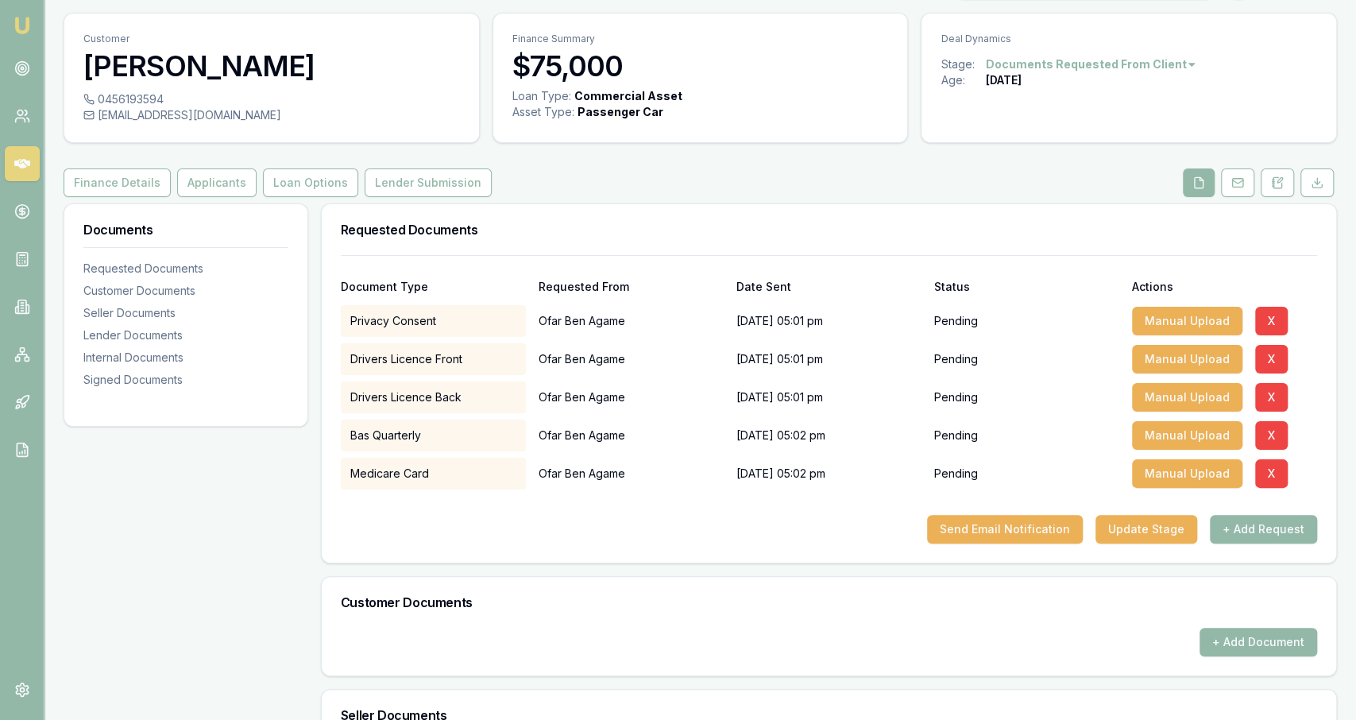
scroll to position [0, 0]
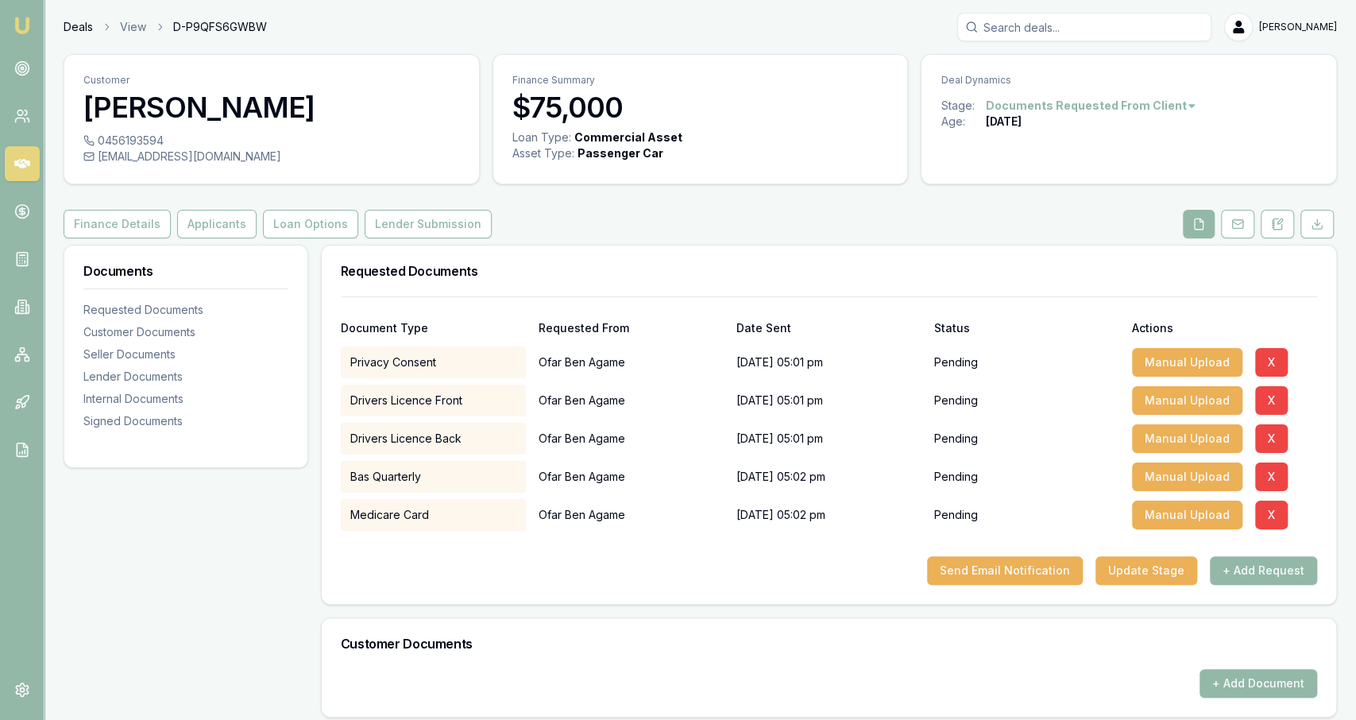
click at [87, 33] on link "Deals" at bounding box center [78, 27] width 29 height 16
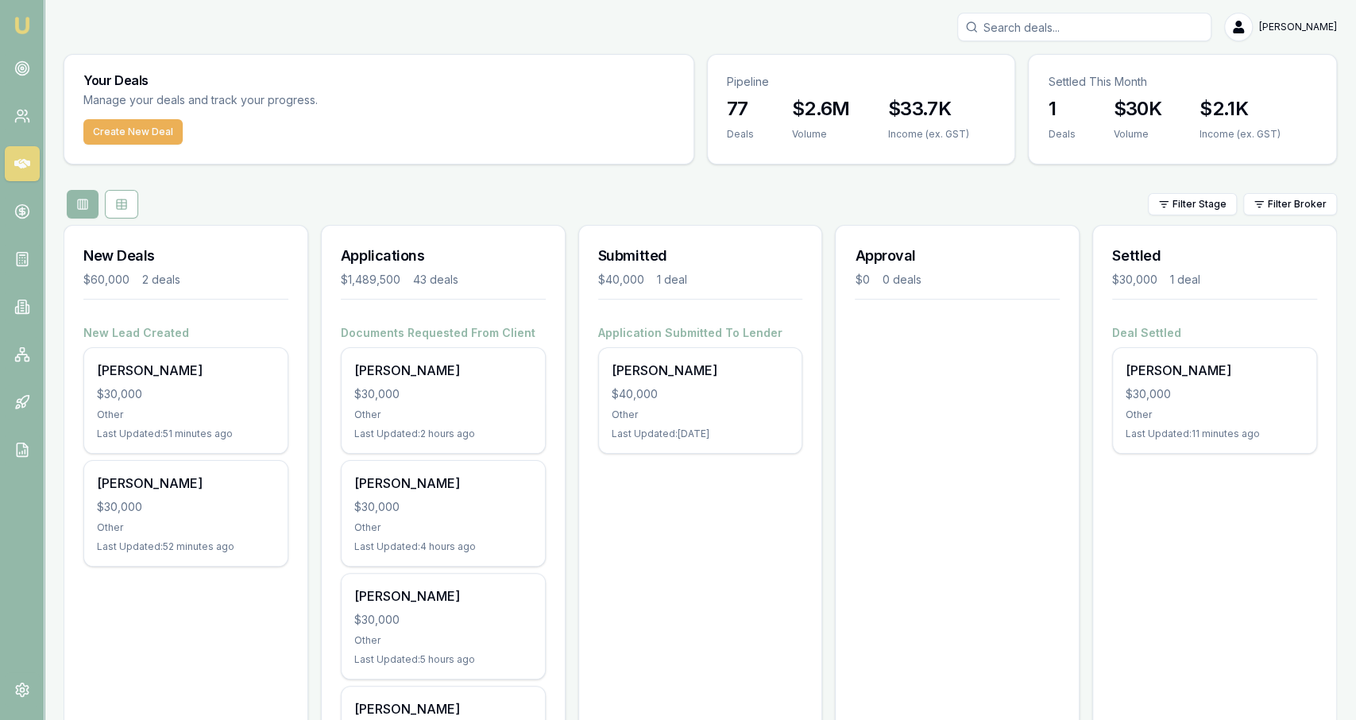
click at [890, 355] on div at bounding box center [957, 347] width 243 height 19
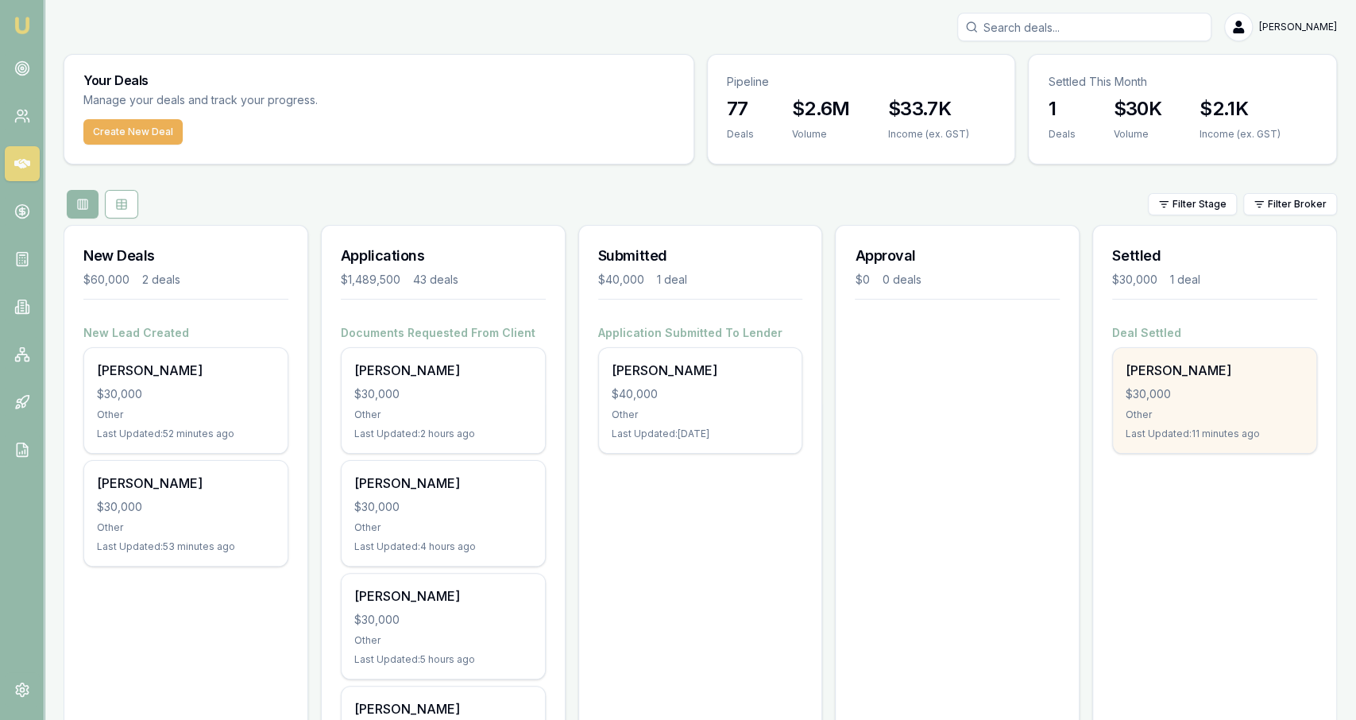
click at [1185, 400] on div "$30,000" at bounding box center [1215, 394] width 178 height 16
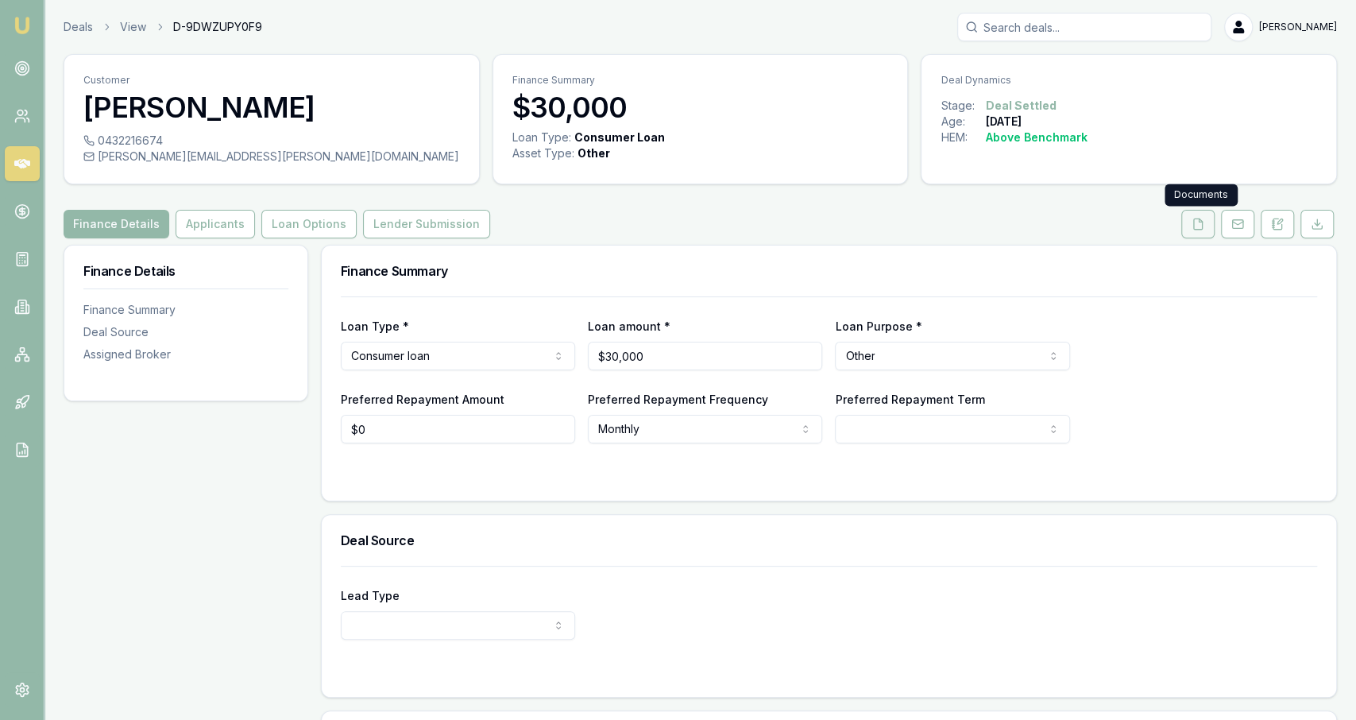
click at [1202, 229] on icon at bounding box center [1198, 224] width 9 height 10
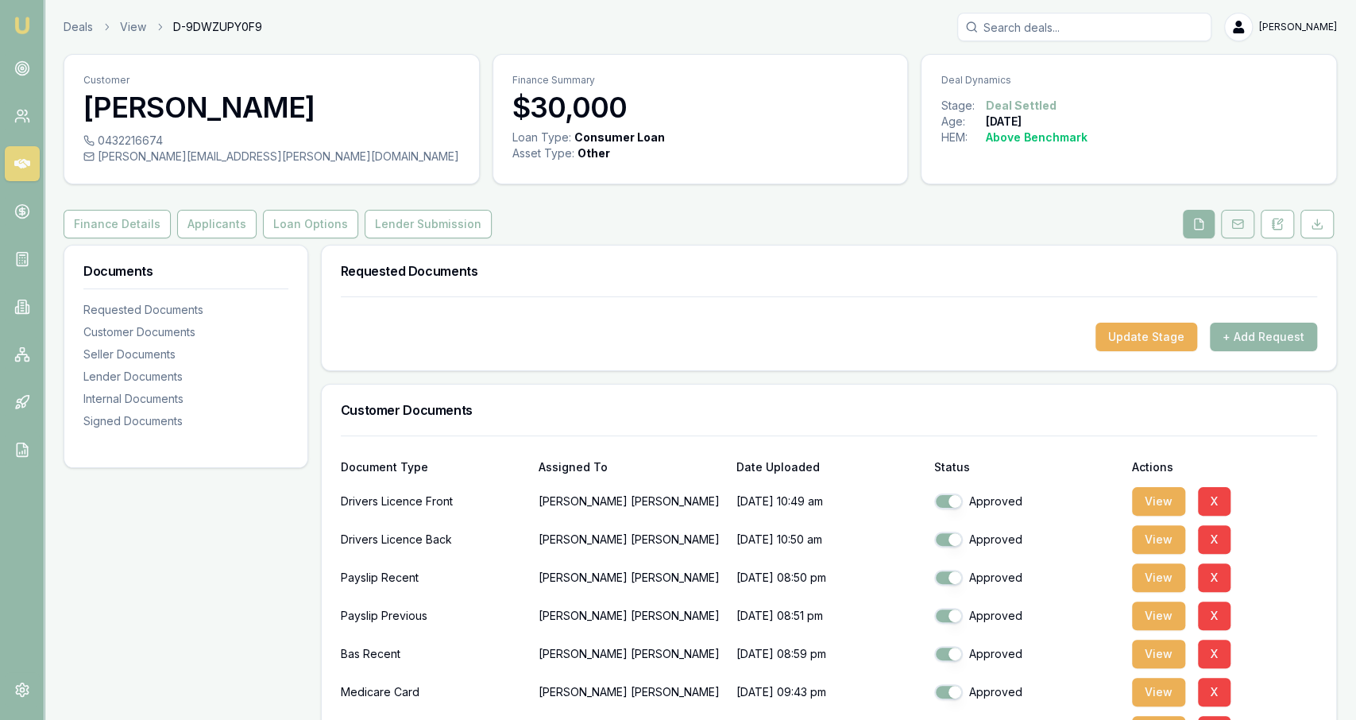
click at [1237, 227] on rect at bounding box center [1237, 224] width 10 height 9
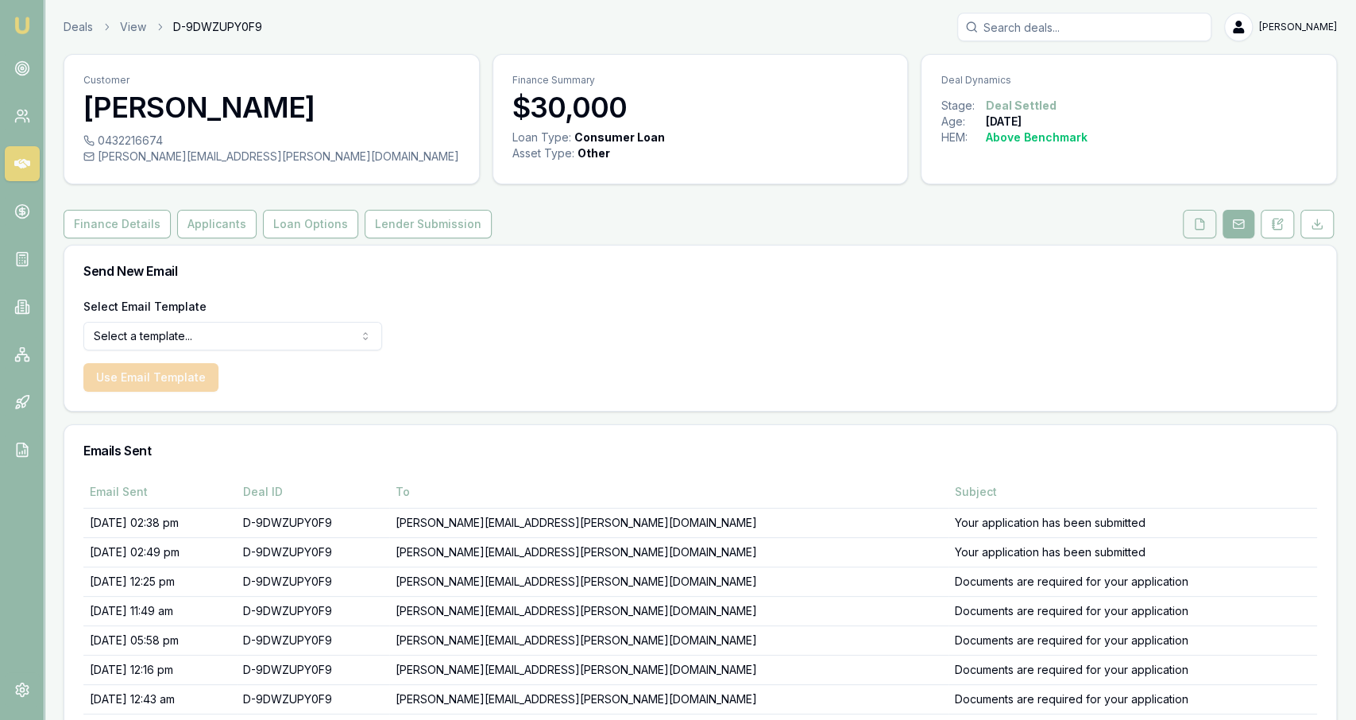
click at [1209, 228] on button at bounding box center [1199, 224] width 33 height 29
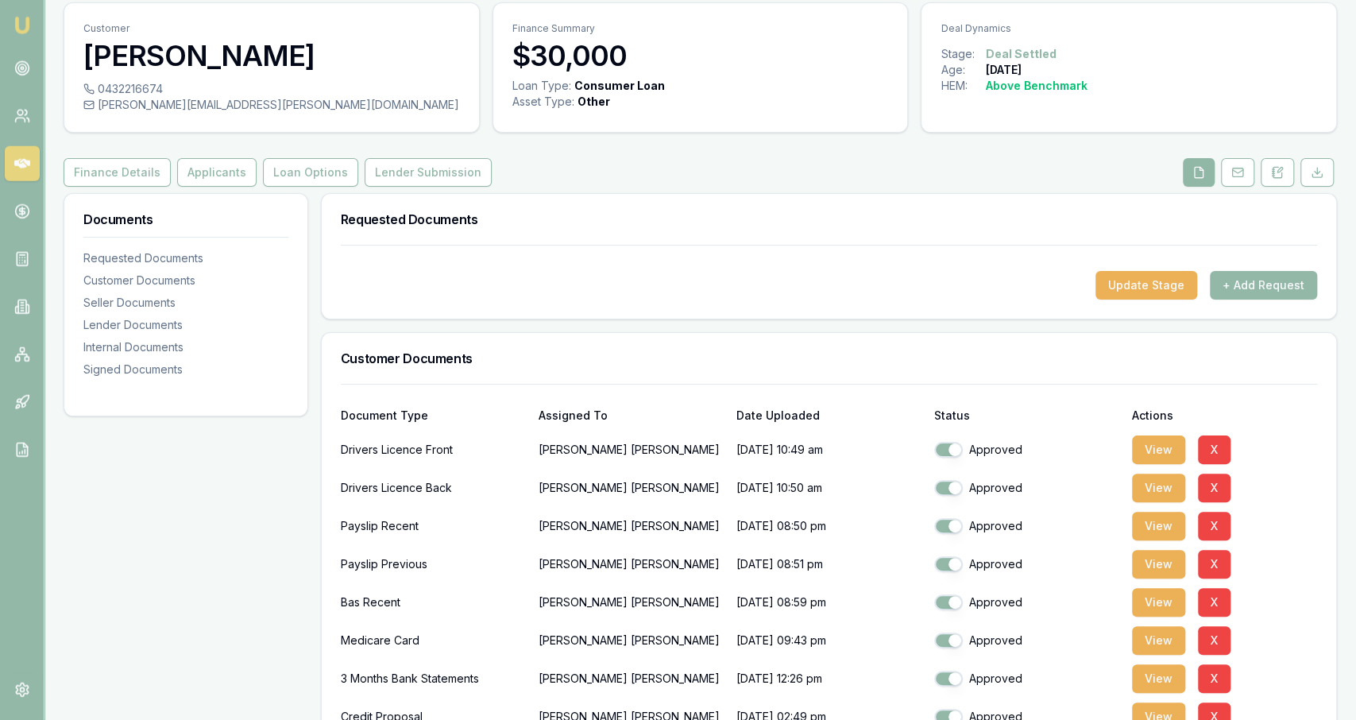
scroll to position [50, 0]
click at [1243, 186] on button at bounding box center [1237, 174] width 33 height 29
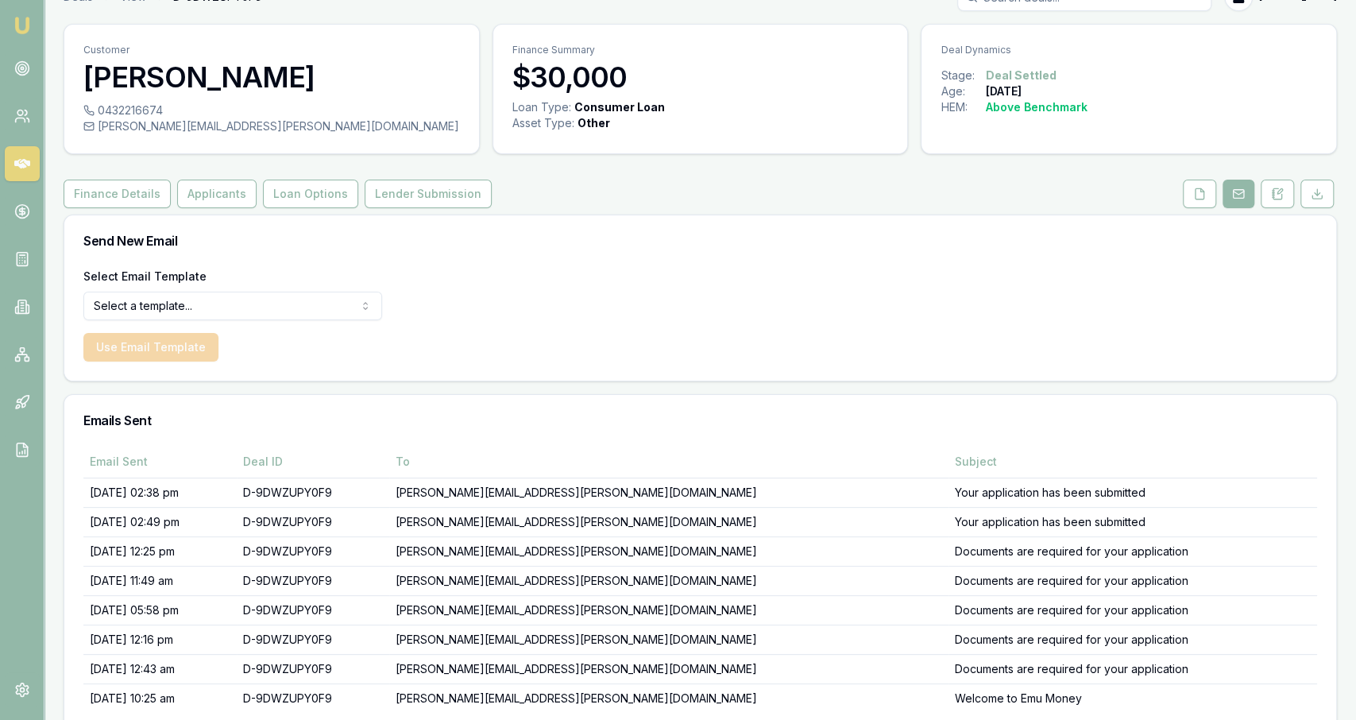
scroll to position [30, 0]
click at [122, 194] on button "Finance Details" at bounding box center [117, 194] width 107 height 29
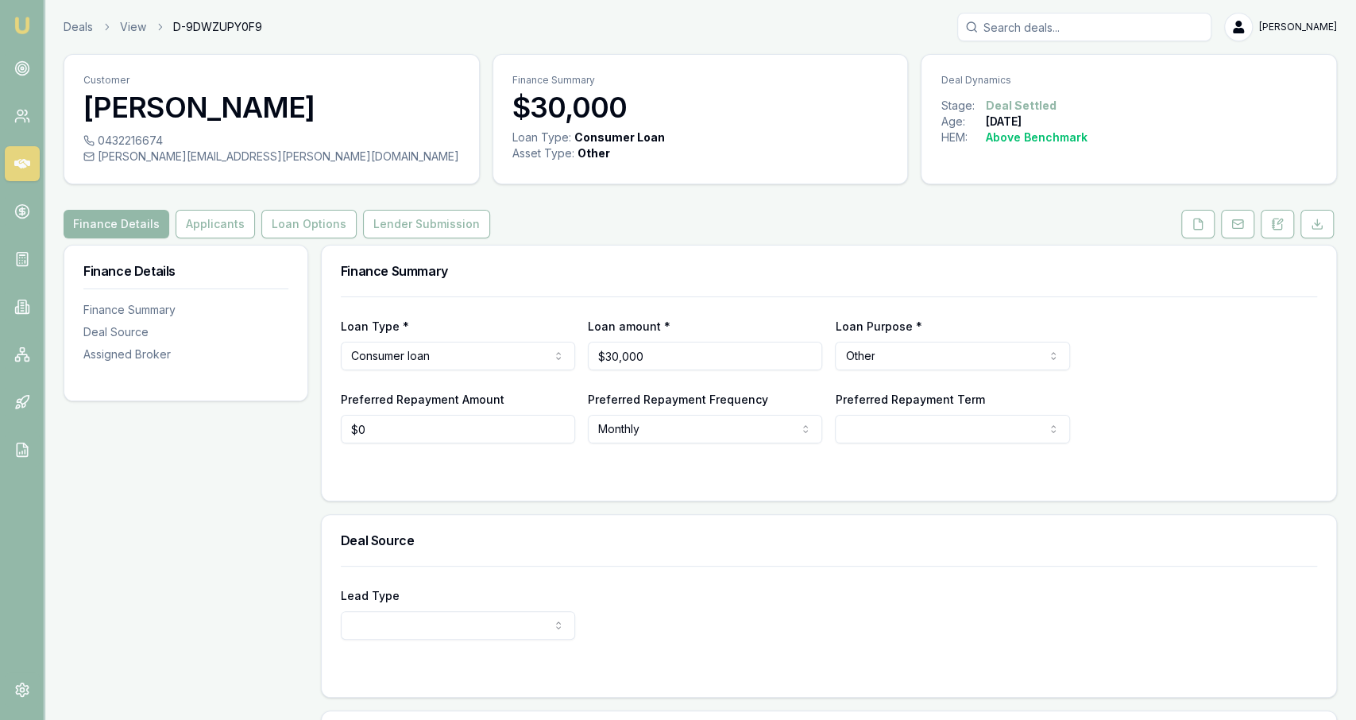
click at [74, 39] on div "Deals View D-9DWZUPY0F9 Jackson Fanfulla" at bounding box center [701, 27] width 1274 height 29
click at [74, 25] on link "Deals" at bounding box center [78, 27] width 29 height 16
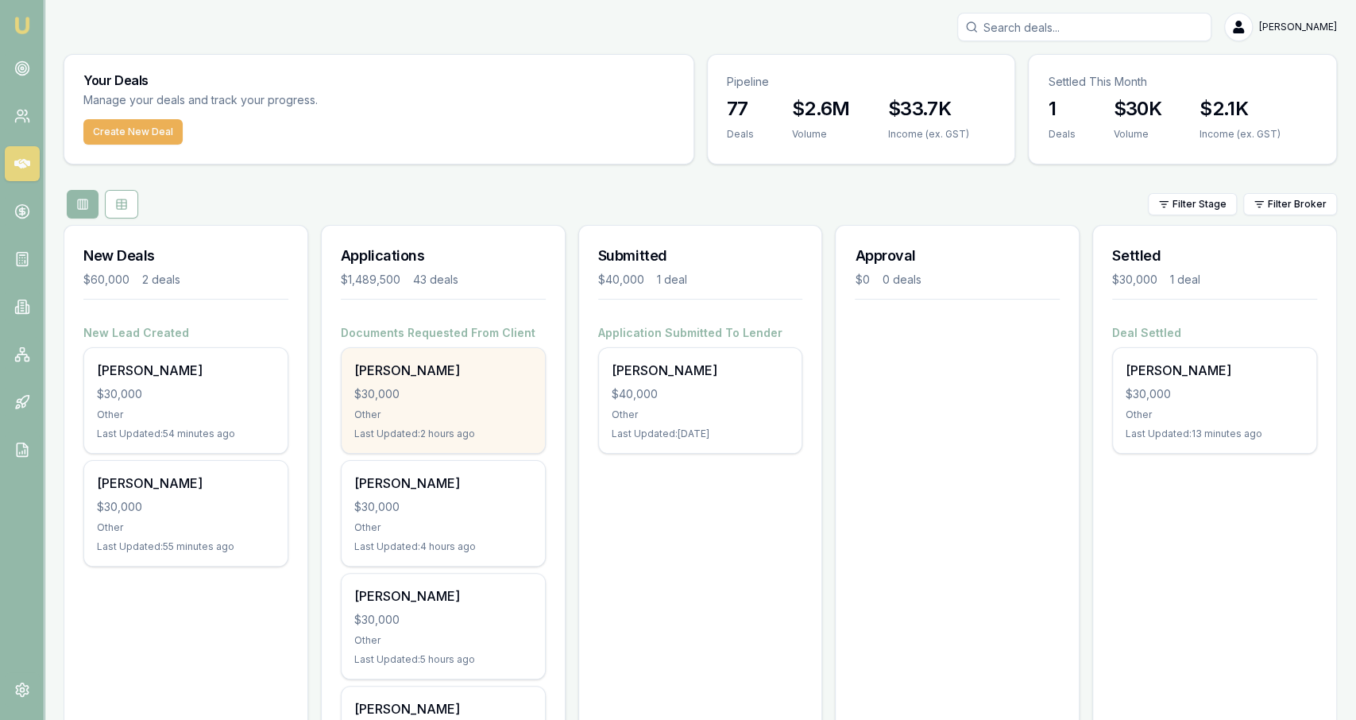
click at [481, 350] on div "[PERSON_NAME] $30,000 Other Last Updated: 2 hours ago" at bounding box center [443, 400] width 203 height 105
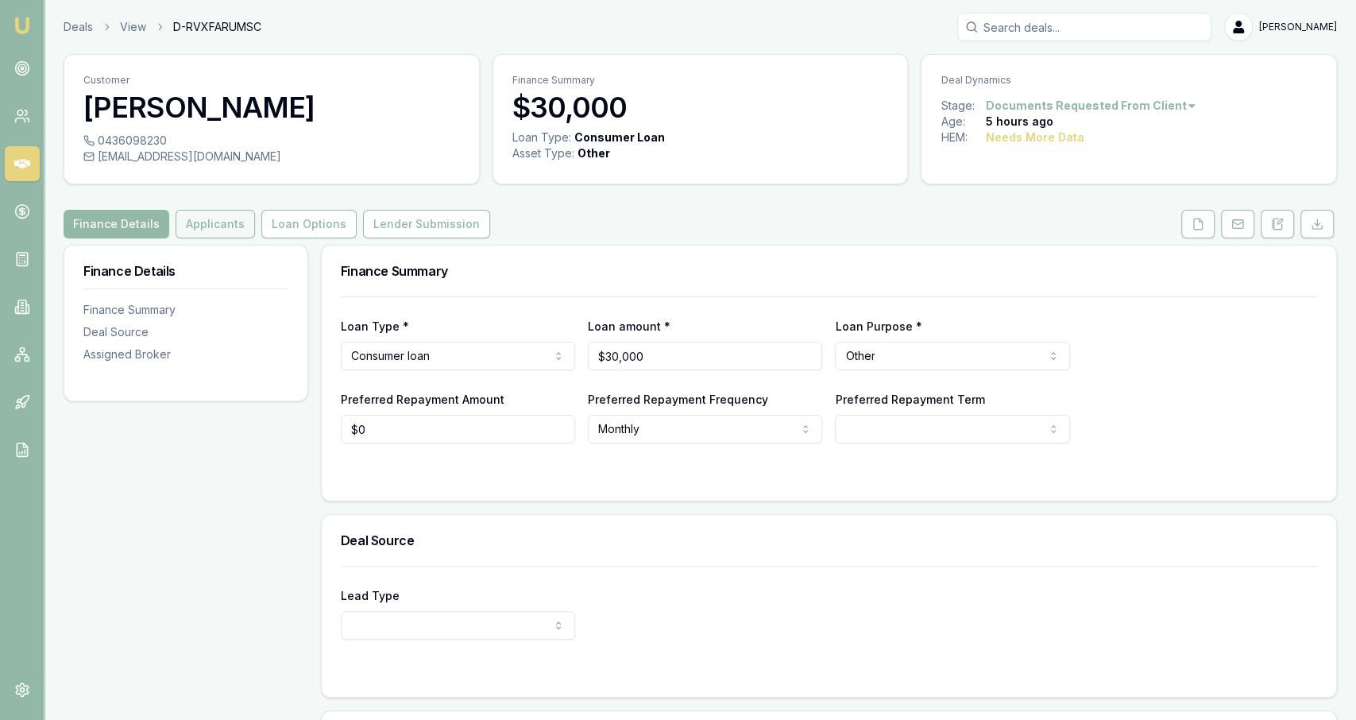
click at [229, 236] on button "Applicants" at bounding box center [215, 224] width 79 height 29
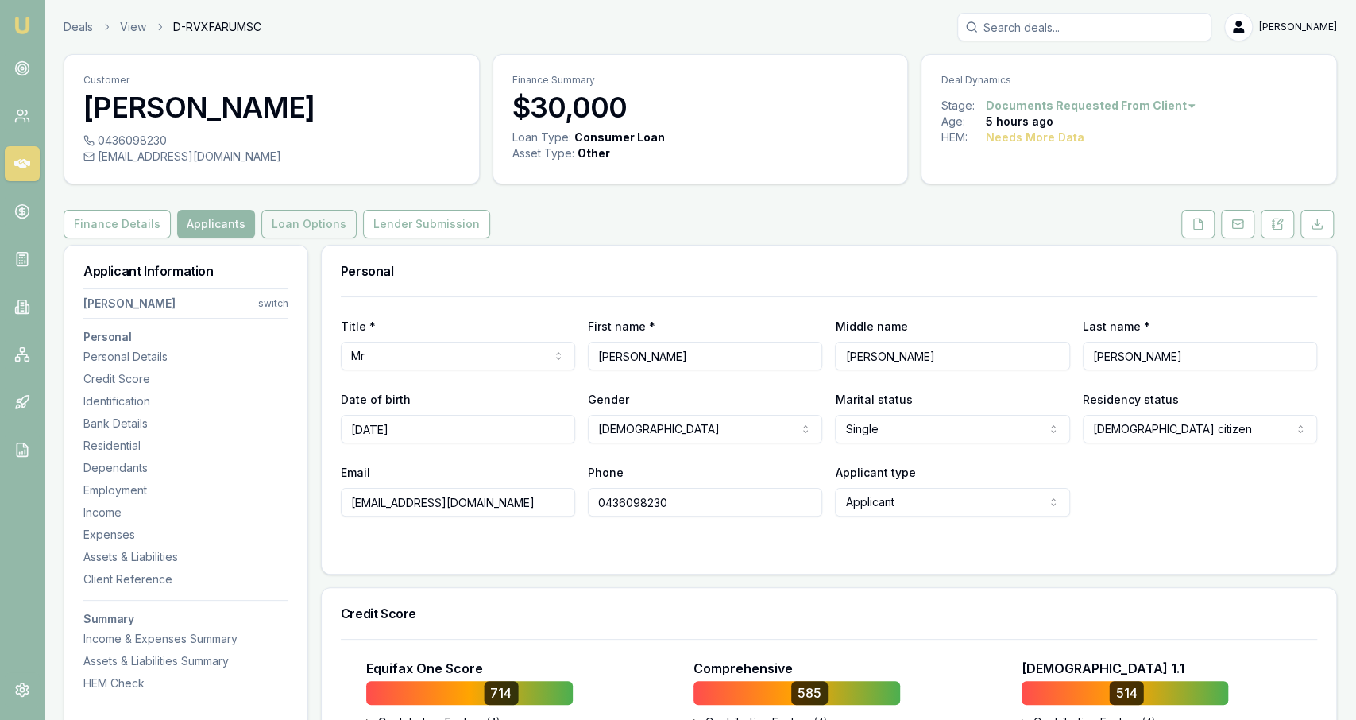
click at [316, 212] on button "Loan Options" at bounding box center [308, 224] width 95 height 29
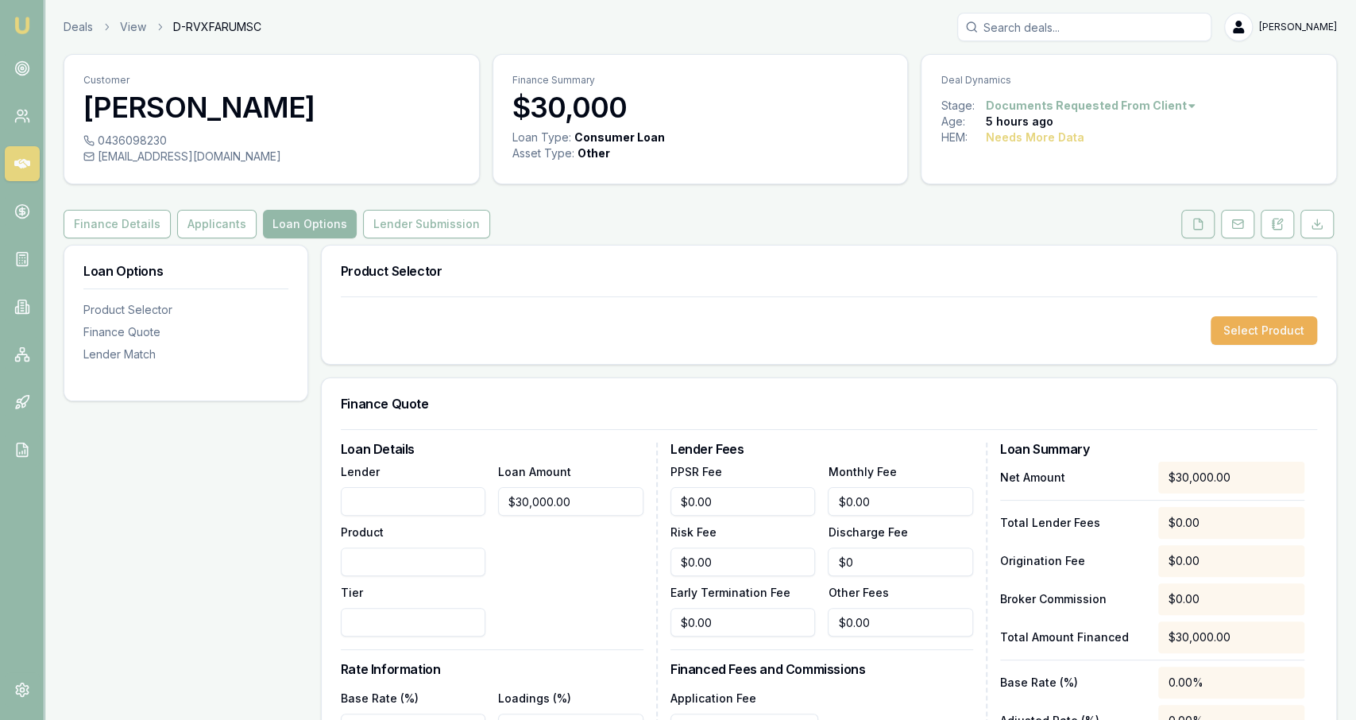
click at [1207, 223] on button at bounding box center [1198, 224] width 33 height 29
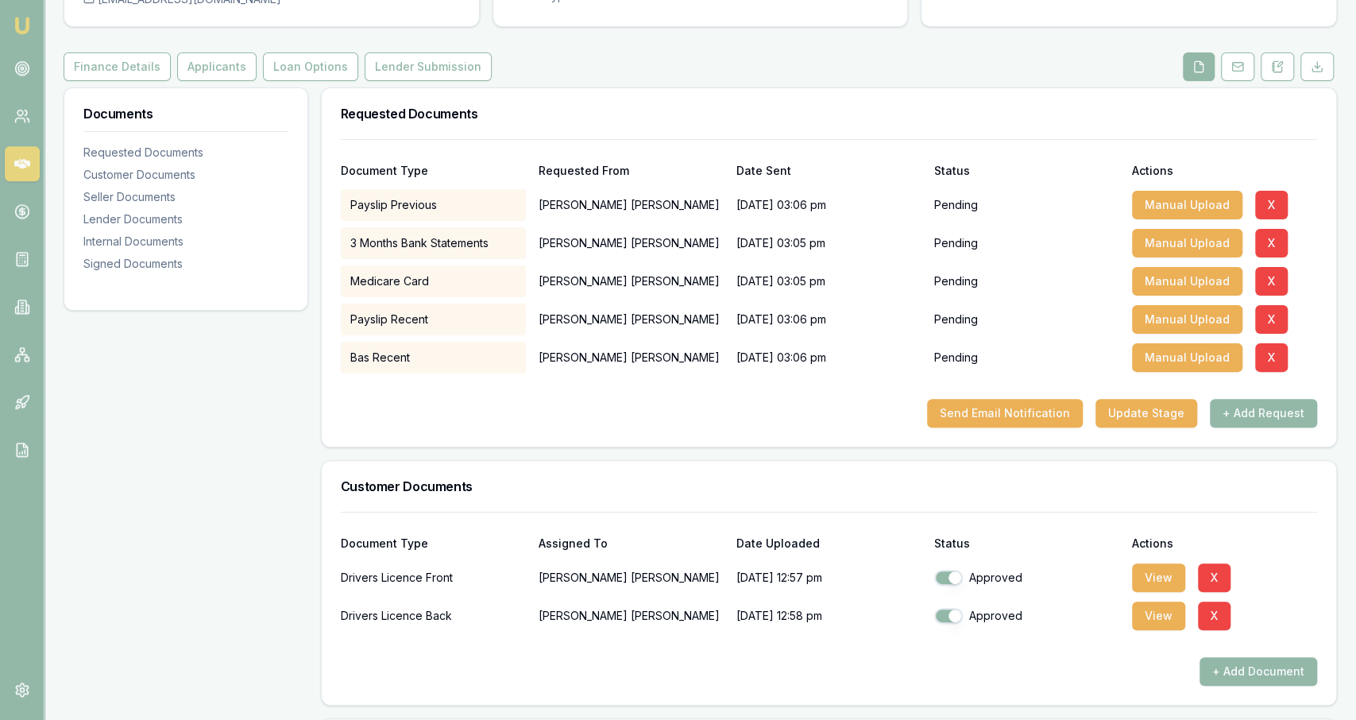
scroll to position [157, 0]
click at [1238, 65] on icon at bounding box center [1238, 67] width 13 height 13
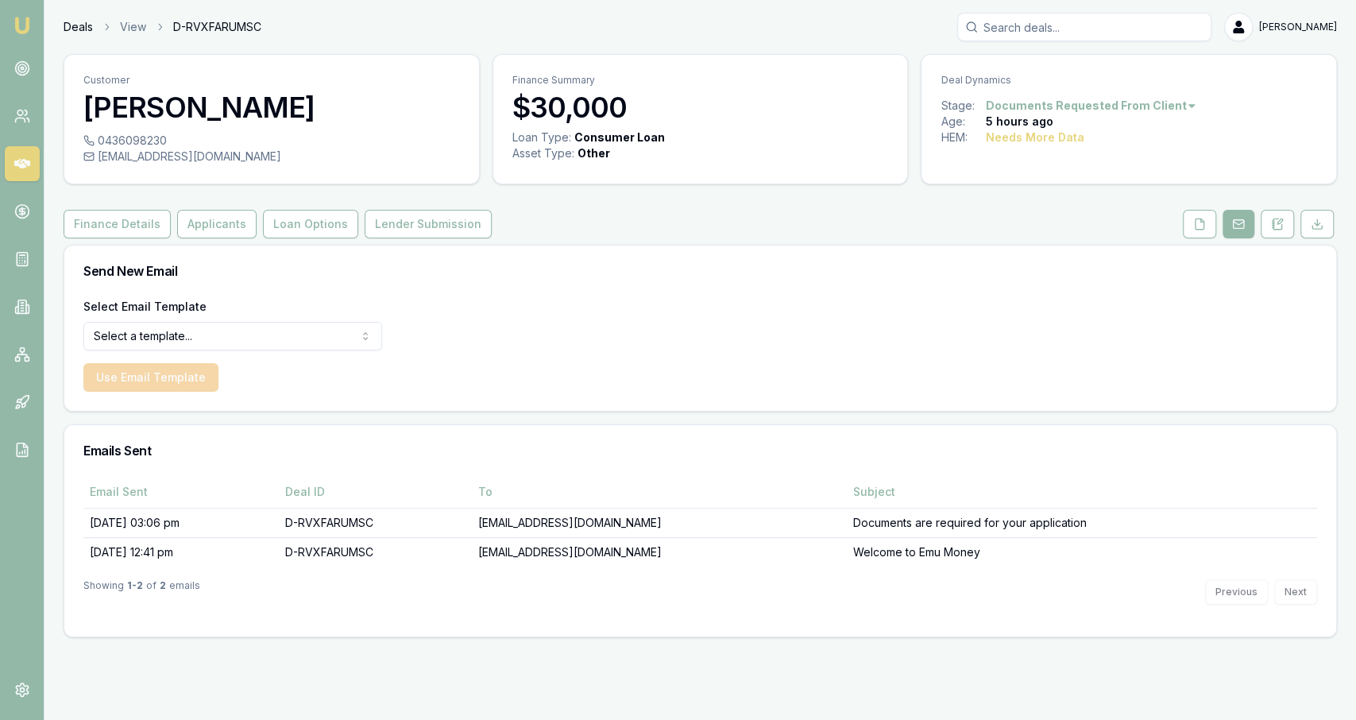
click at [83, 28] on link "Deals" at bounding box center [78, 27] width 29 height 16
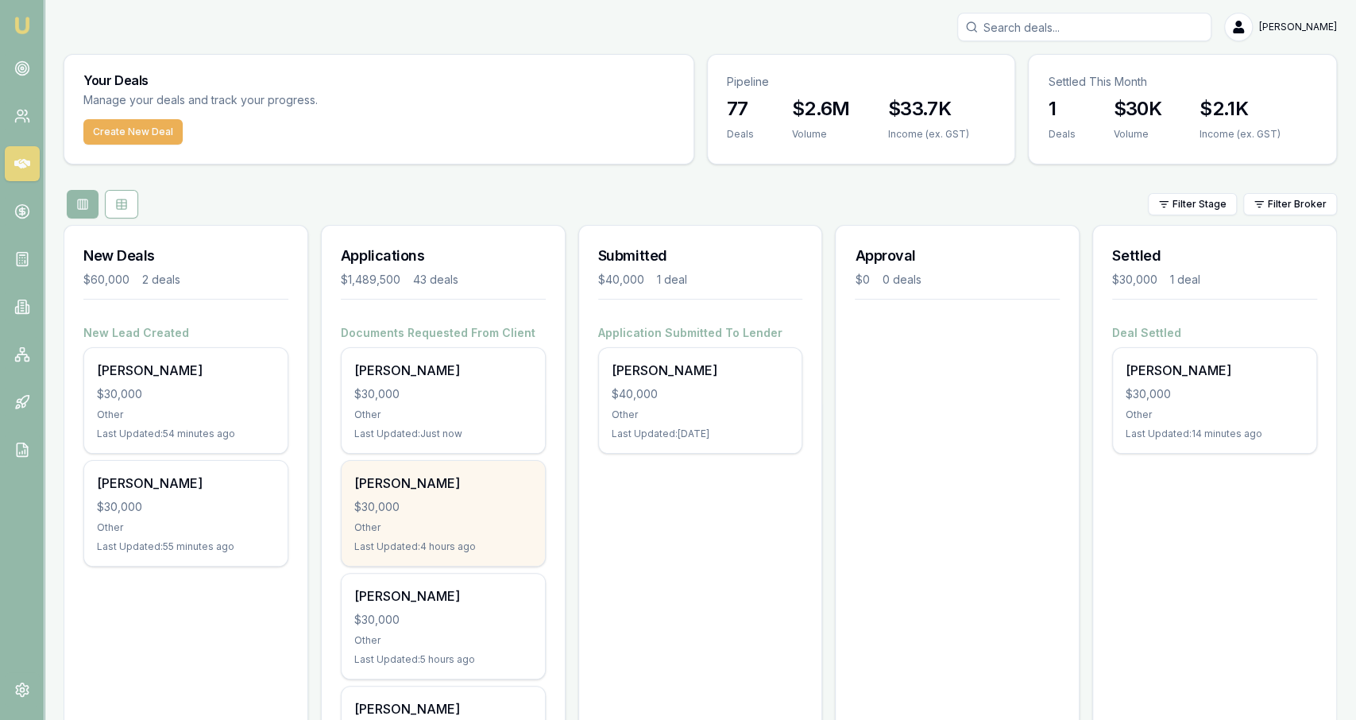
click at [486, 503] on div "$30,000" at bounding box center [443, 507] width 178 height 16
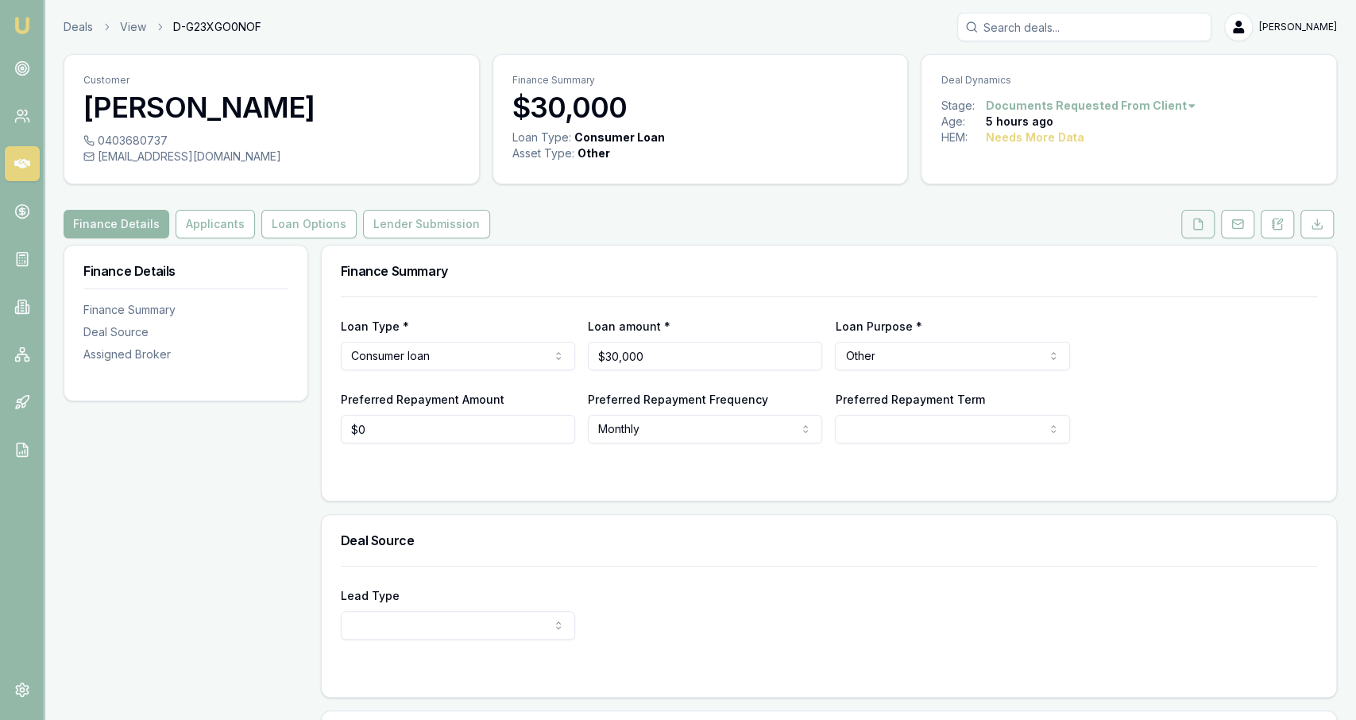
click at [1188, 234] on button at bounding box center [1198, 224] width 33 height 29
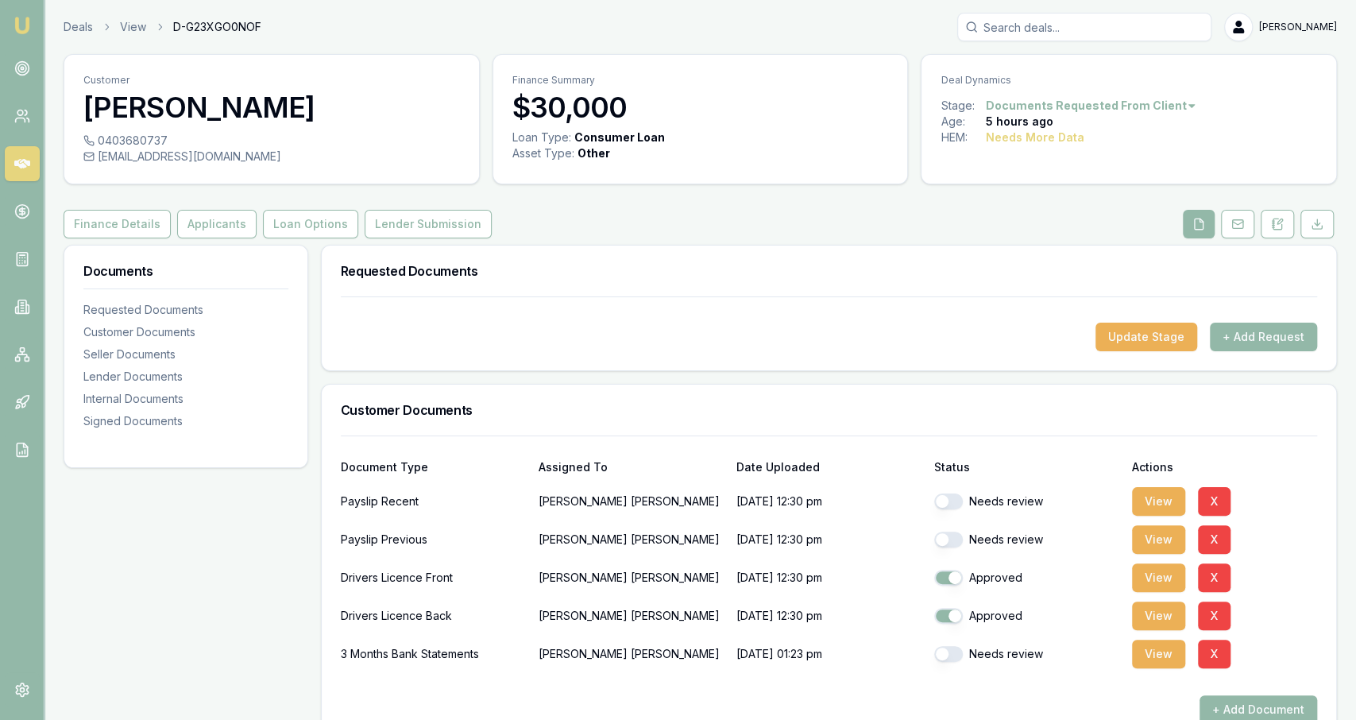
click at [957, 499] on button "button" at bounding box center [948, 501] width 29 height 16
checkbox input "true"
click at [958, 535] on button "button" at bounding box center [948, 540] width 29 height 16
checkbox input "true"
click at [959, 652] on button "button" at bounding box center [948, 654] width 29 height 16
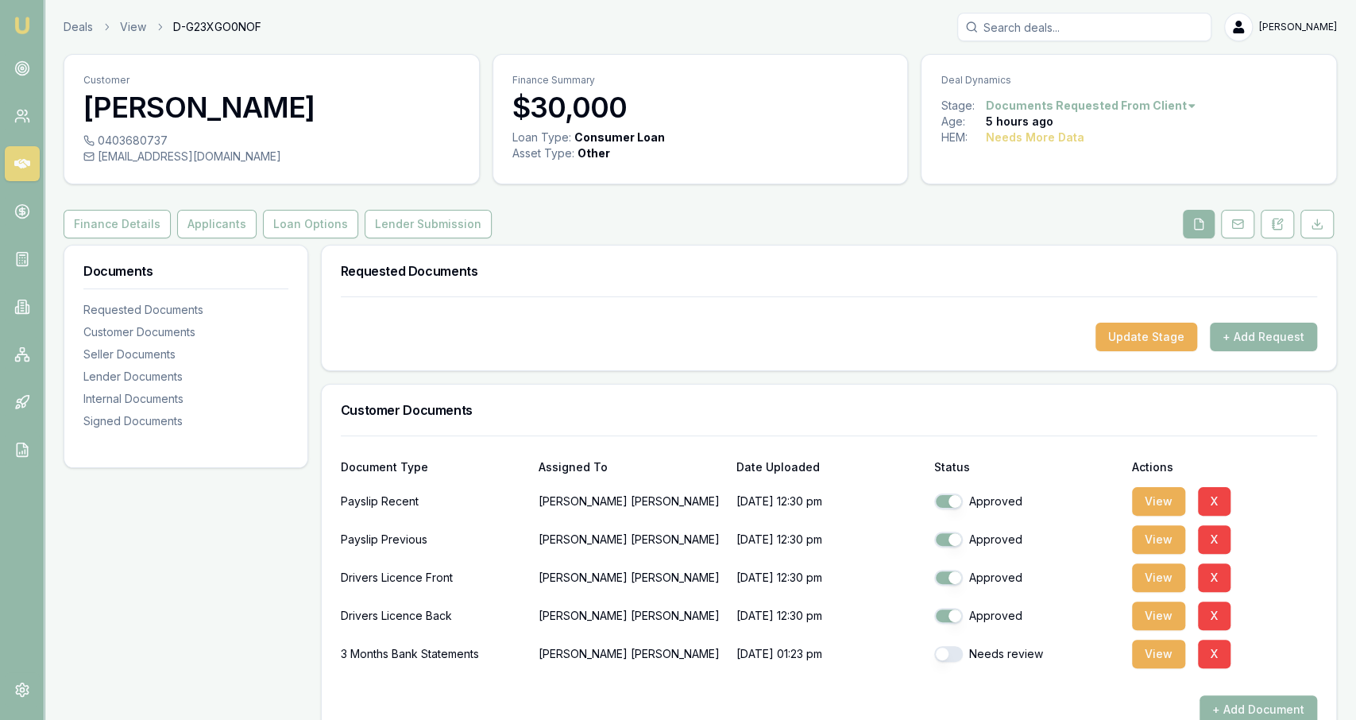
checkbox input "true"
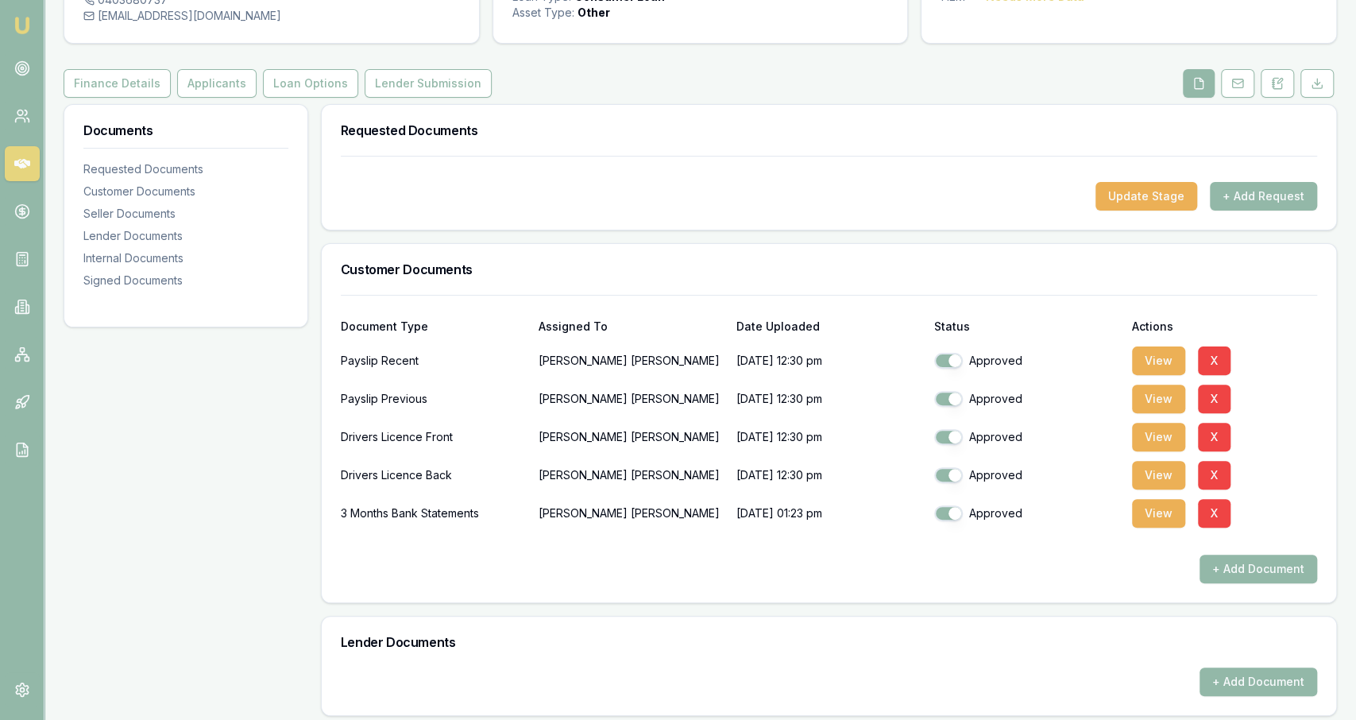
scroll to position [143, 0]
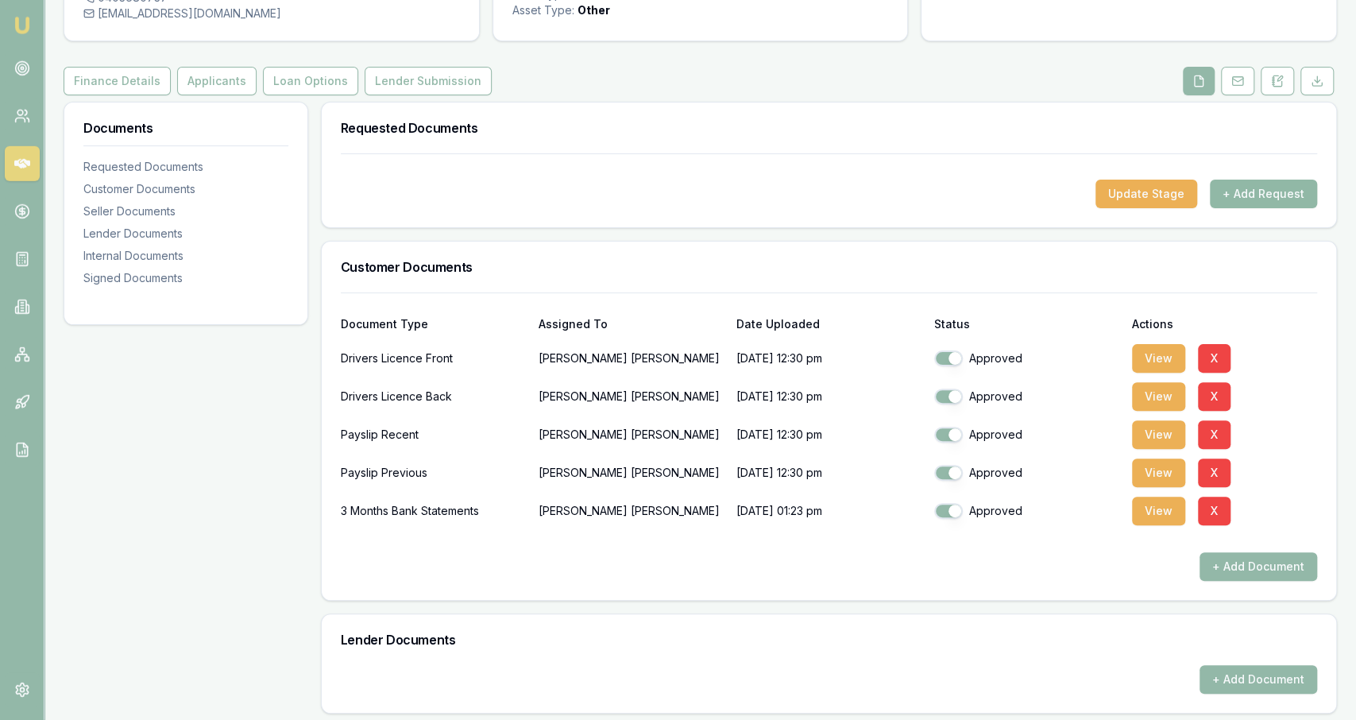
click at [1280, 188] on button "+ Add Request" at bounding box center [1263, 194] width 107 height 29
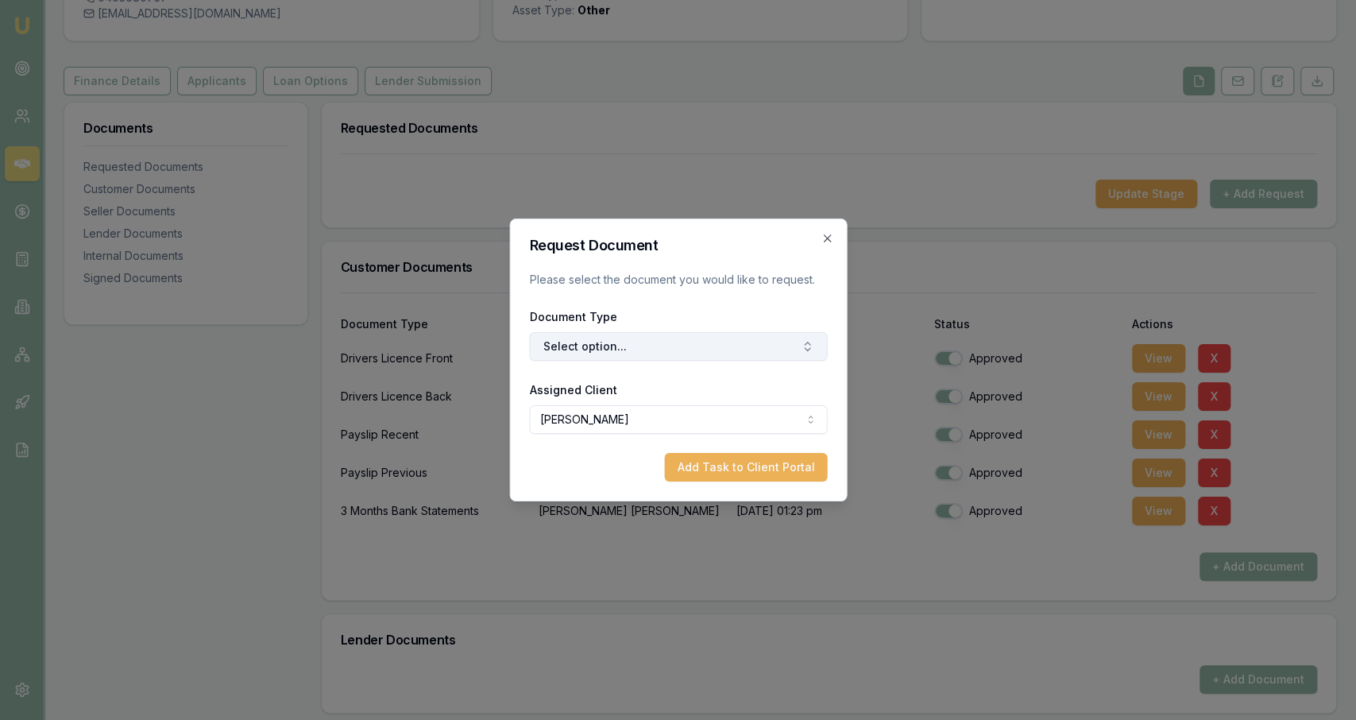
click at [695, 338] on button "Select option..." at bounding box center [678, 346] width 298 height 29
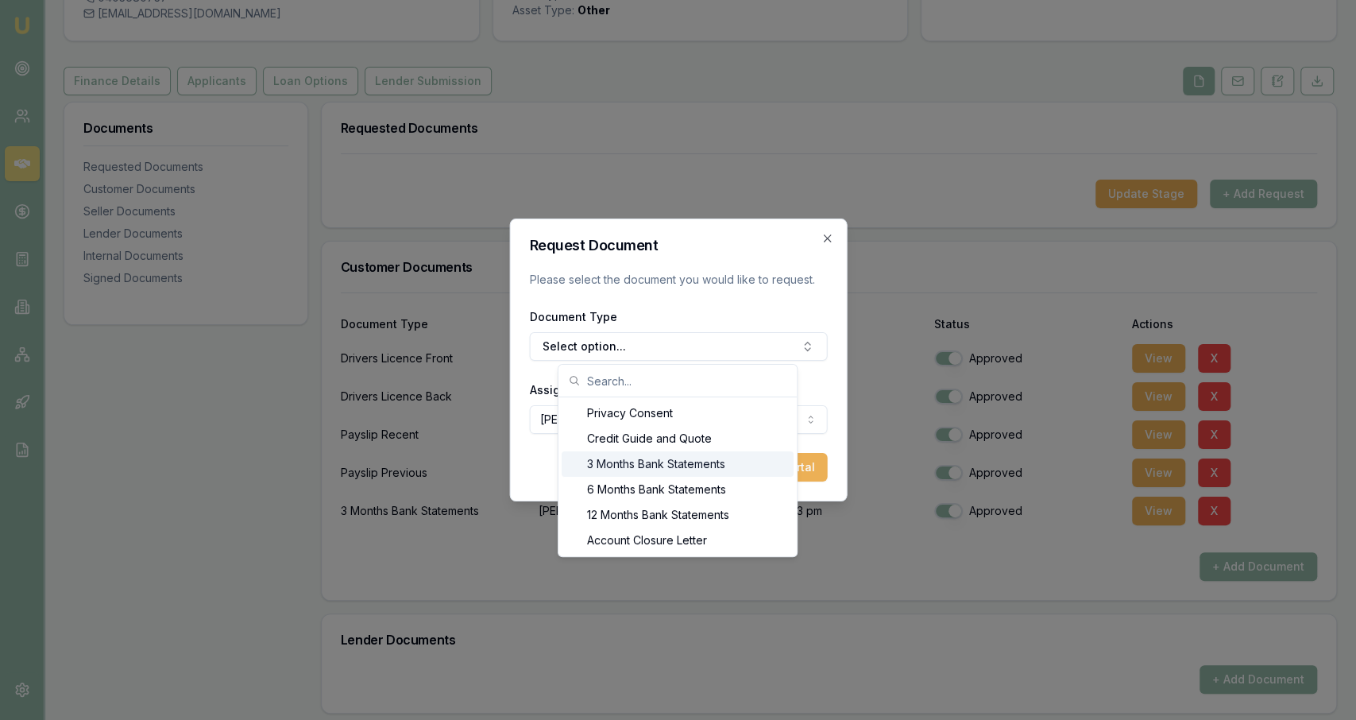
click at [618, 451] on div "3 Months Bank Statements" at bounding box center [678, 463] width 232 height 25
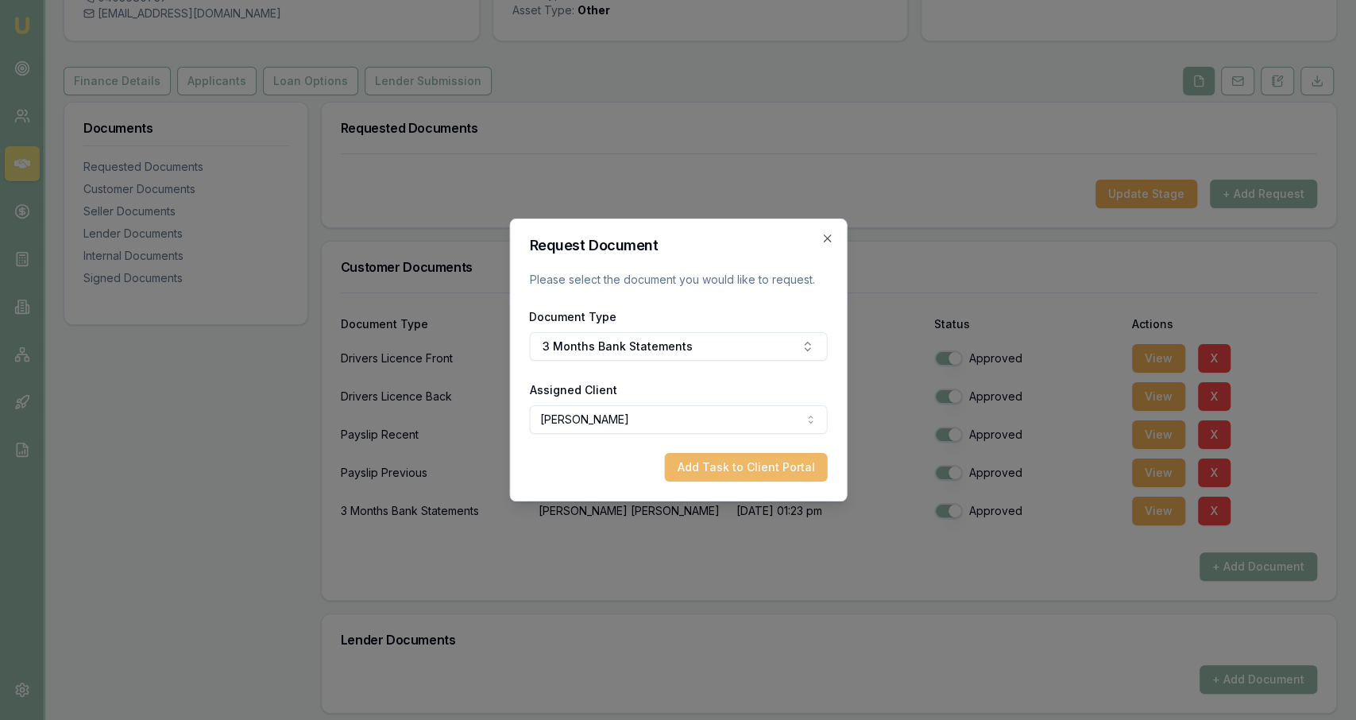
click at [708, 458] on button "Add Task to Client Portal" at bounding box center [745, 467] width 163 height 29
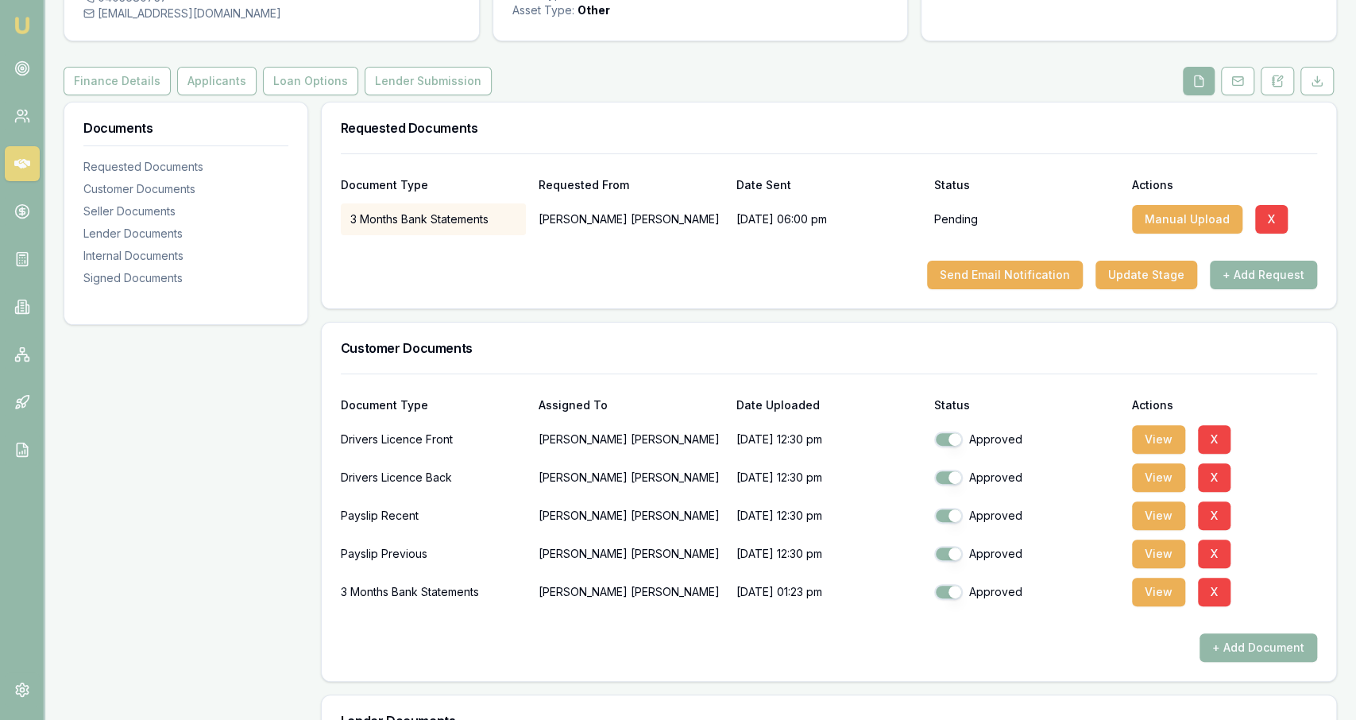
scroll to position [0, 0]
